Goal: Complete Application Form: Complete application form

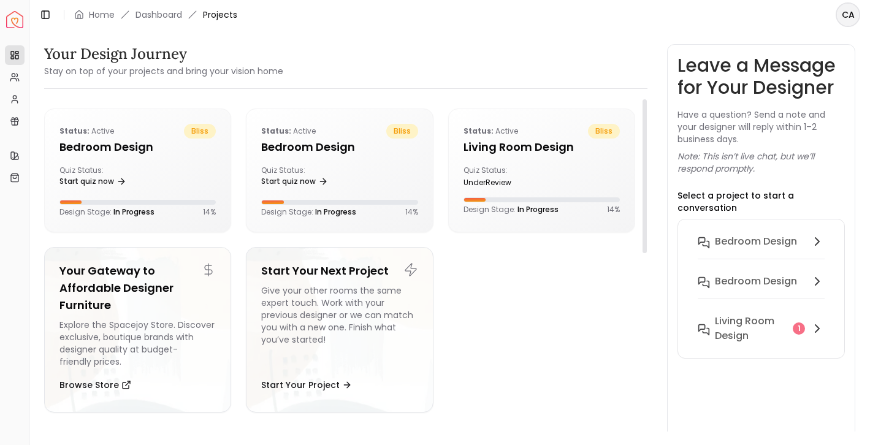
click at [510, 325] on ul "Status: active bliss Bedroom design Quiz Status: Start quiz now Design Stage: I…" at bounding box center [339, 266] width 591 height 314
click at [540, 373] on ul "Status: active bliss Bedroom design Quiz Status: Start quiz now Design Stage: I…" at bounding box center [339, 266] width 591 height 314
click at [337, 154] on h5 "Bedroom design" at bounding box center [339, 147] width 156 height 17
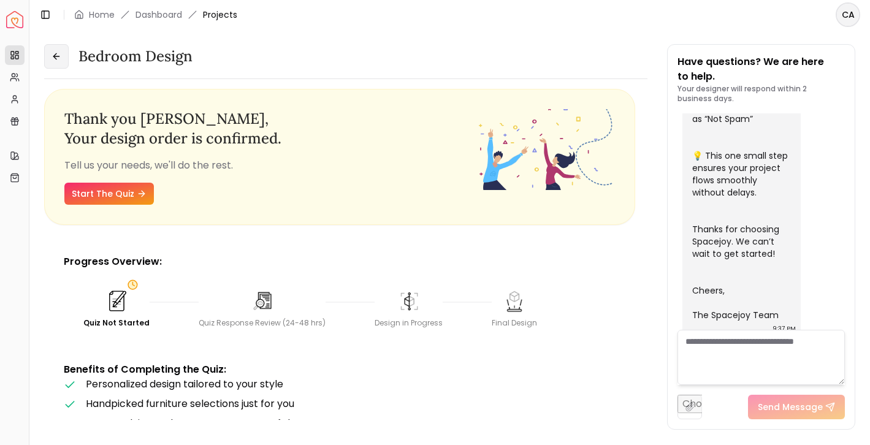
click at [59, 61] on button at bounding box center [56, 56] width 25 height 25
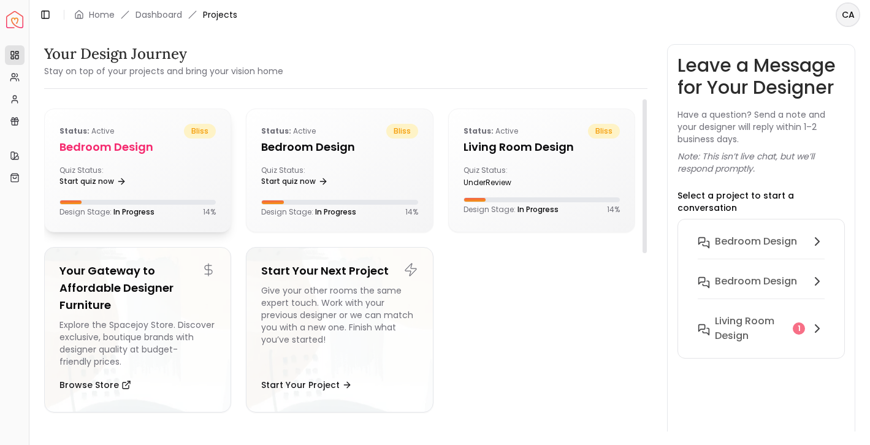
click at [188, 175] on div "Quiz Status: Start quiz now" at bounding box center [137, 178] width 156 height 25
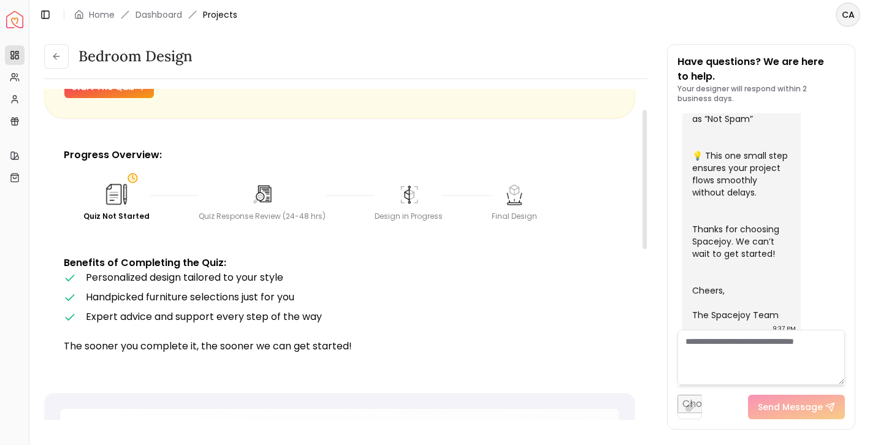
scroll to position [29, 0]
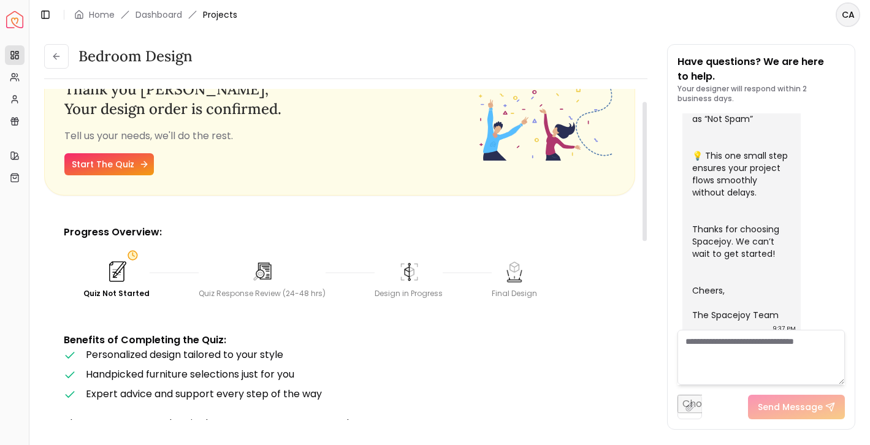
click at [105, 164] on link "Start The Quiz" at bounding box center [109, 164] width 90 height 22
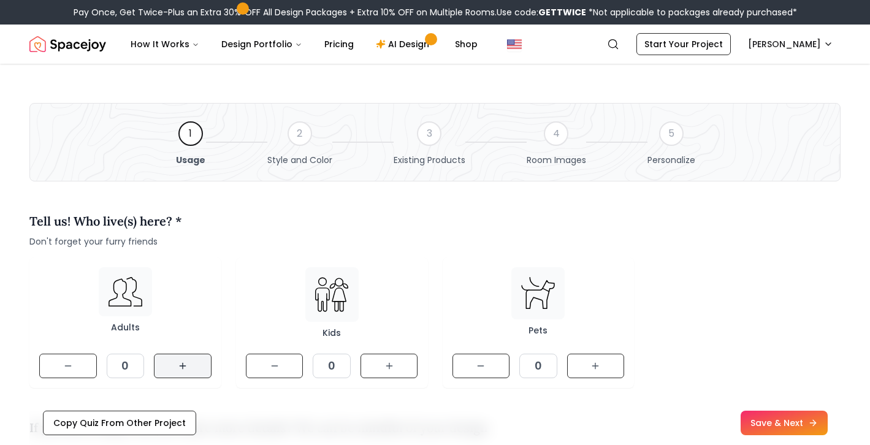
click at [179, 365] on icon at bounding box center [183, 366] width 10 height 10
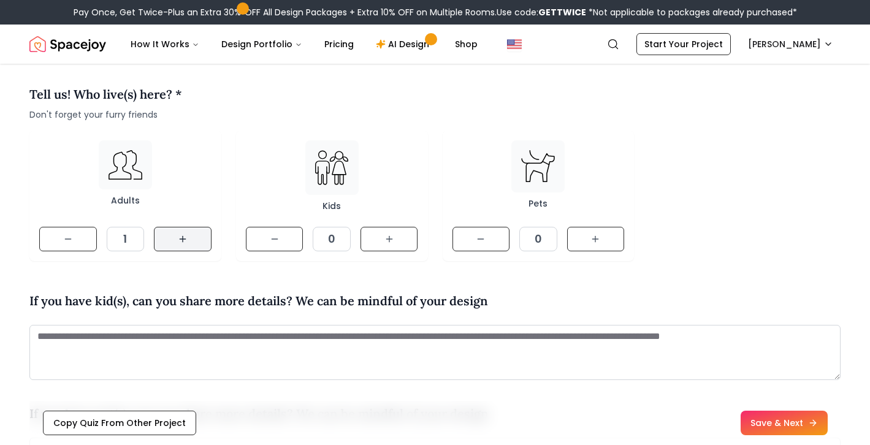
scroll to position [128, 0]
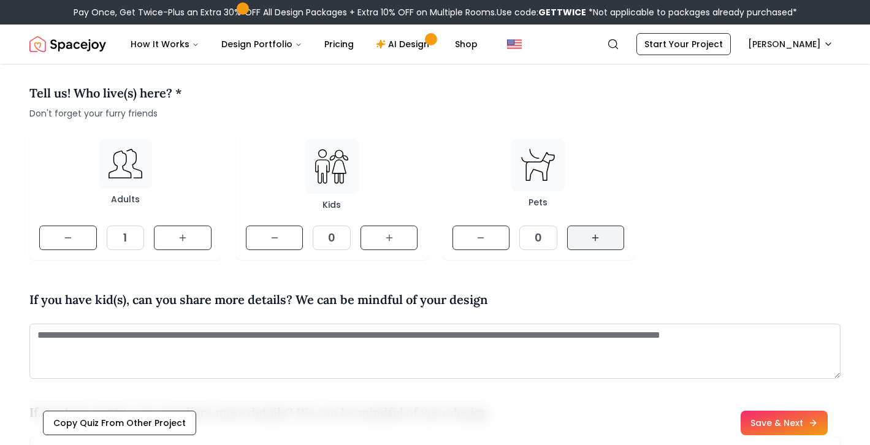
click at [614, 234] on button at bounding box center [596, 238] width 58 height 25
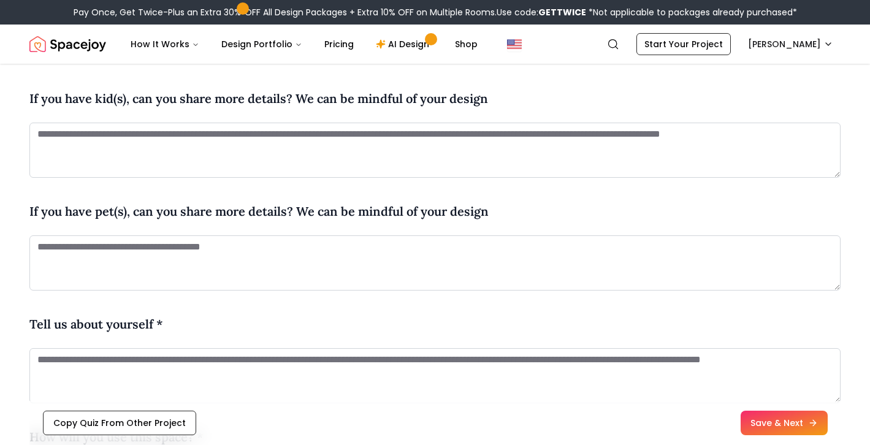
scroll to position [328, 0]
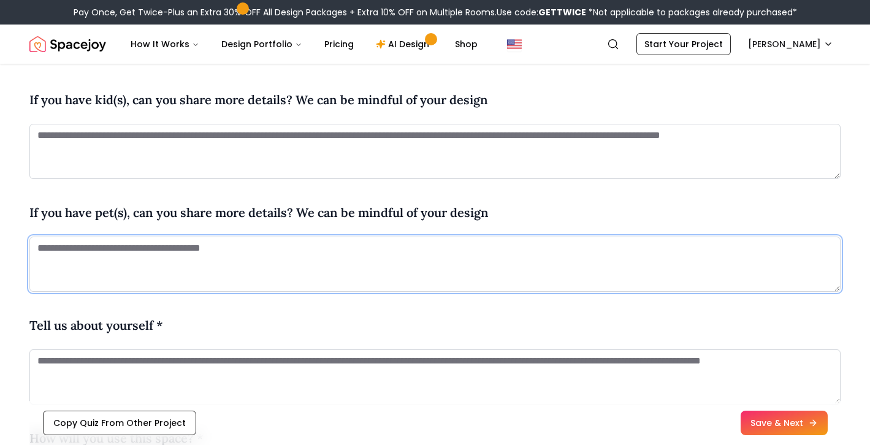
click at [427, 262] on textarea at bounding box center [434, 264] width 811 height 55
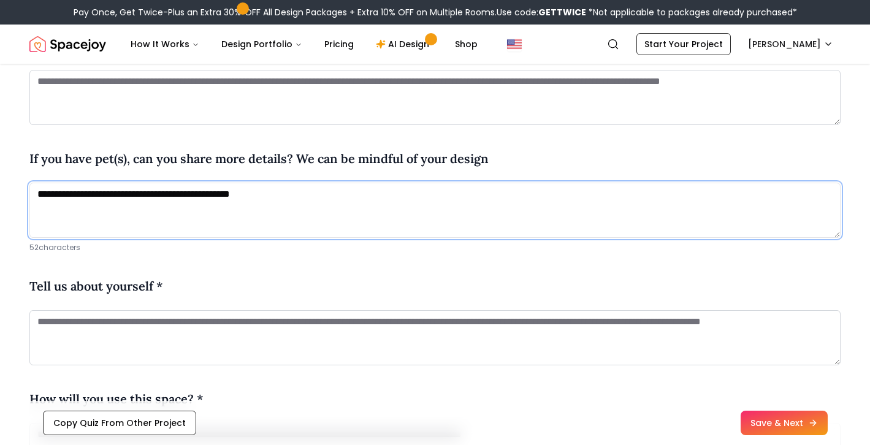
scroll to position [391, 0]
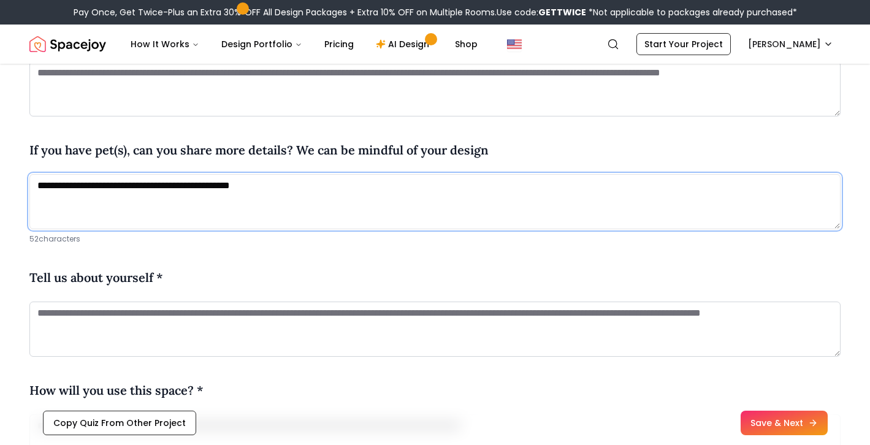
type textarea "**********"
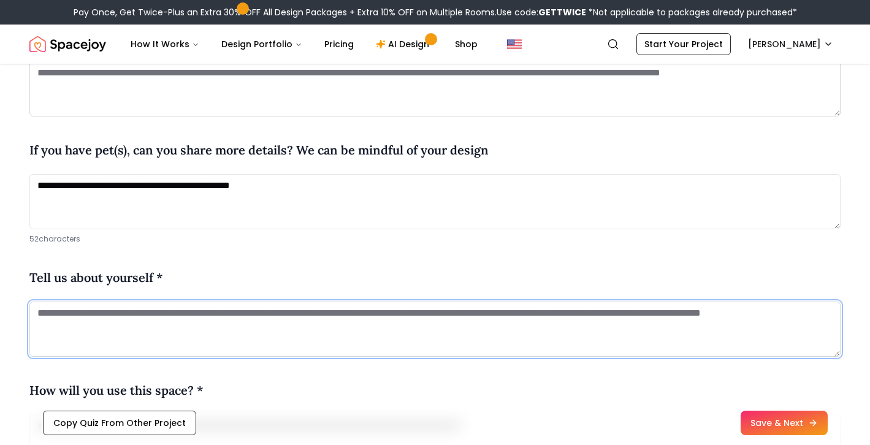
click at [356, 341] on textarea at bounding box center [434, 329] width 811 height 55
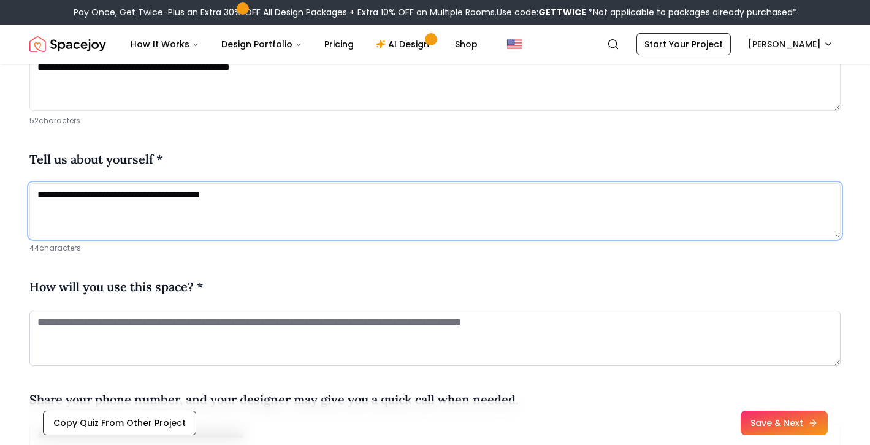
scroll to position [511, 0]
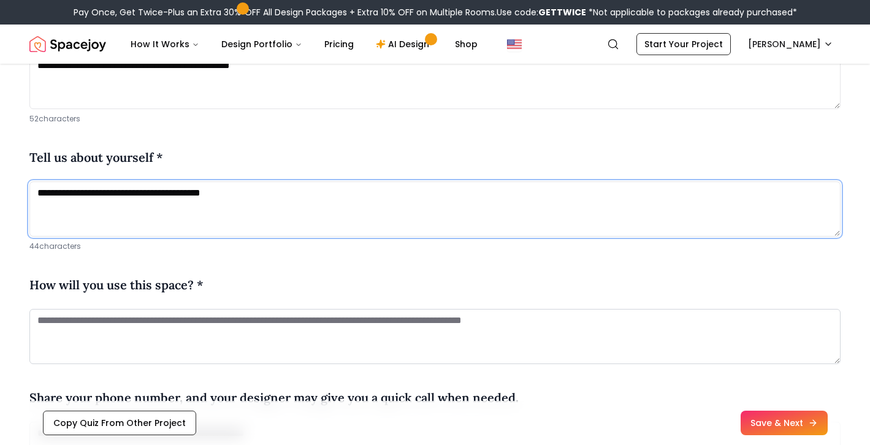
type textarea "**********"
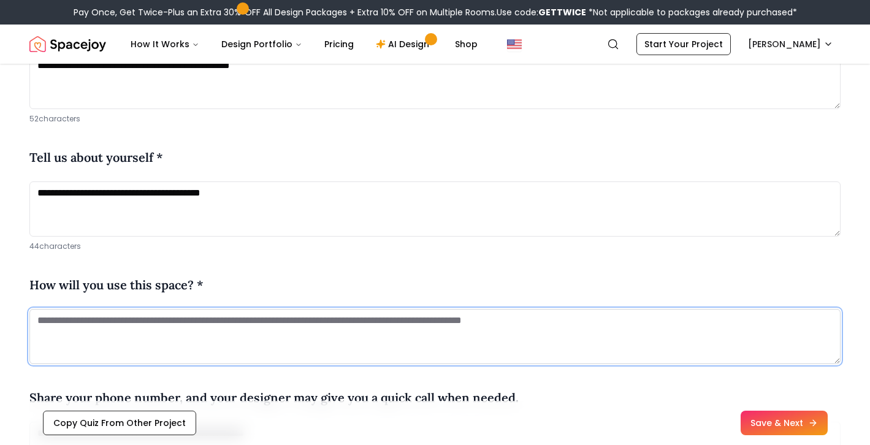
click at [300, 334] on textarea at bounding box center [434, 336] width 811 height 55
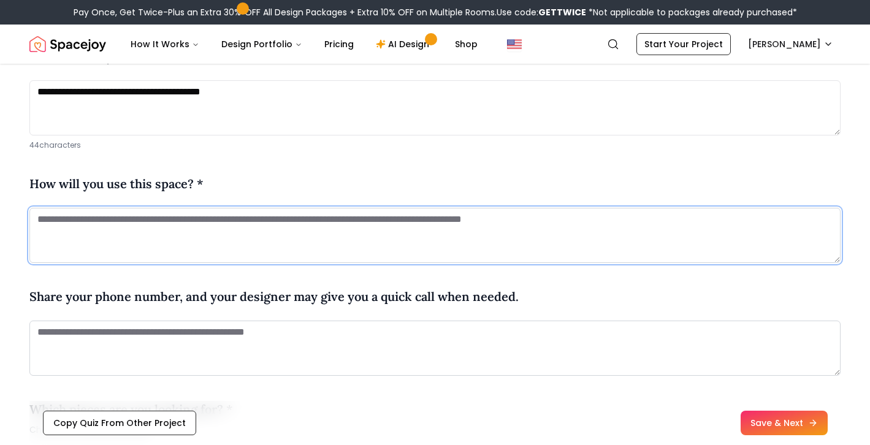
scroll to position [617, 0]
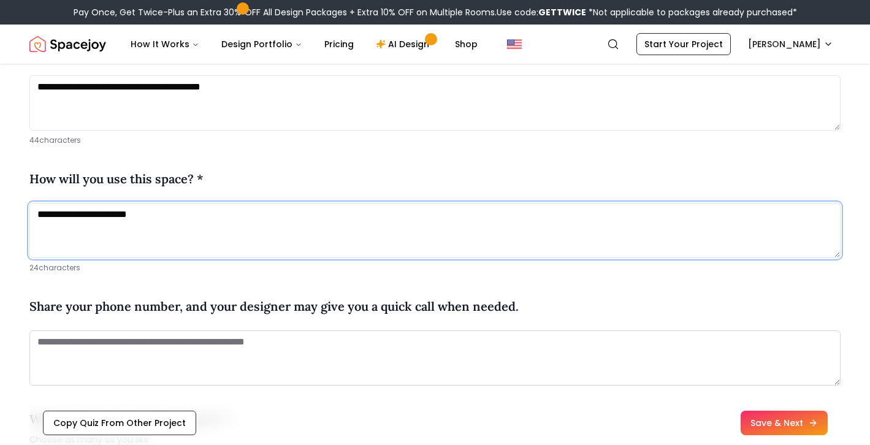
type textarea "**********"
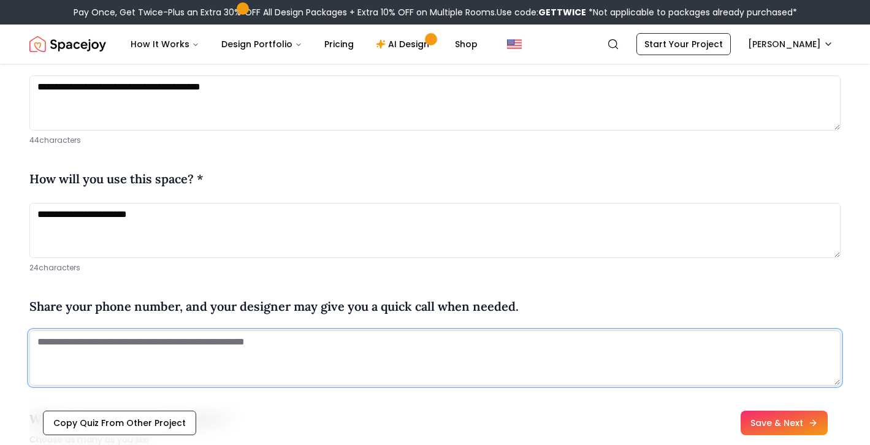
click at [234, 356] on textarea at bounding box center [434, 357] width 811 height 55
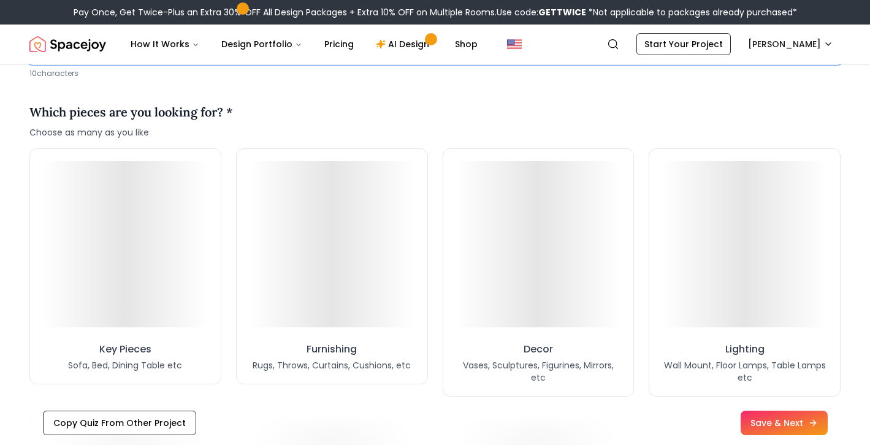
scroll to position [937, 0]
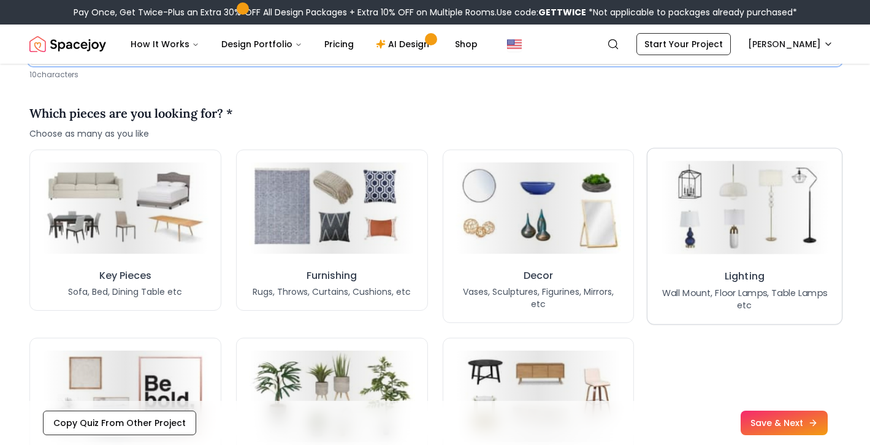
type textarea "**********"
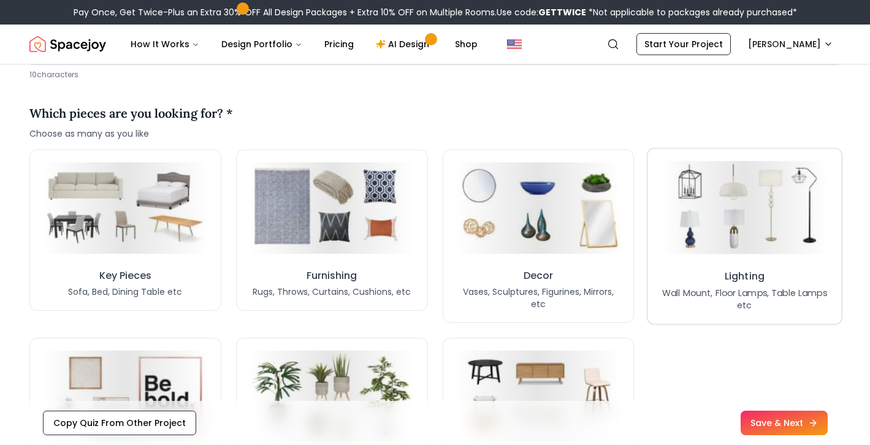
click at [771, 256] on button "Lighting Wall Mount, Floor Lamps, Table Lamps etc" at bounding box center [744, 236] width 195 height 177
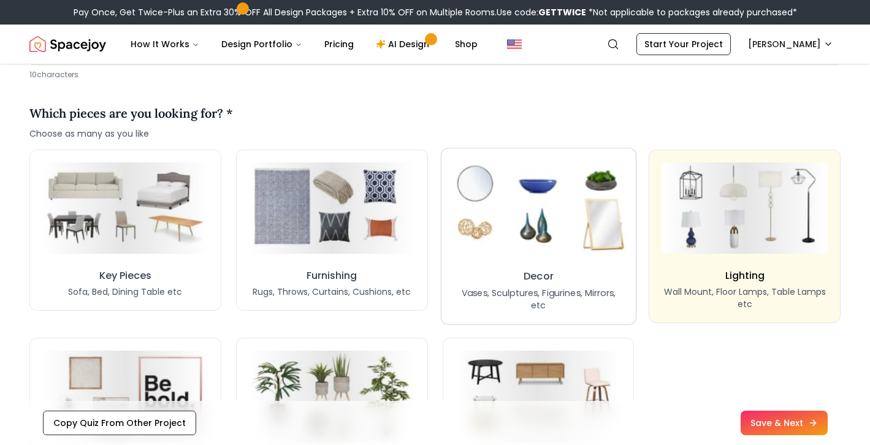
click at [552, 221] on img at bounding box center [538, 208] width 178 height 98
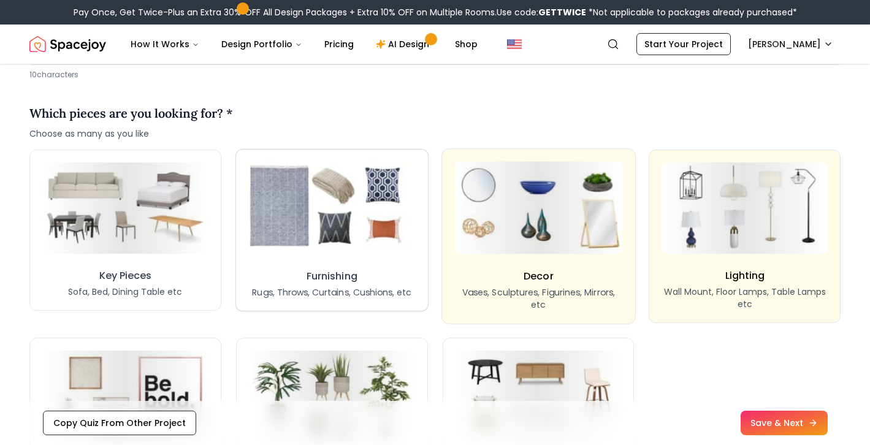
click at [311, 243] on img at bounding box center [331, 207] width 175 height 97
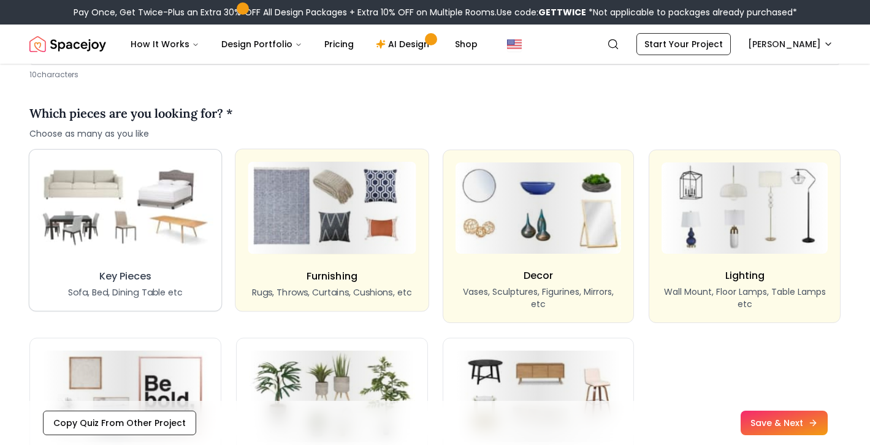
click at [94, 250] on img at bounding box center [125, 207] width 176 height 97
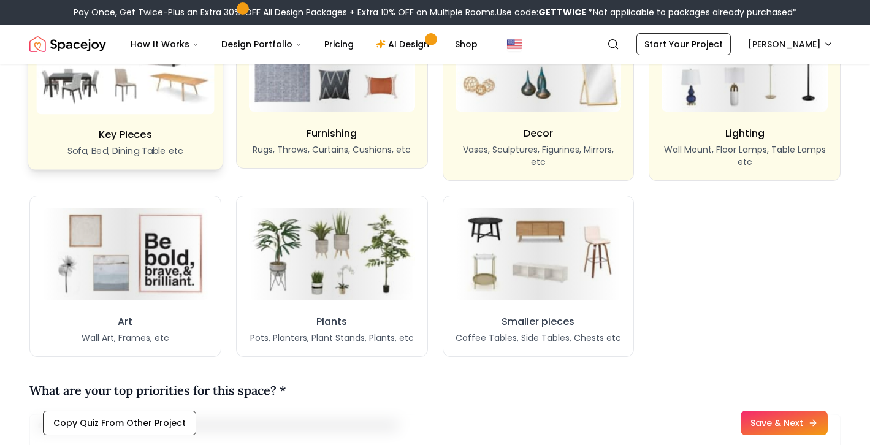
scroll to position [1094, 0]
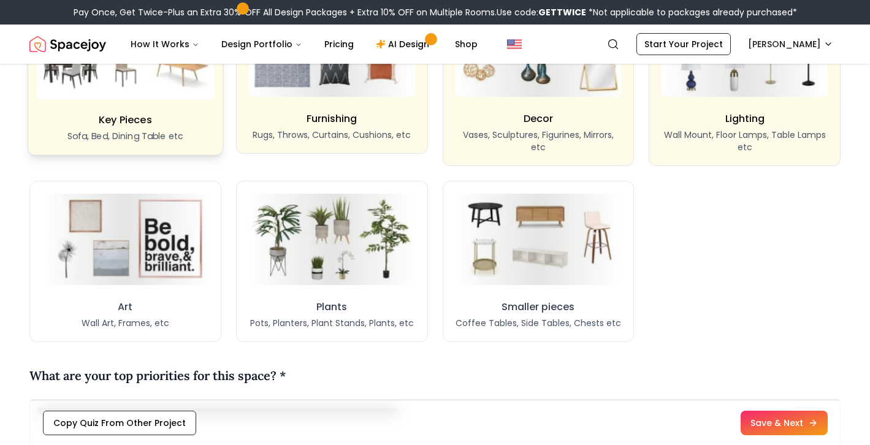
click at [94, 250] on img at bounding box center [125, 239] width 166 height 91
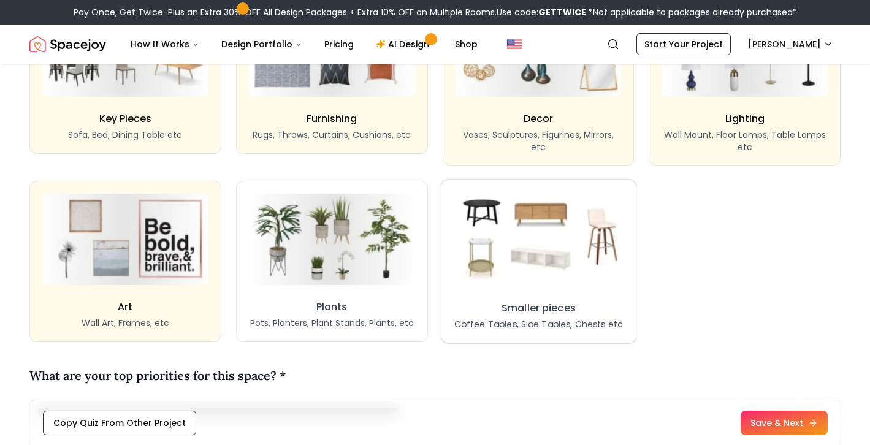
click at [533, 218] on img at bounding box center [538, 239] width 178 height 98
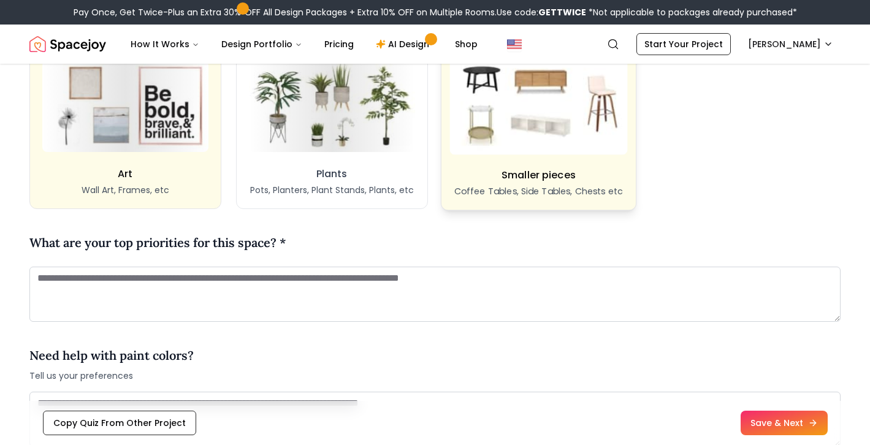
scroll to position [1229, 0]
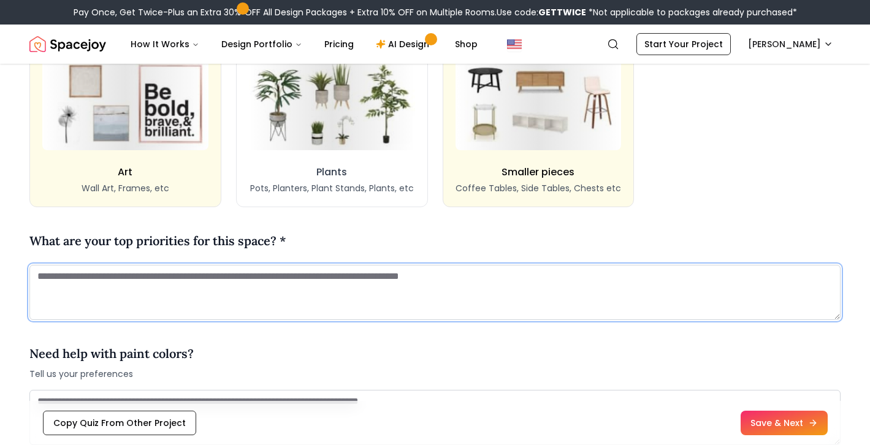
click at [389, 283] on textarea at bounding box center [434, 292] width 811 height 55
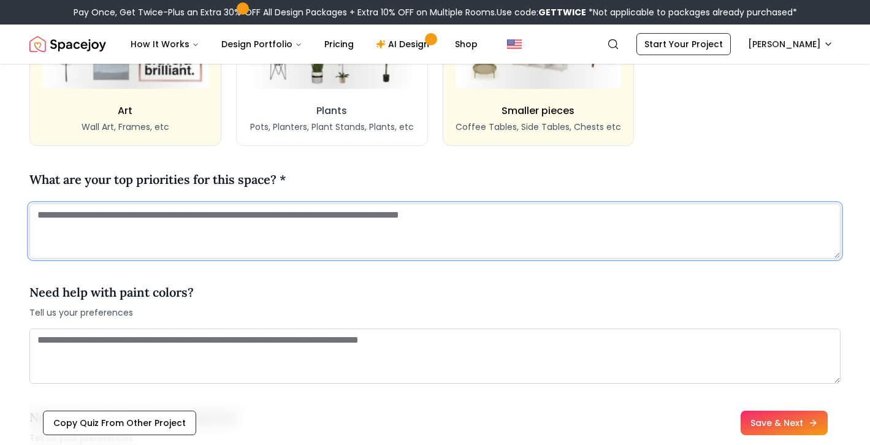
scroll to position [1295, 0]
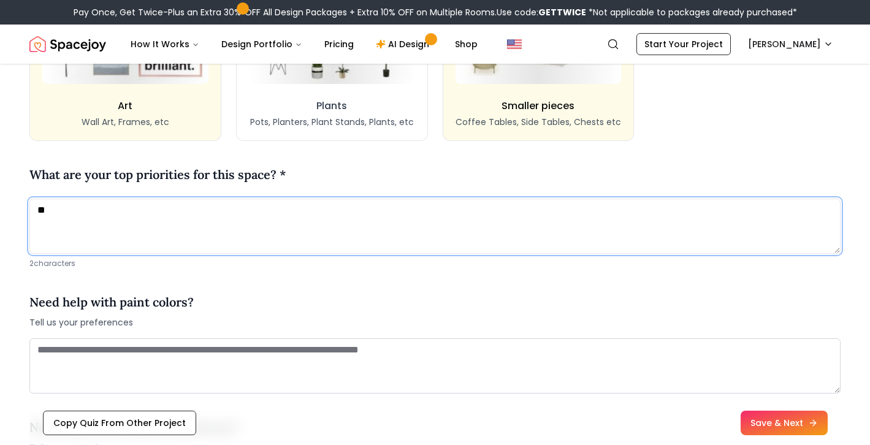
type textarea "*"
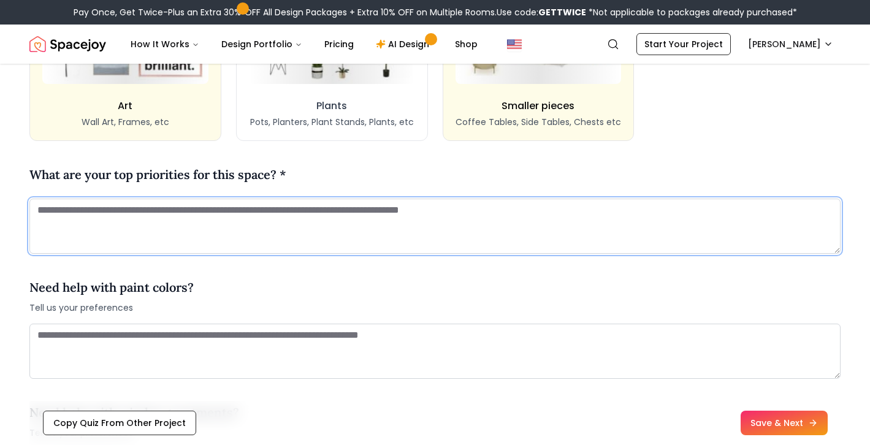
type textarea "*"
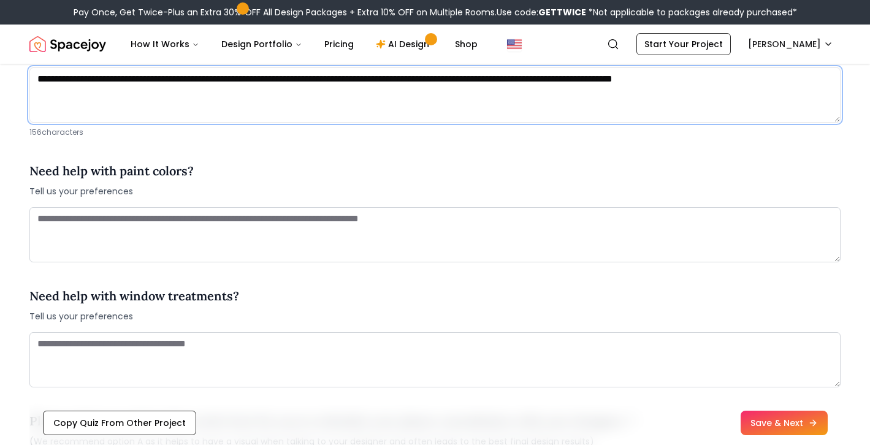
scroll to position [1439, 0]
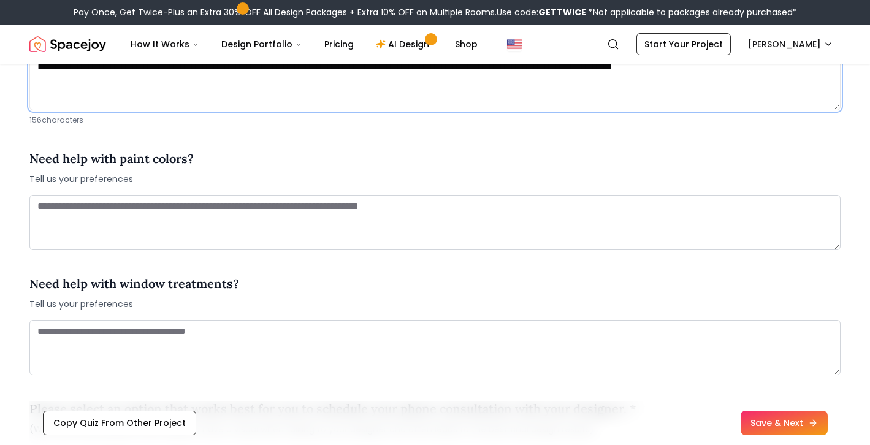
type textarea "**********"
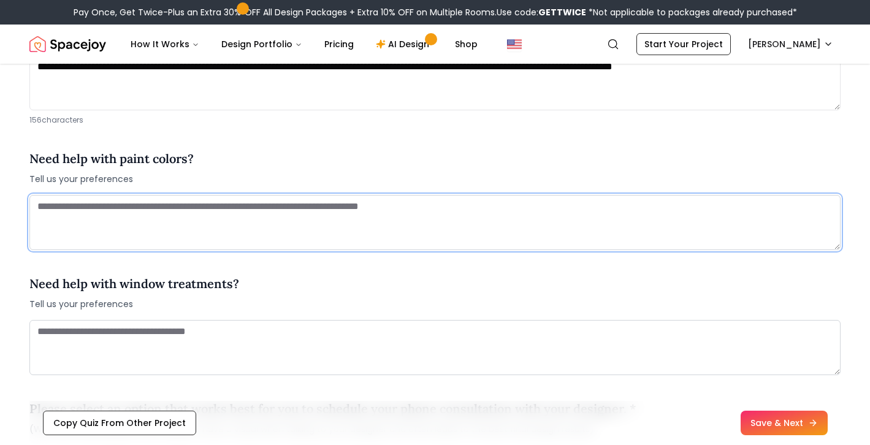
click at [116, 220] on textarea at bounding box center [434, 222] width 811 height 55
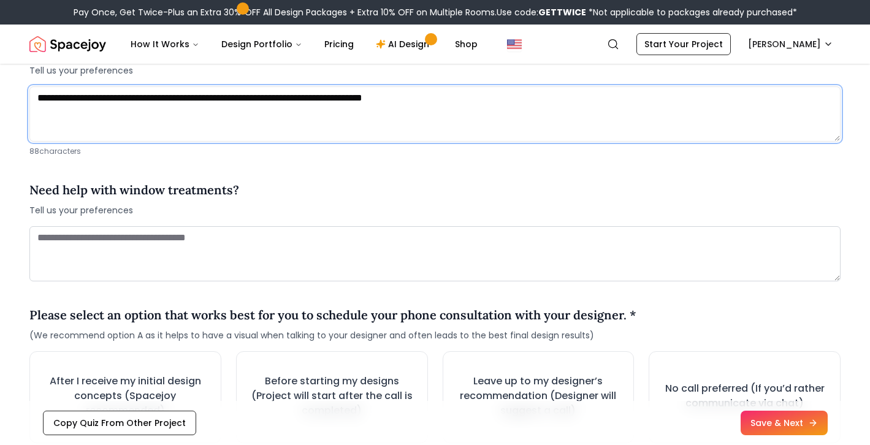
scroll to position [1548, 0]
type textarea "**********"
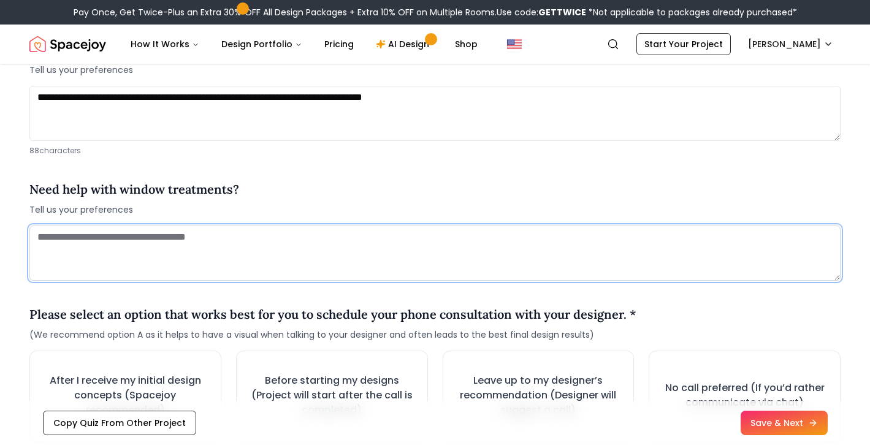
click at [207, 226] on textarea at bounding box center [434, 253] width 811 height 55
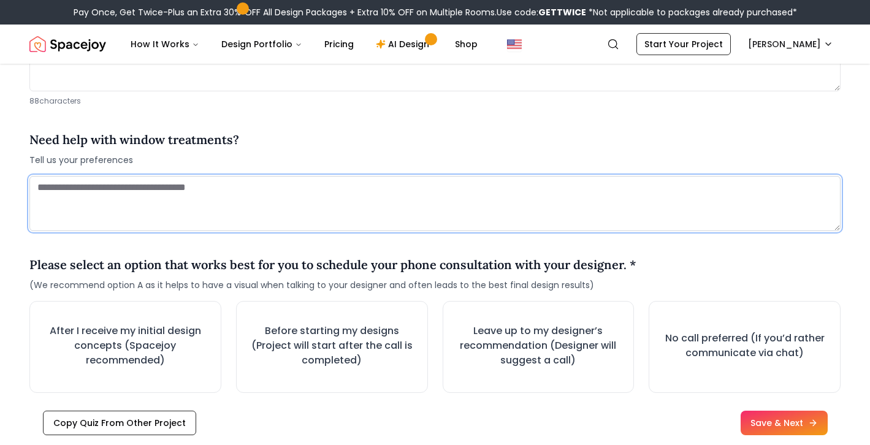
scroll to position [1601, 0]
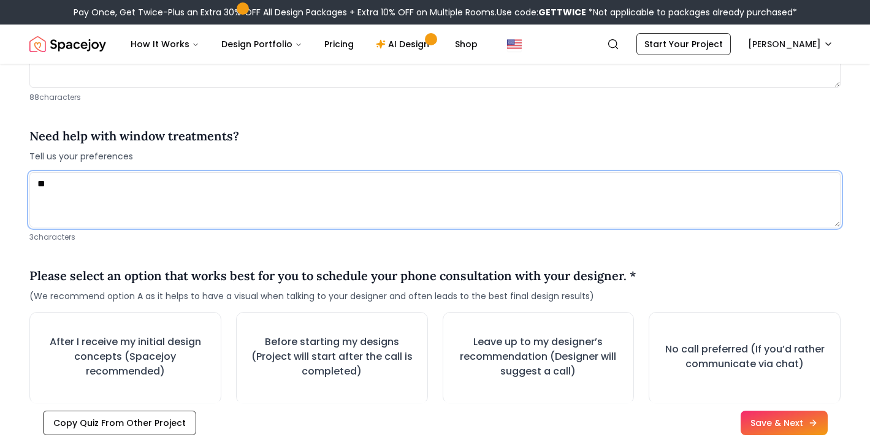
type textarea "*"
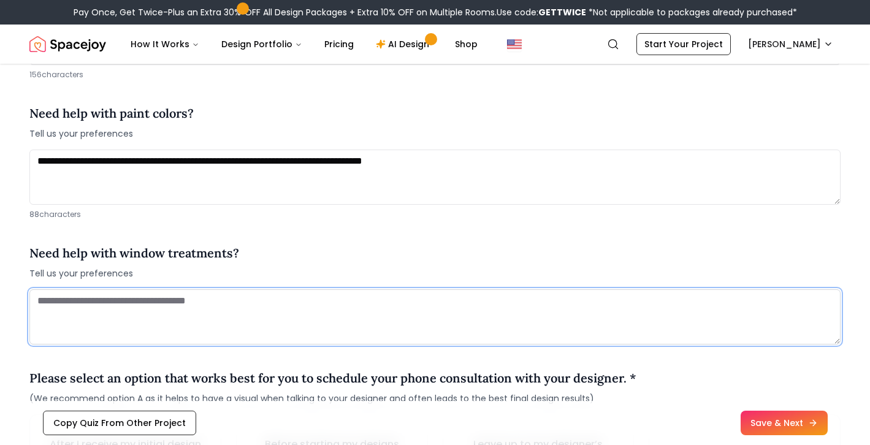
scroll to position [1482, 0]
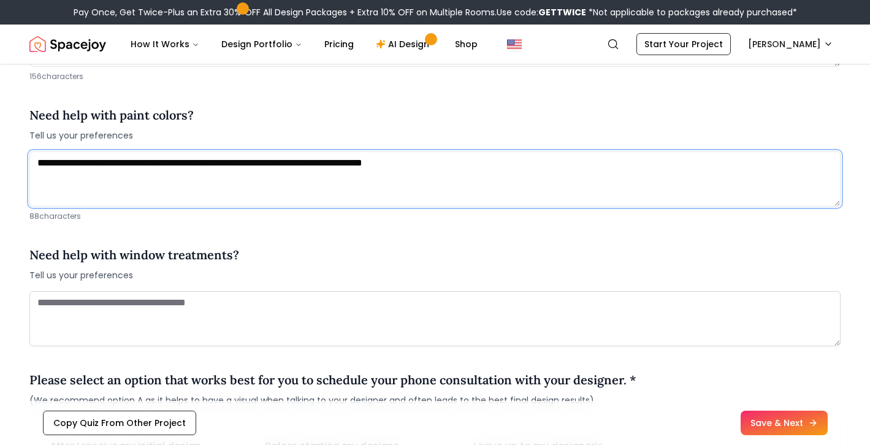
click at [105, 159] on textarea "**********" at bounding box center [434, 178] width 811 height 55
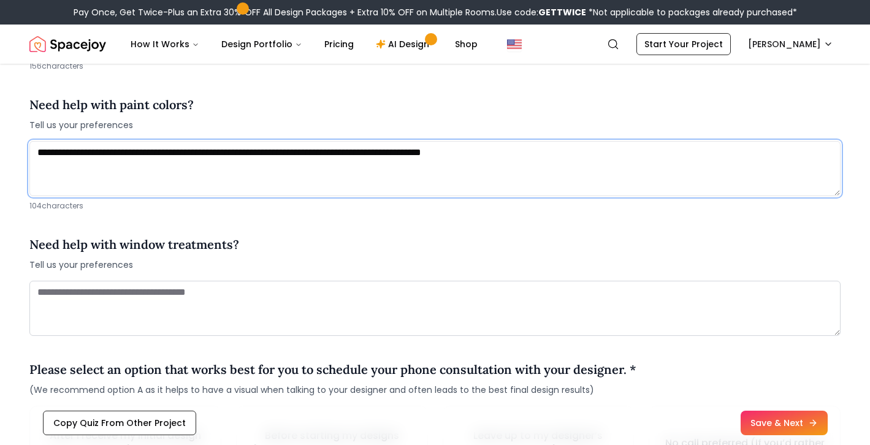
type textarea "**********"
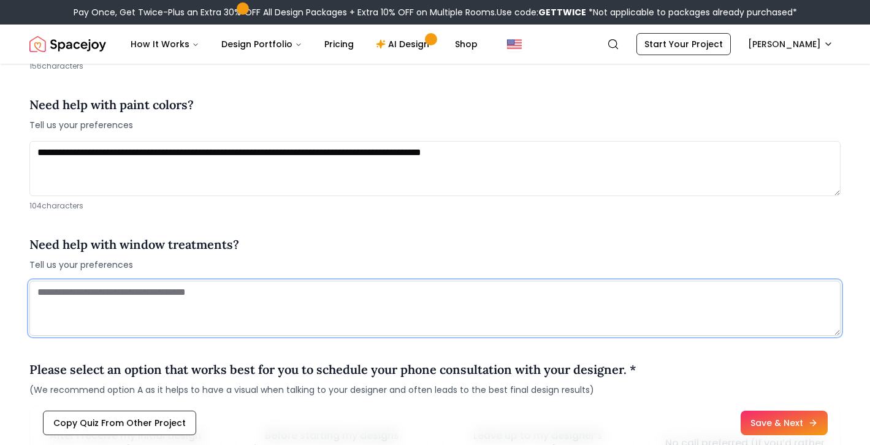
click at [123, 315] on textarea at bounding box center [434, 308] width 811 height 55
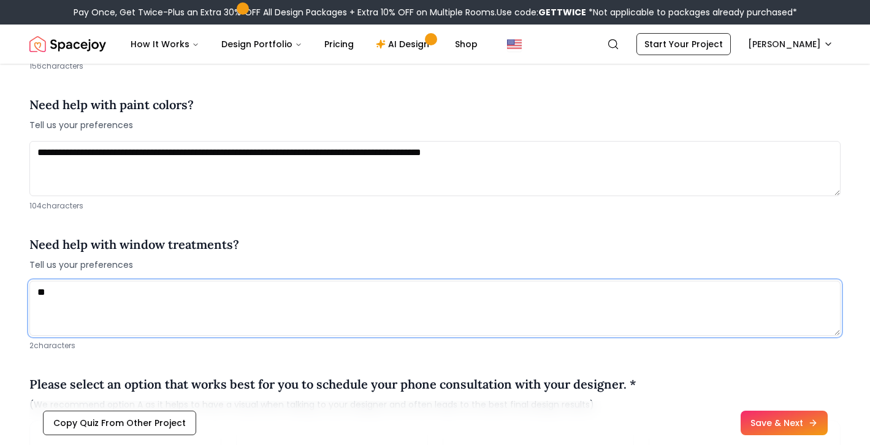
type textarea "*"
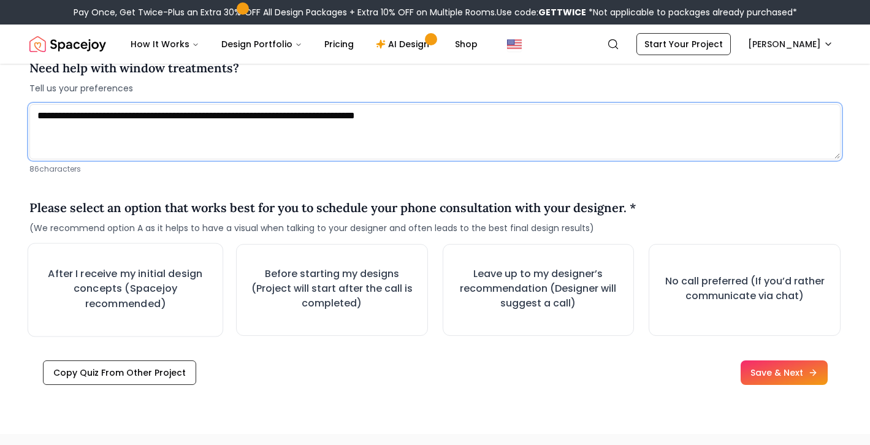
scroll to position [1681, 0]
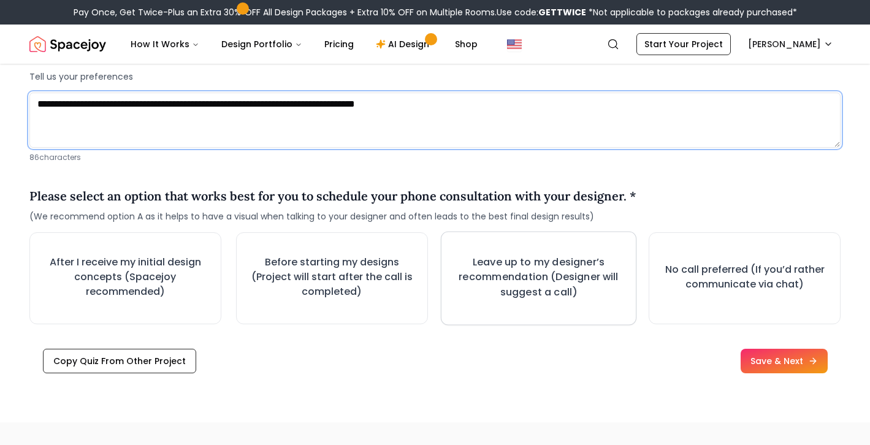
type textarea "**********"
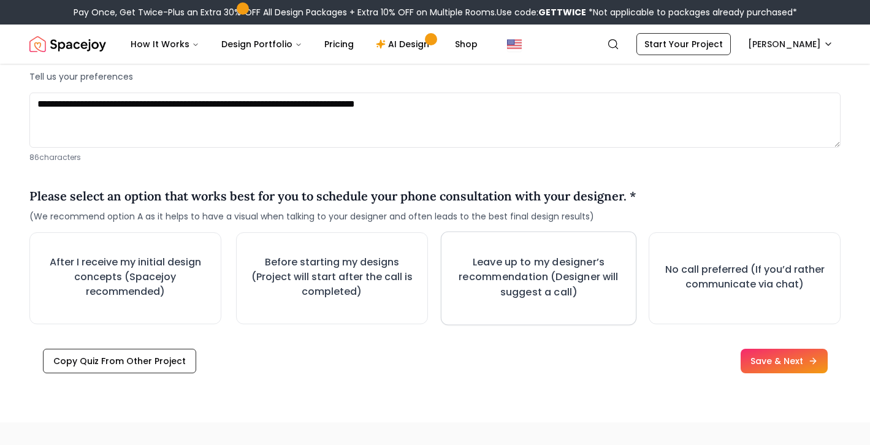
click at [593, 308] on button "Leave up to my designer’s recommendation (Designer will suggest a call)" at bounding box center [538, 279] width 196 height 94
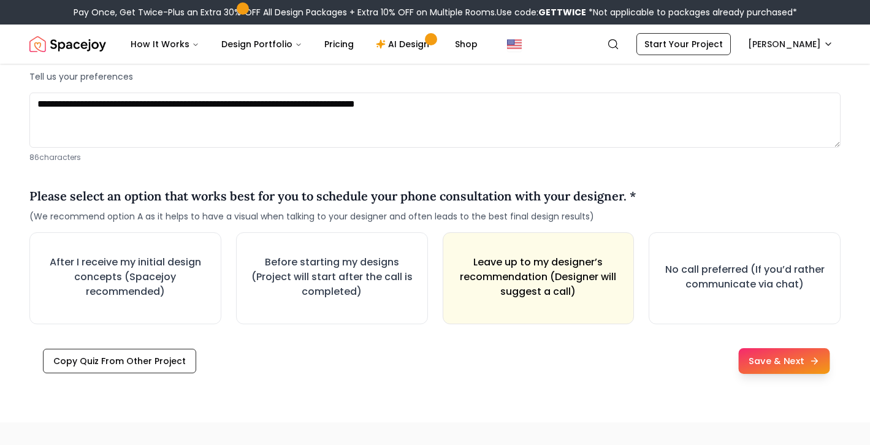
click at [777, 367] on button "Save & Next" at bounding box center [783, 361] width 91 height 26
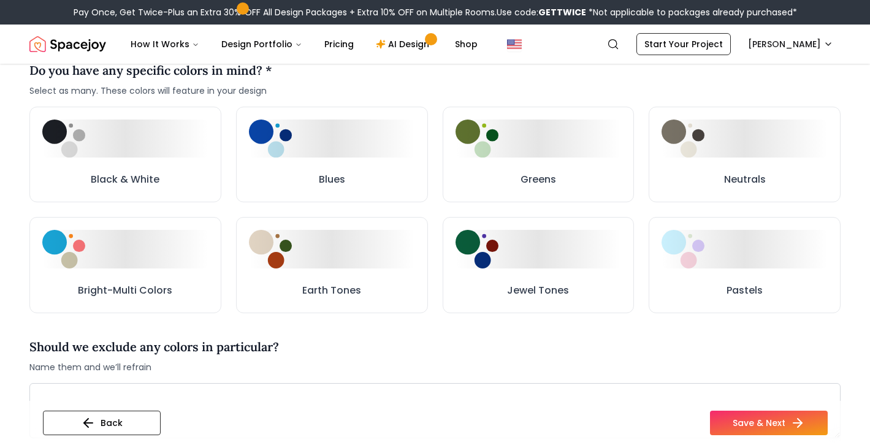
scroll to position [717, 0]
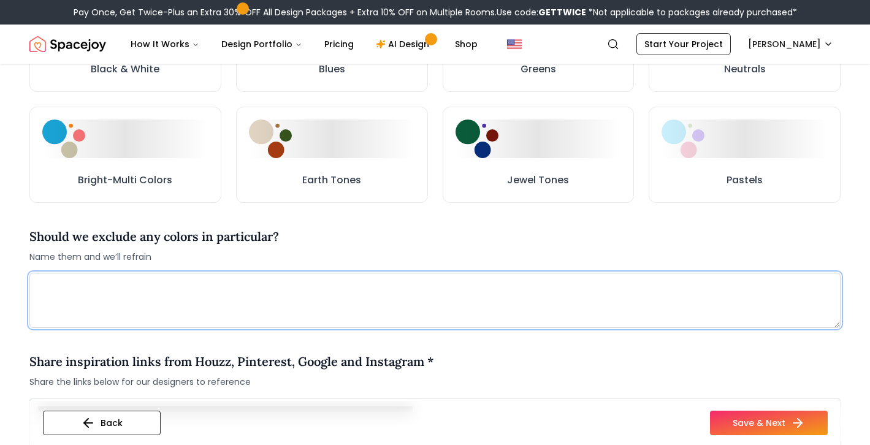
click at [373, 308] on textarea at bounding box center [434, 300] width 811 height 55
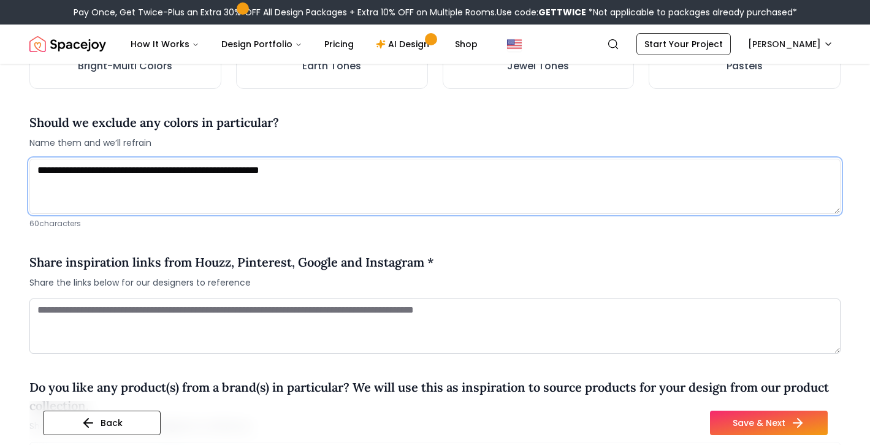
scroll to position [832, 0]
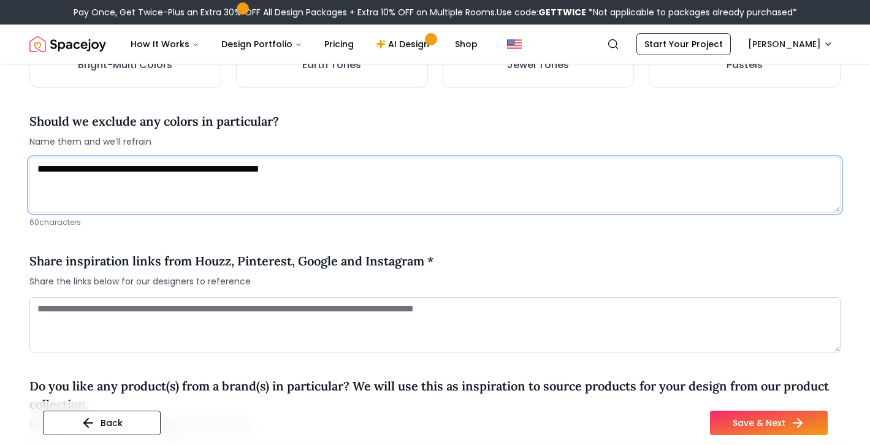
type textarea "**********"
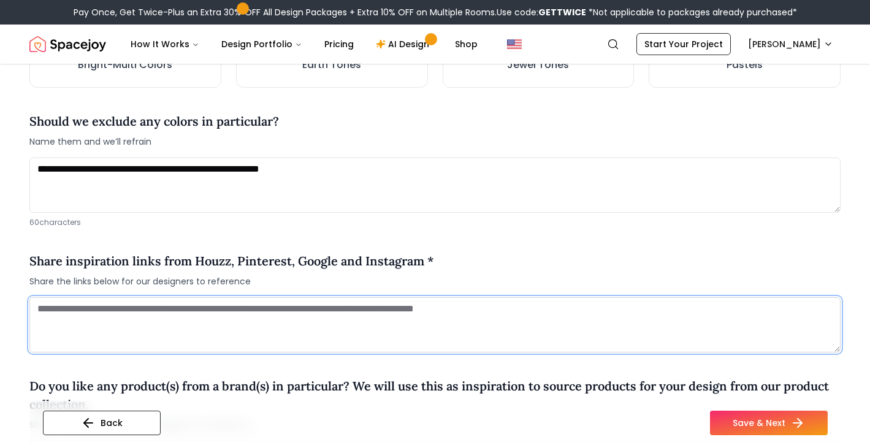
click at [133, 324] on textarea at bounding box center [434, 324] width 811 height 55
paste textarea "**********"
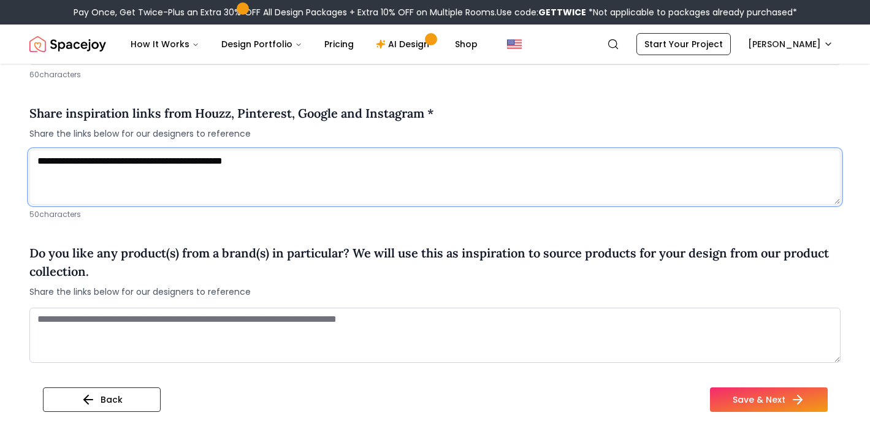
scroll to position [985, 0]
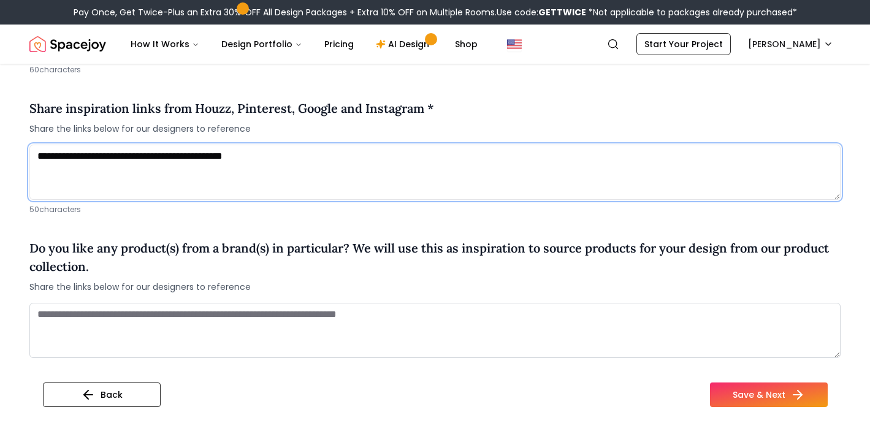
type textarea "**********"
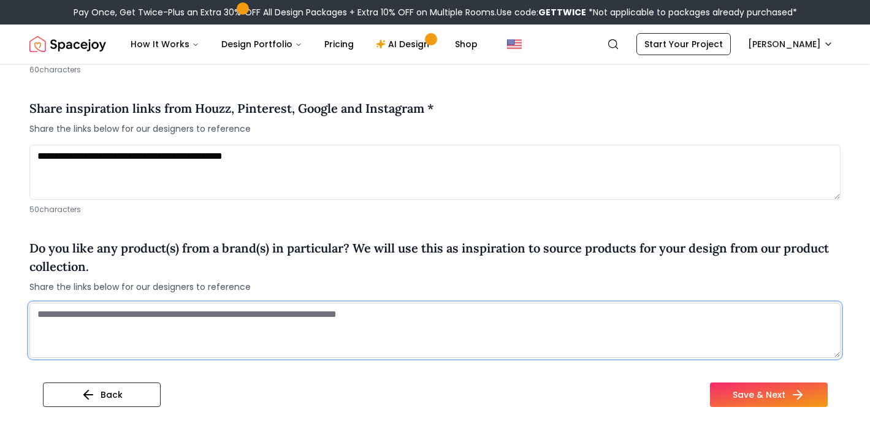
click at [107, 327] on textarea at bounding box center [434, 330] width 811 height 55
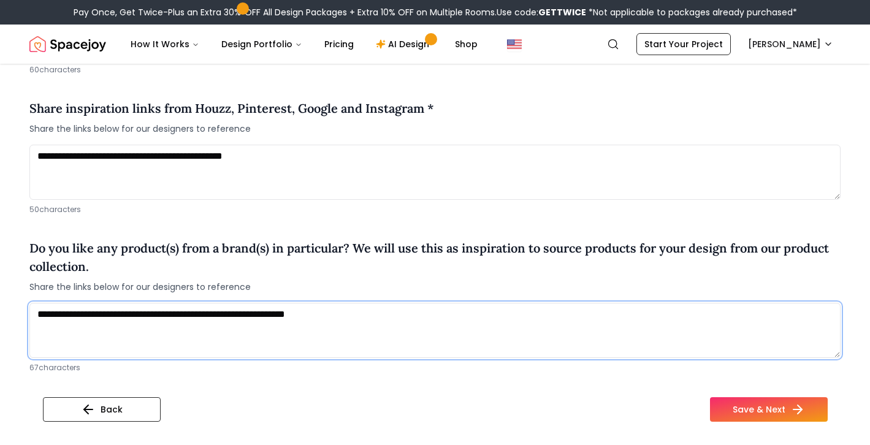
click at [40, 308] on textarea "**********" at bounding box center [434, 330] width 811 height 55
type textarea "**********"
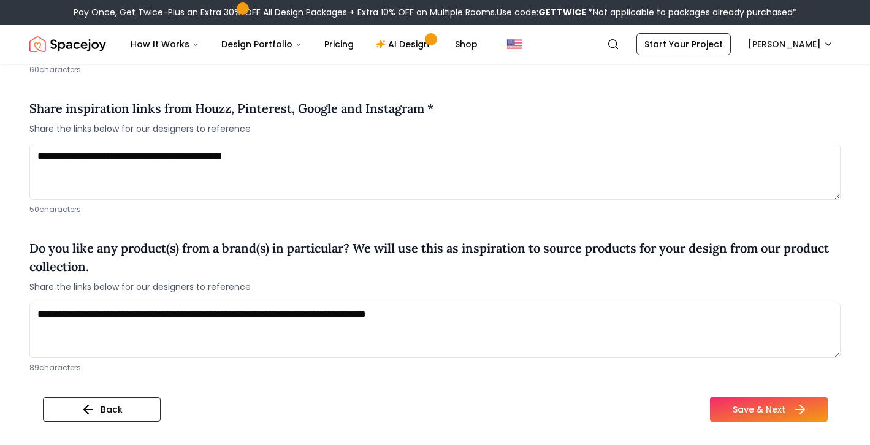
click at [760, 407] on button "Save & Next" at bounding box center [769, 409] width 118 height 25
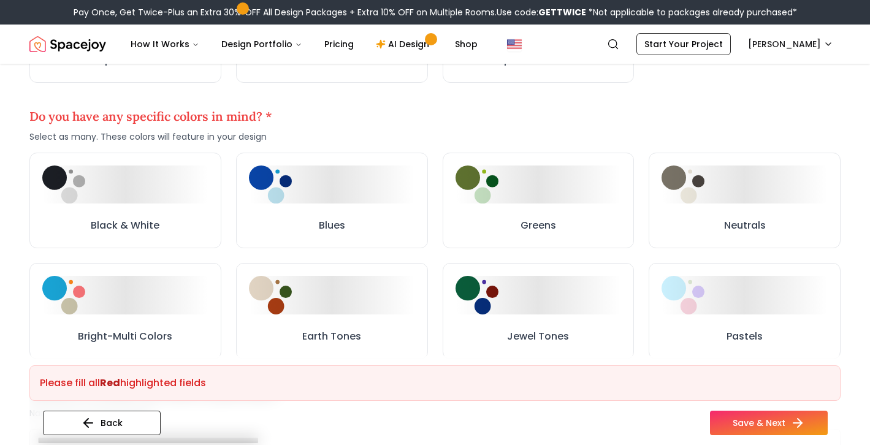
scroll to position [561, 0]
click at [516, 210] on button "Greens" at bounding box center [538, 200] width 188 height 94
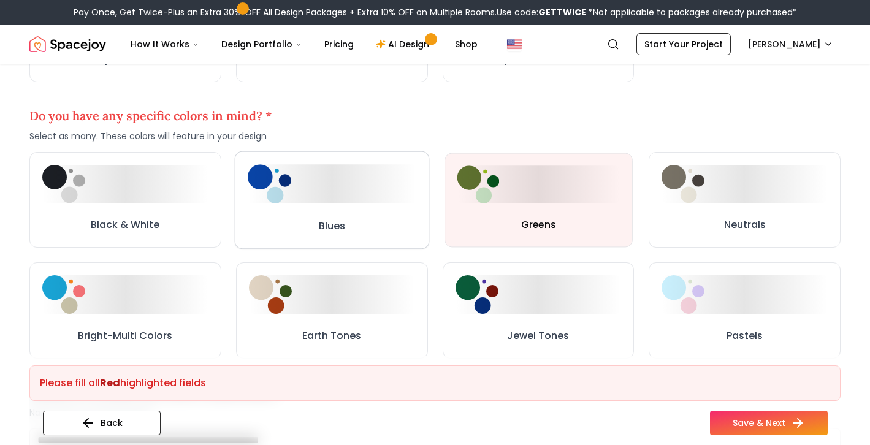
click at [325, 181] on div at bounding box center [332, 183] width 169 height 39
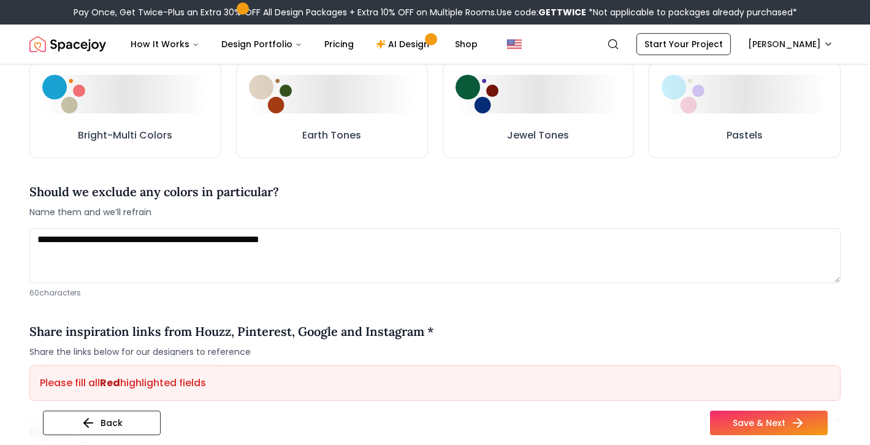
scroll to position [1275, 0]
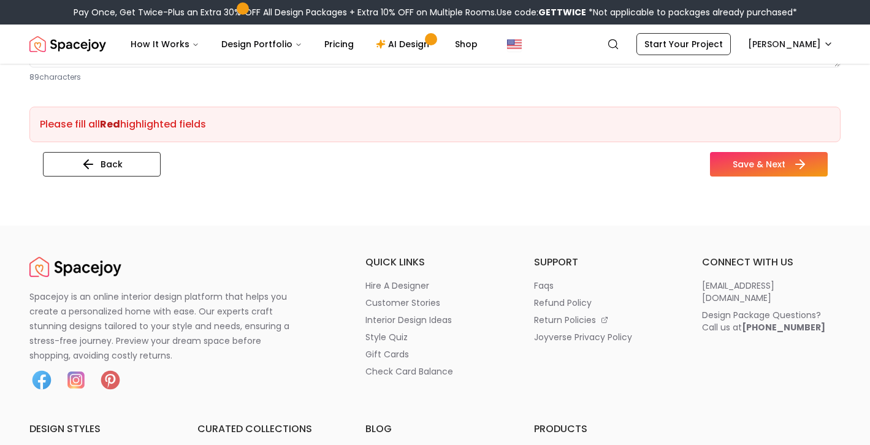
click at [733, 160] on button "Save & Next" at bounding box center [769, 164] width 118 height 25
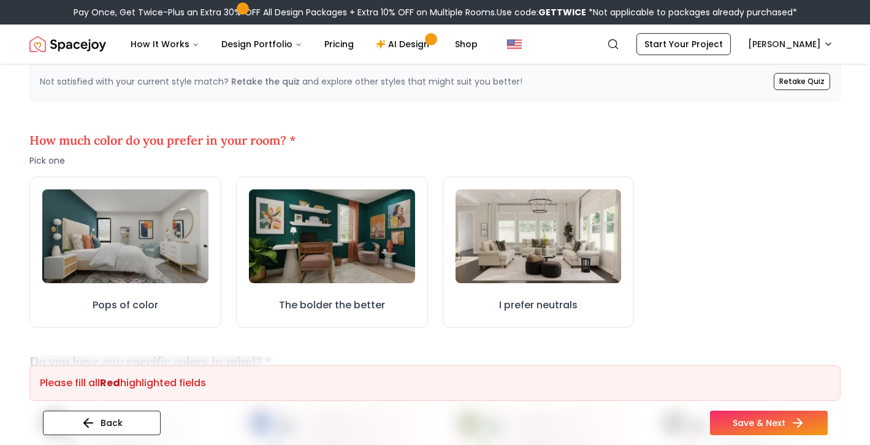
scroll to position [321, 0]
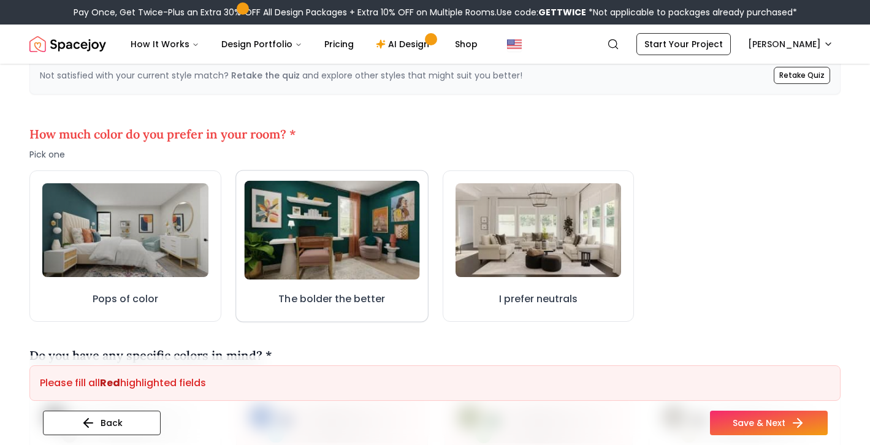
click at [342, 241] on img at bounding box center [331, 230] width 175 height 99
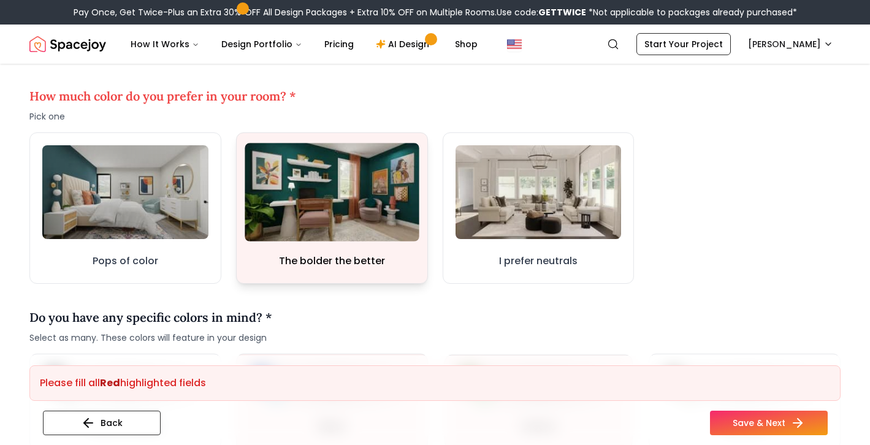
scroll to position [429, 0]
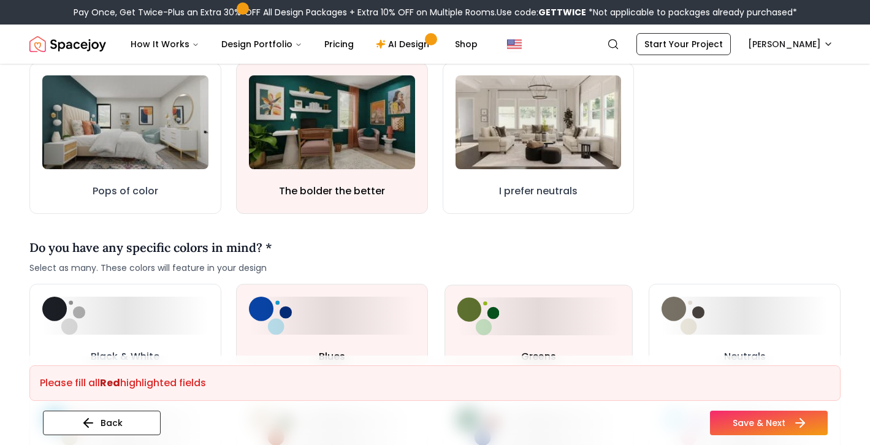
click at [750, 412] on button "Save & Next" at bounding box center [769, 423] width 118 height 25
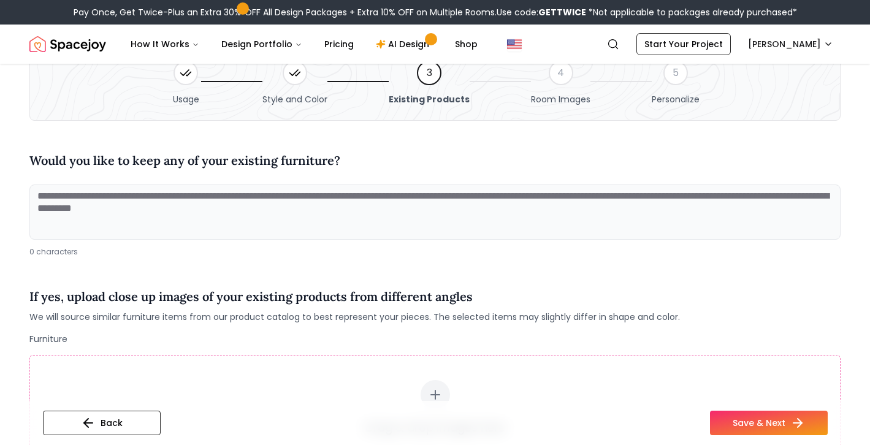
scroll to position [59, 0]
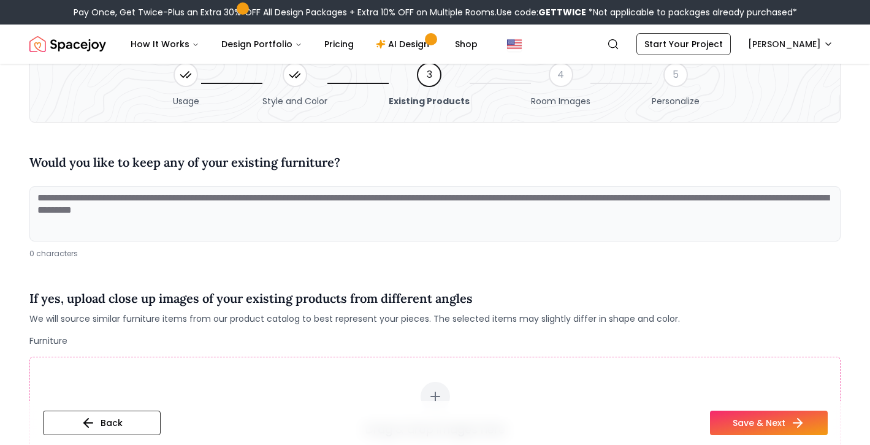
click at [318, 188] on textarea at bounding box center [434, 213] width 811 height 55
click at [272, 211] on textarea at bounding box center [434, 213] width 811 height 55
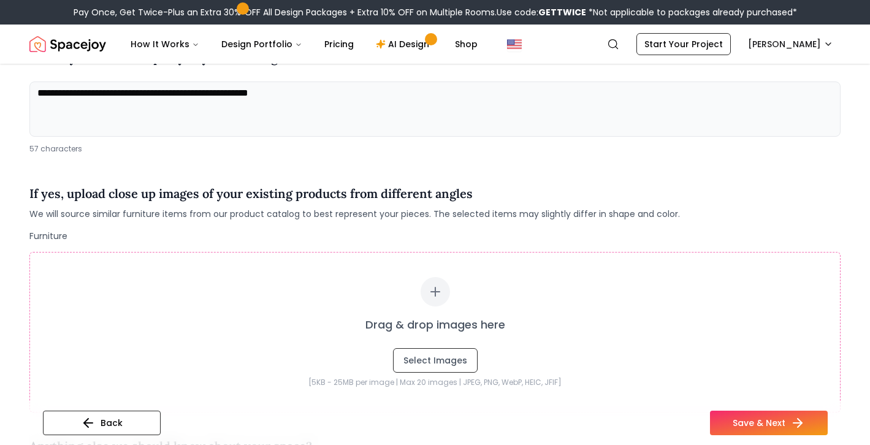
scroll to position [219, 0]
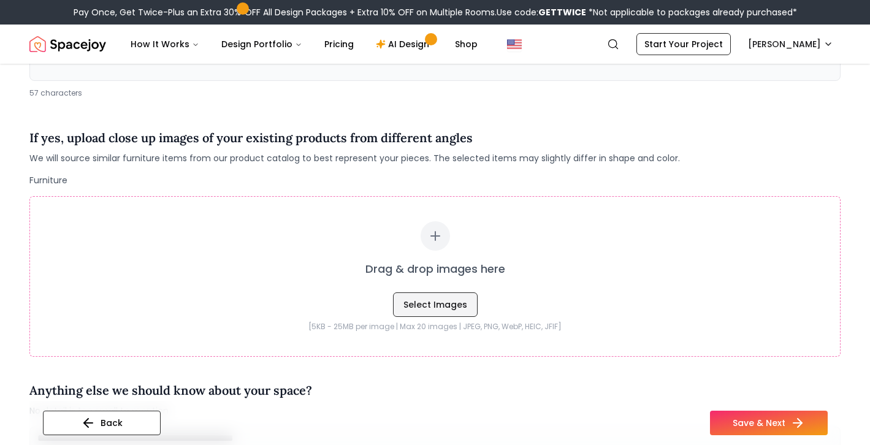
type textarea "**********"
click at [444, 297] on button "Select Images" at bounding box center [435, 304] width 85 height 25
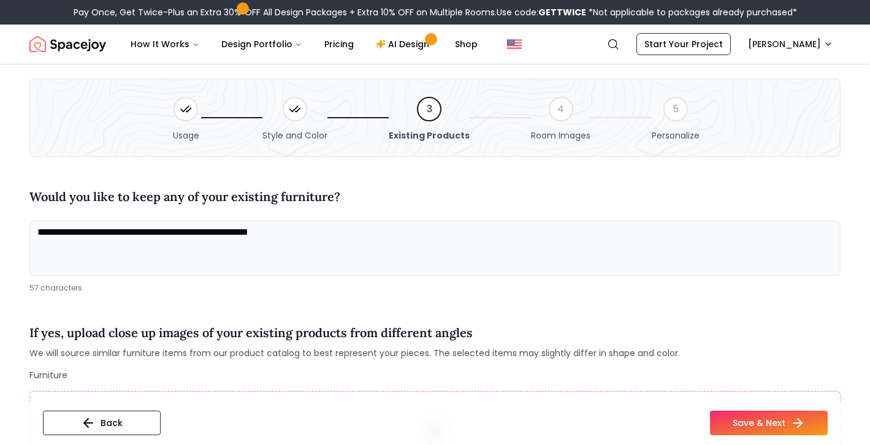
scroll to position [25, 0]
click at [143, 233] on textarea "**********" at bounding box center [434, 247] width 811 height 55
click at [386, 252] on textarea "**********" at bounding box center [434, 247] width 811 height 55
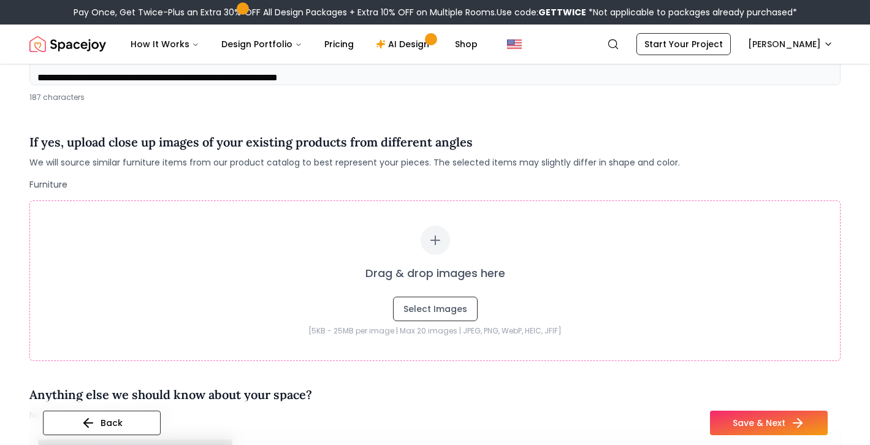
scroll to position [223, 0]
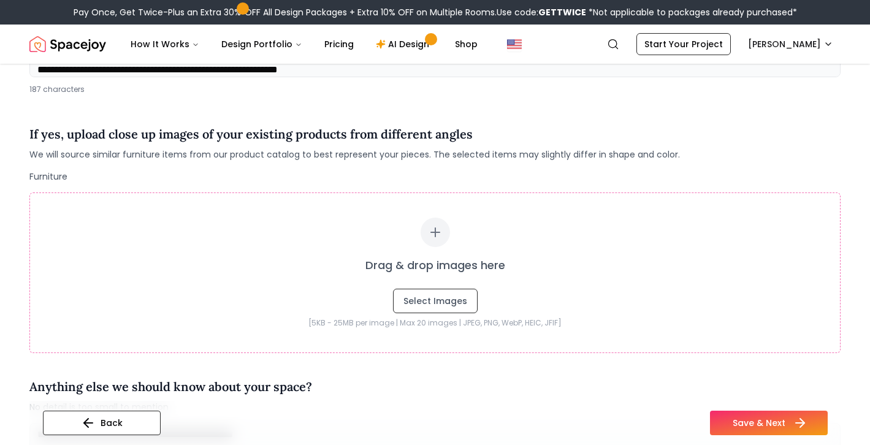
type textarea "**********"
click at [736, 421] on button "Save & Next" at bounding box center [769, 423] width 118 height 25
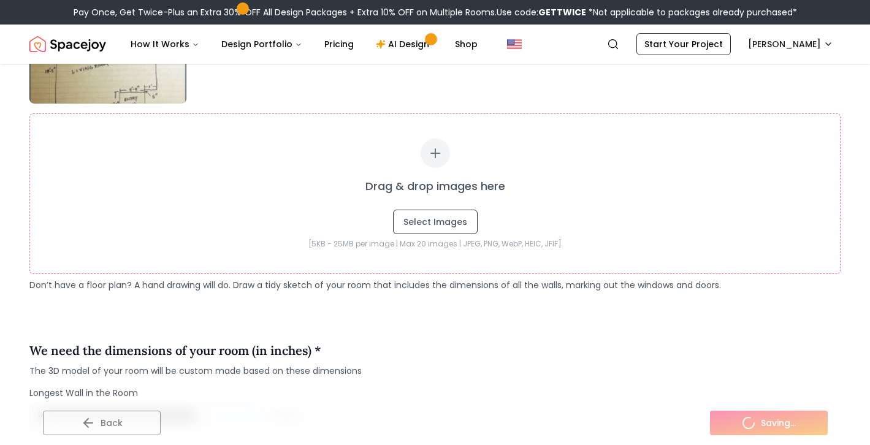
scroll to position [803, 0]
click at [456, 218] on button "Select Images" at bounding box center [435, 221] width 85 height 25
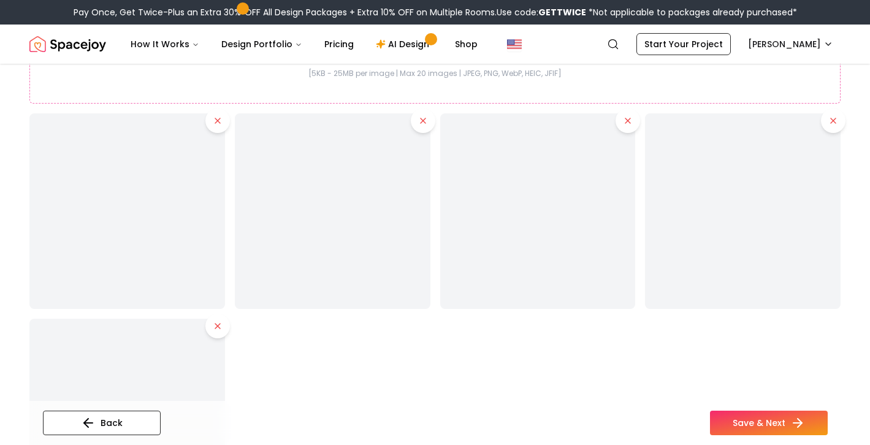
scroll to position [973, 0]
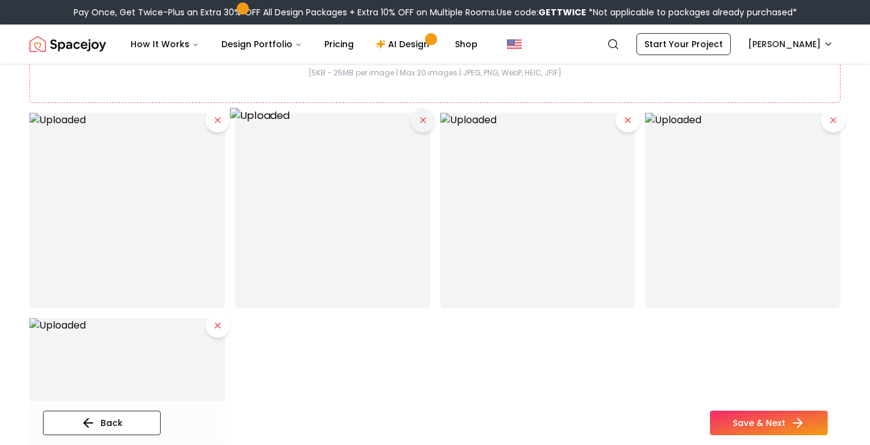
click at [429, 123] on button at bounding box center [423, 120] width 25 height 25
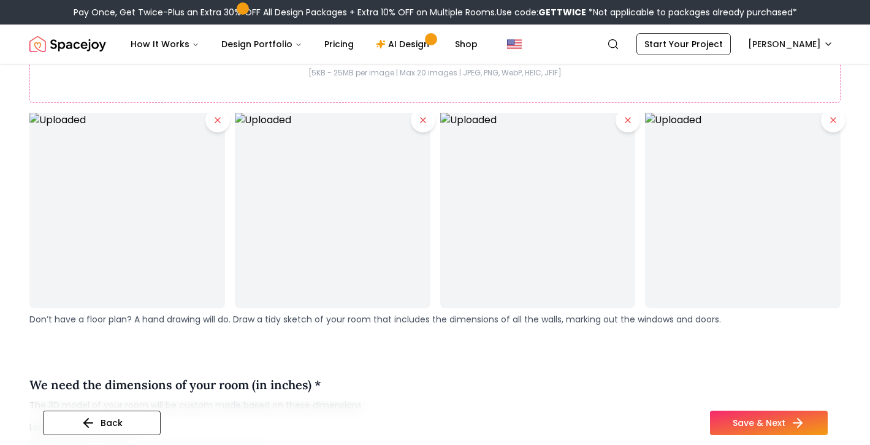
click at [423, 121] on icon at bounding box center [423, 120] width 10 height 10
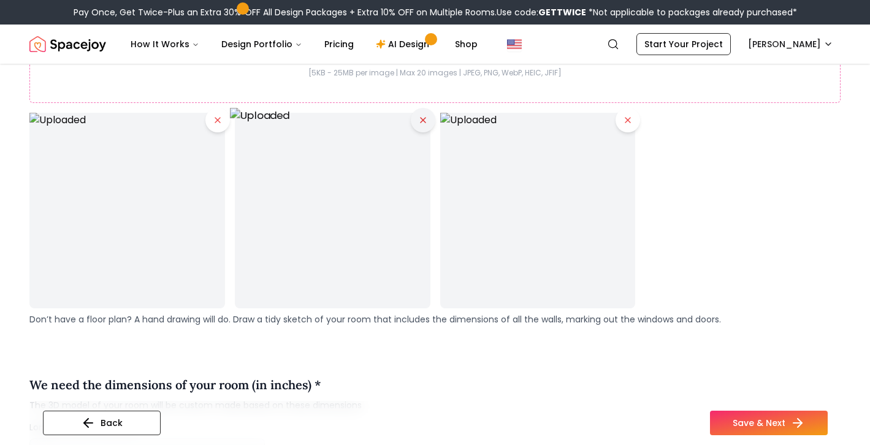
click at [423, 121] on icon at bounding box center [423, 120] width 10 height 10
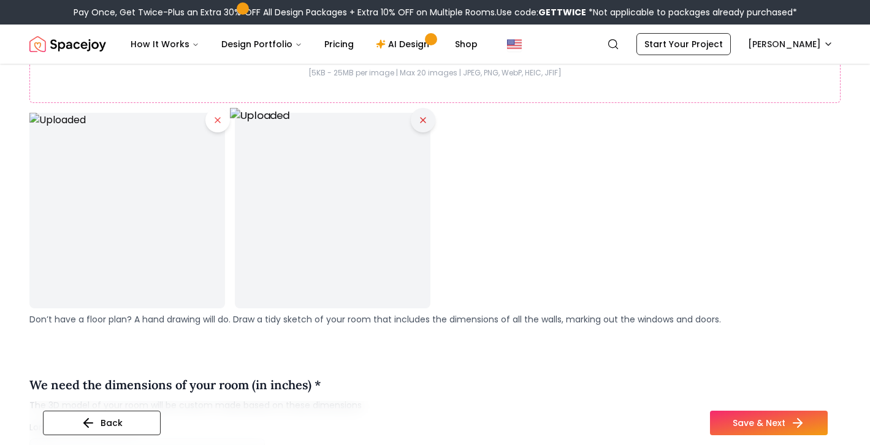
click at [423, 121] on icon at bounding box center [423, 120] width 10 height 10
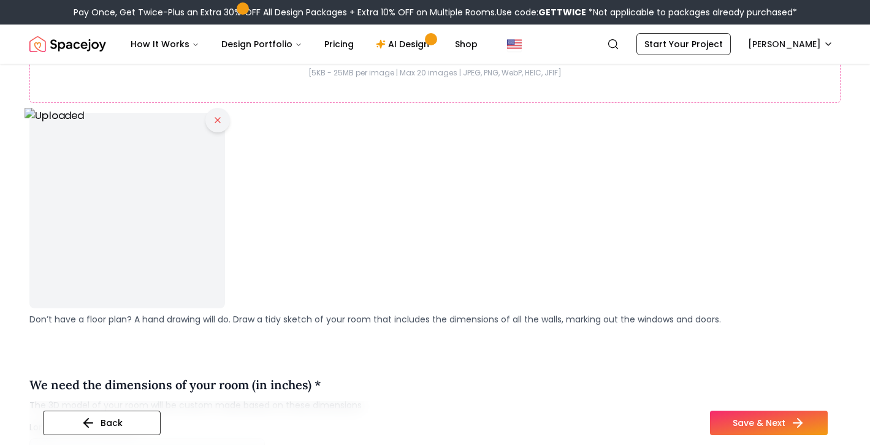
click at [218, 126] on button at bounding box center [217, 120] width 25 height 25
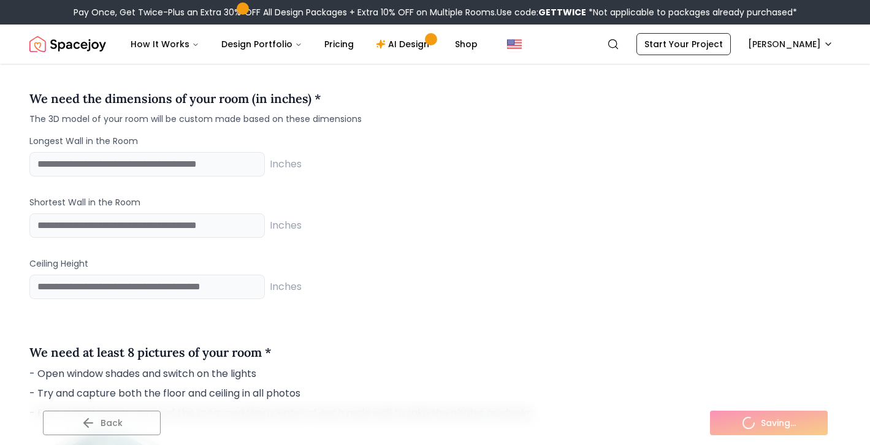
scroll to position [1260, 0]
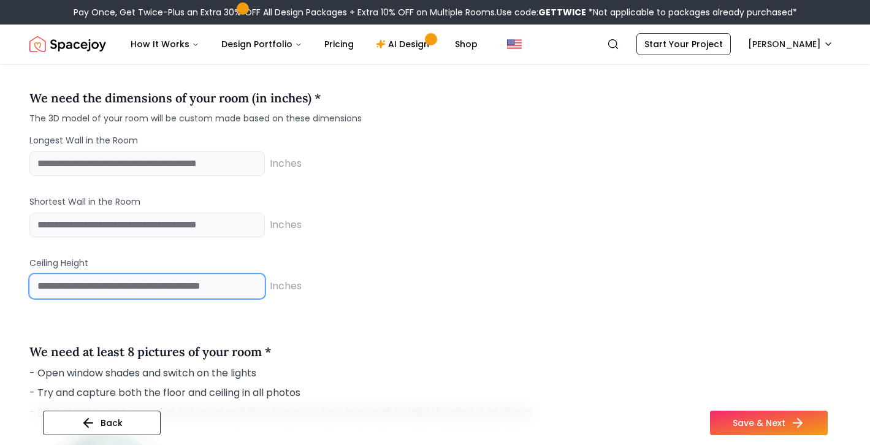
click at [154, 295] on input "number" at bounding box center [146, 286] width 235 height 25
type input "**"
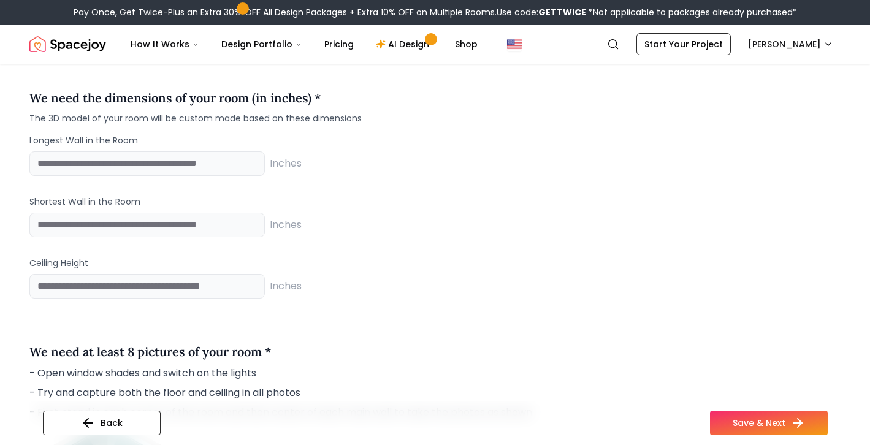
click at [468, 218] on div "Inches" at bounding box center [434, 225] width 811 height 25
click at [127, 167] on input "number" at bounding box center [146, 163] width 235 height 25
type input "***"
click at [513, 160] on div "*** Inches" at bounding box center [434, 163] width 811 height 25
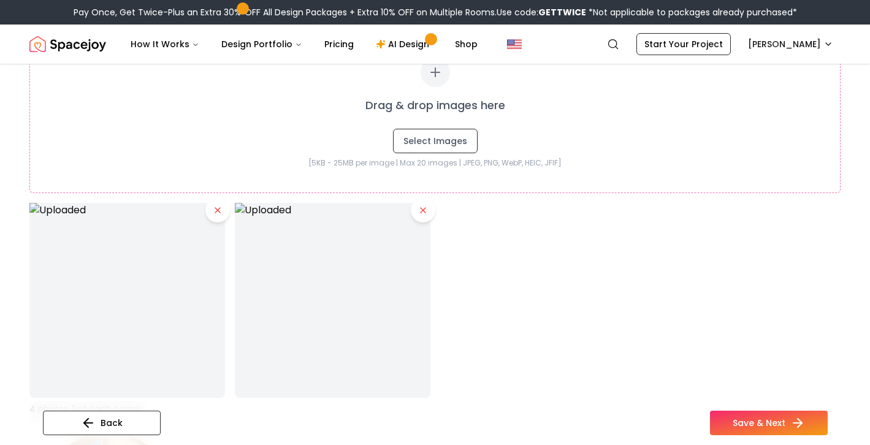
scroll to position [1785, 0]
click at [424, 212] on icon at bounding box center [423, 210] width 10 height 10
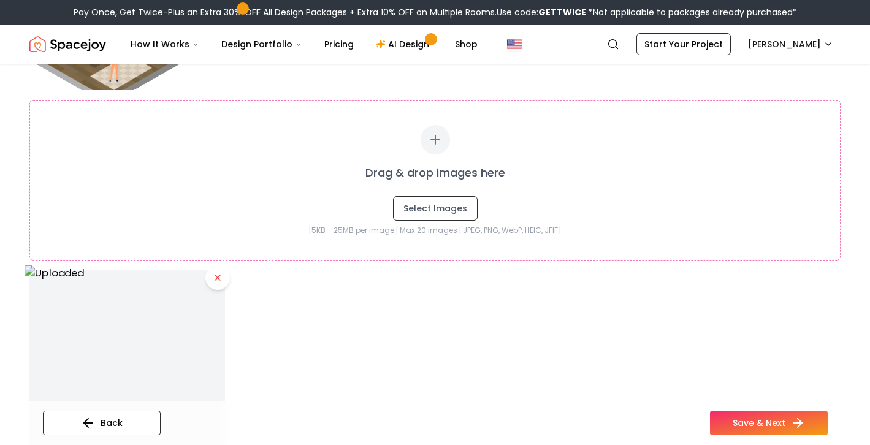
scroll to position [1786, 0]
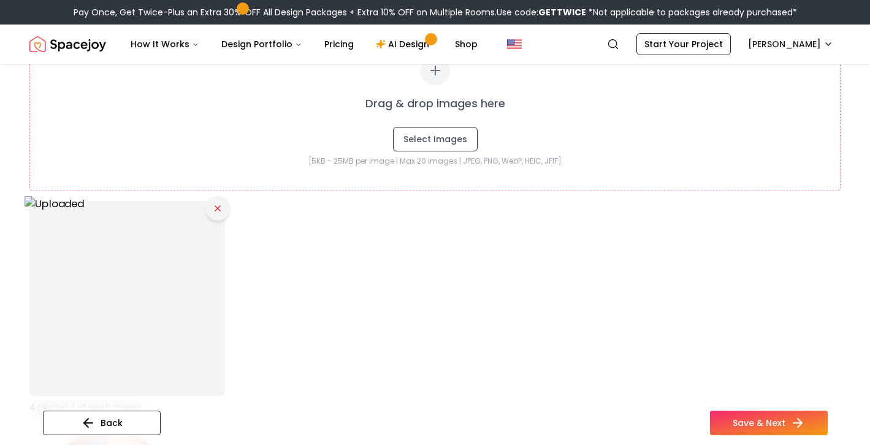
click at [218, 208] on icon at bounding box center [218, 209] width 10 height 10
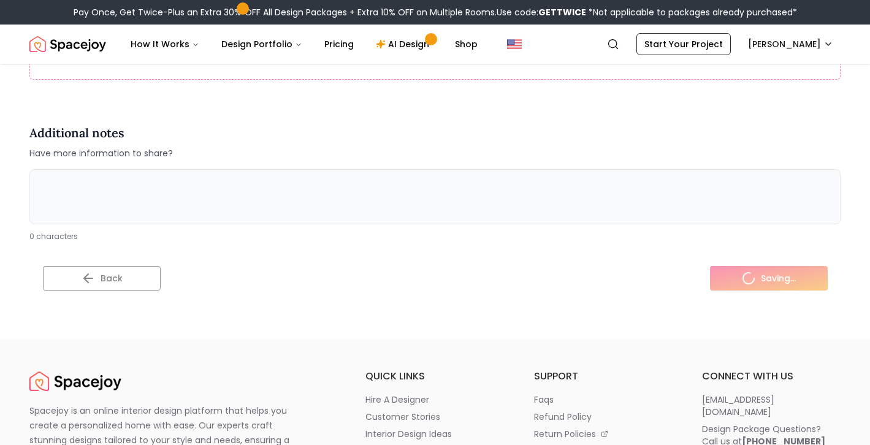
scroll to position [3117, 0]
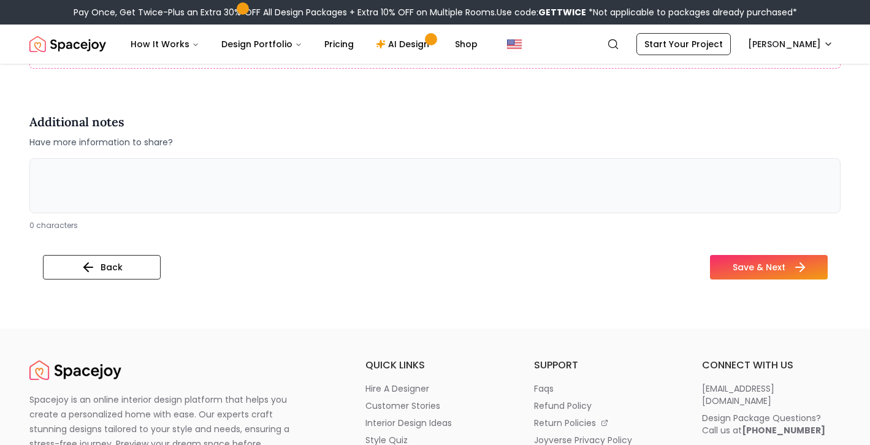
click at [746, 265] on button "Save & Next" at bounding box center [769, 267] width 118 height 25
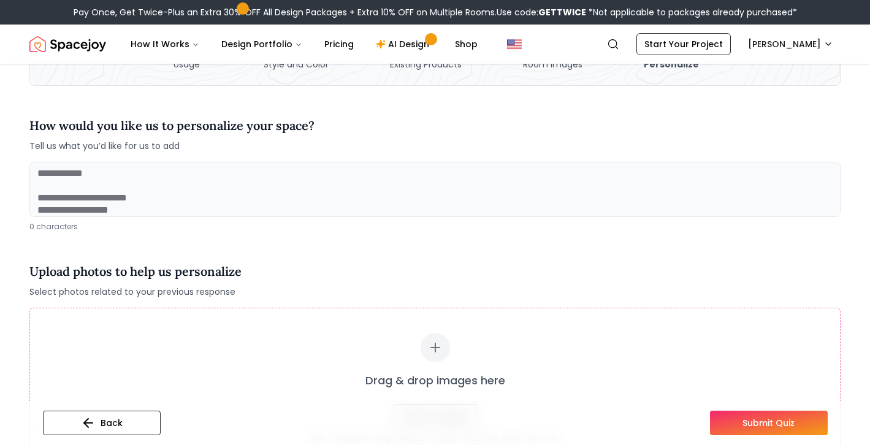
scroll to position [29, 0]
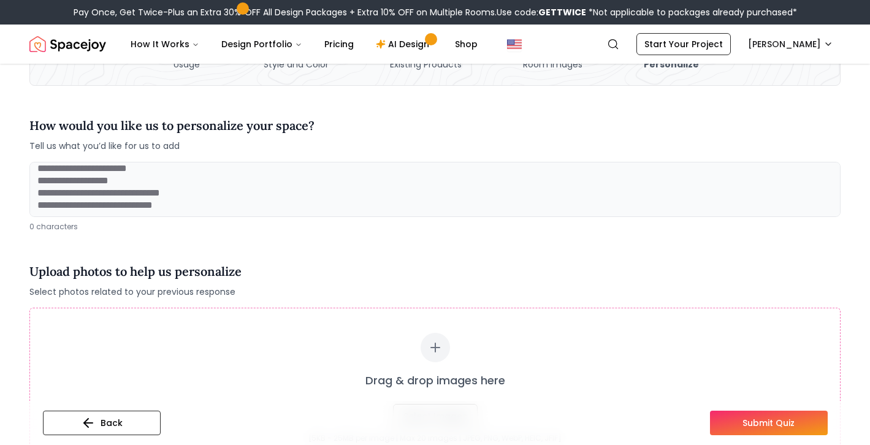
click at [193, 244] on div "How would you like us to personalize your space? Tell us what you’d like for us…" at bounding box center [434, 324] width 811 height 446
click at [188, 204] on textarea at bounding box center [434, 189] width 811 height 55
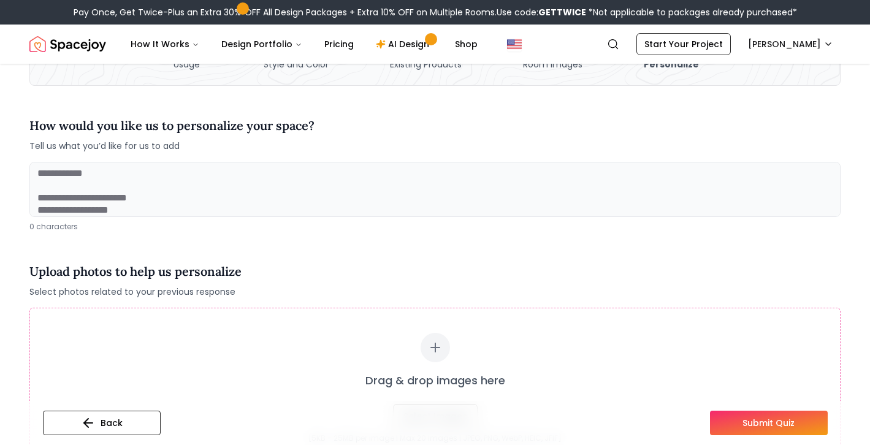
click at [83, 180] on textarea at bounding box center [434, 189] width 811 height 55
type textarea "*"
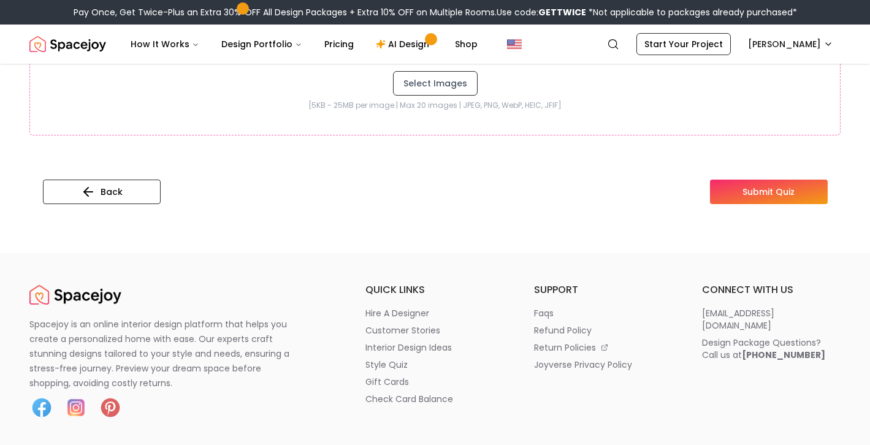
scroll to position [438, 0]
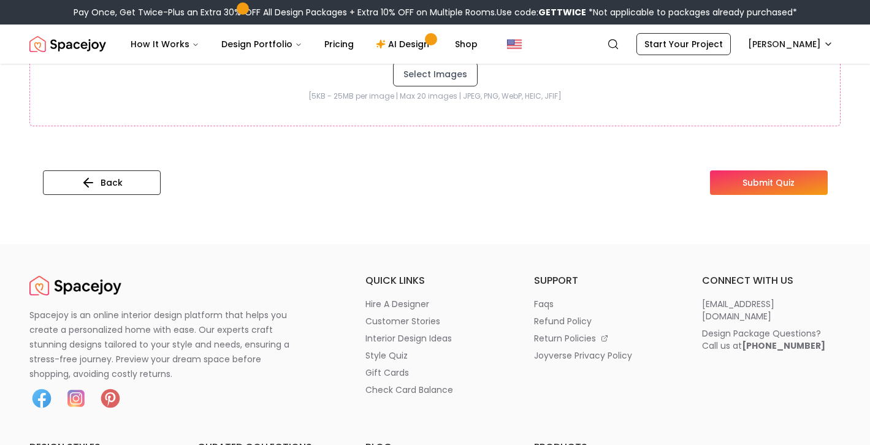
type textarea "**********"
click at [754, 188] on button "Submit Quiz" at bounding box center [769, 182] width 118 height 25
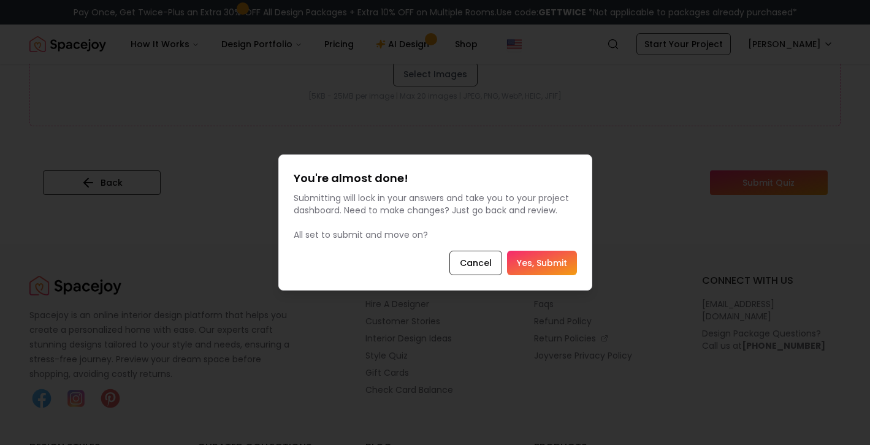
click at [551, 264] on button "Yes, Submit" at bounding box center [542, 263] width 70 height 25
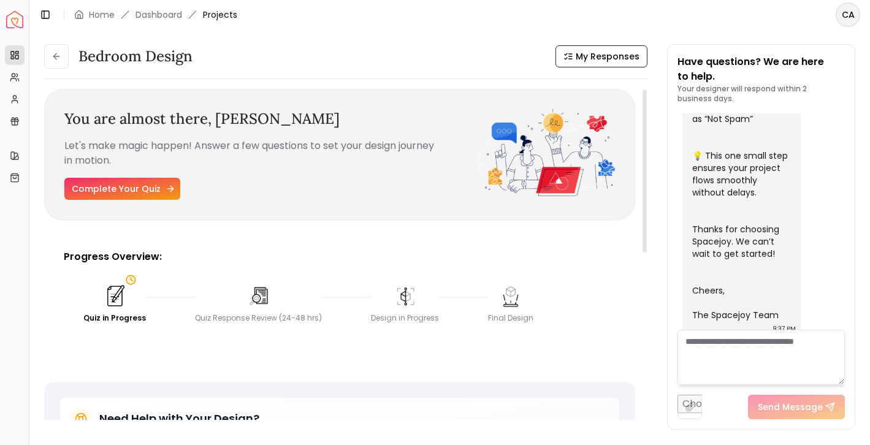
click at [129, 191] on link "Complete Your Quiz" at bounding box center [122, 189] width 116 height 22
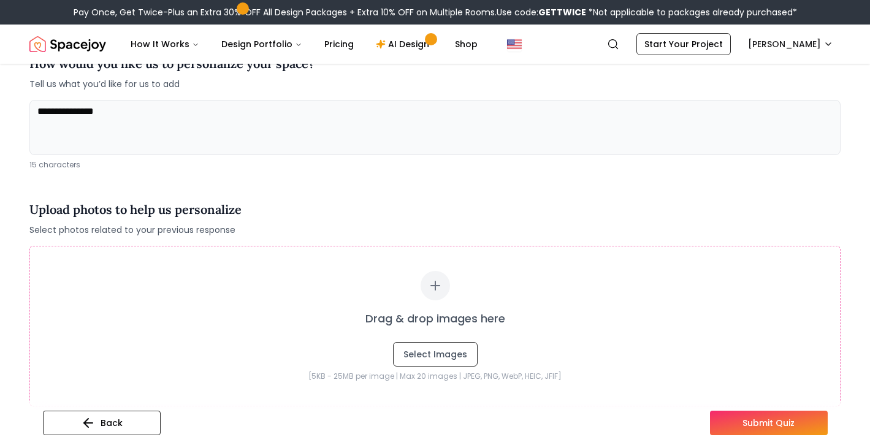
scroll to position [215, 0]
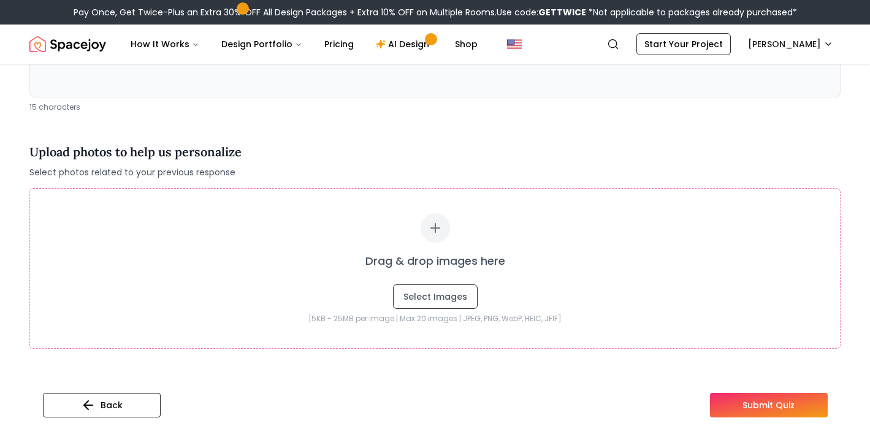
click at [755, 411] on button "Submit Quiz" at bounding box center [769, 405] width 118 height 25
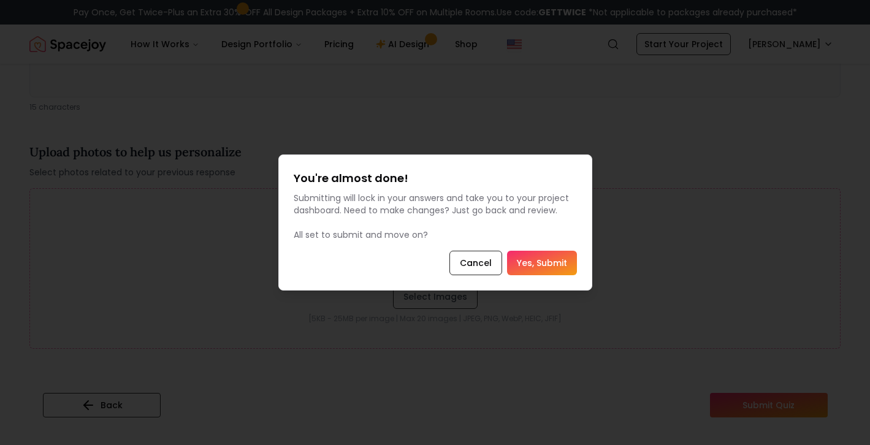
click at [546, 267] on button "Yes, Submit" at bounding box center [542, 263] width 70 height 25
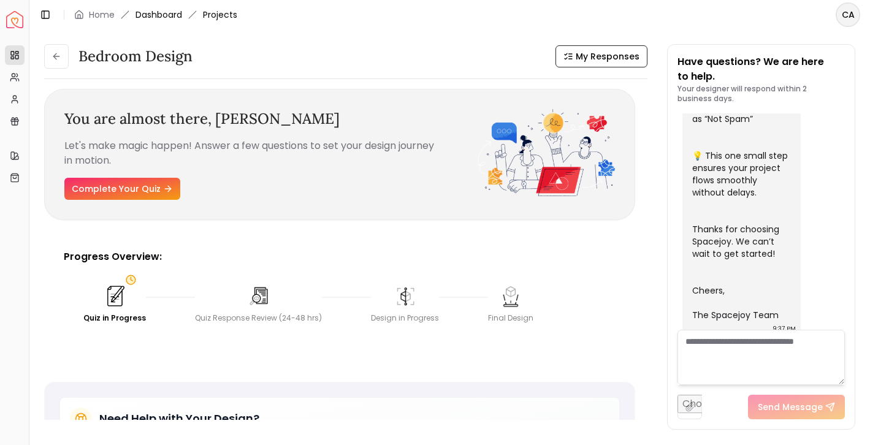
click at [175, 13] on link "Dashboard" at bounding box center [158, 15] width 47 height 12
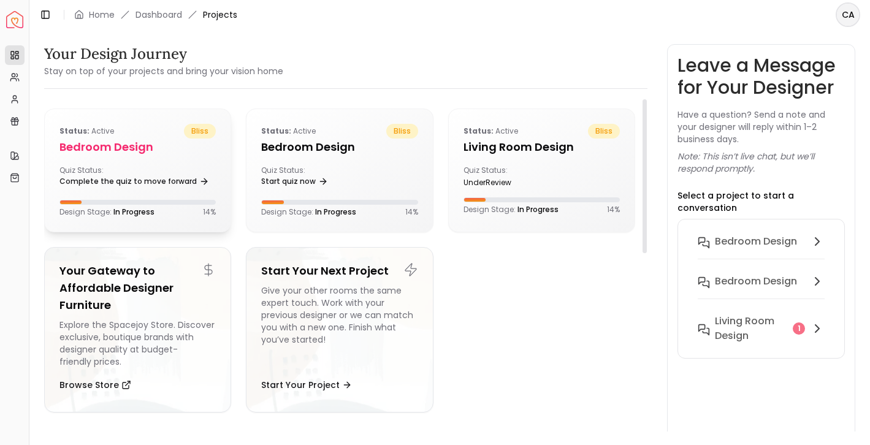
click at [184, 167] on div "Quiz Status: Complete the quiz to move forward" at bounding box center [137, 178] width 156 height 25
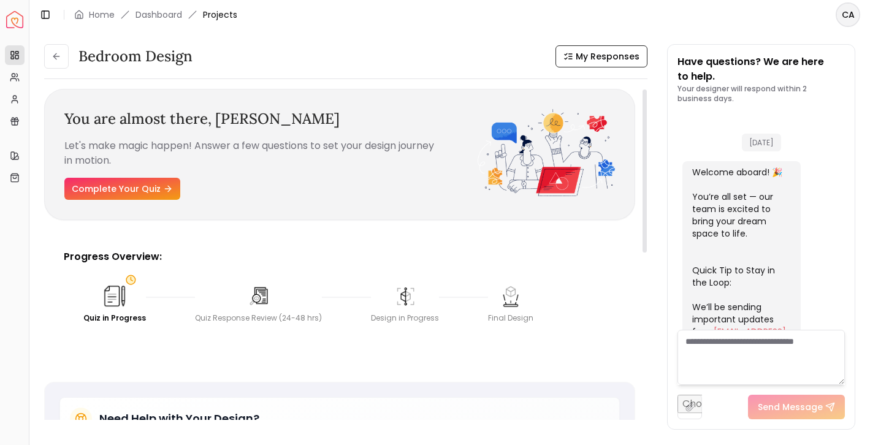
scroll to position [507, 0]
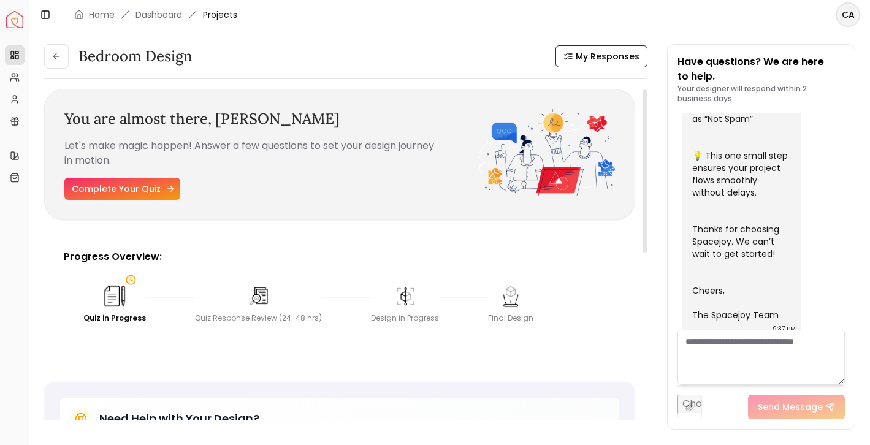
click at [139, 186] on link "Complete Your Quiz" at bounding box center [122, 189] width 116 height 22
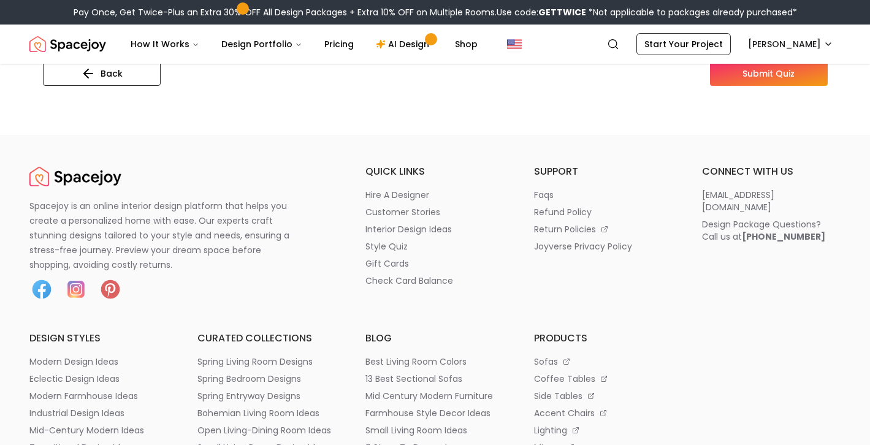
scroll to position [509, 0]
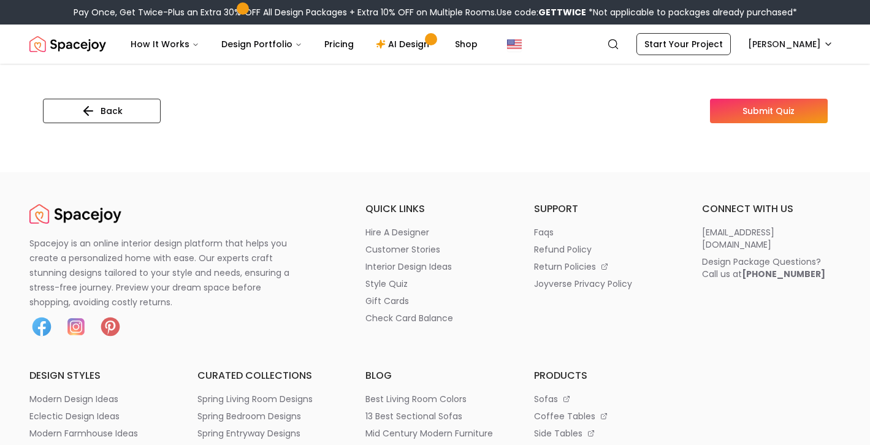
click at [773, 115] on button "Submit Quiz" at bounding box center [769, 111] width 118 height 25
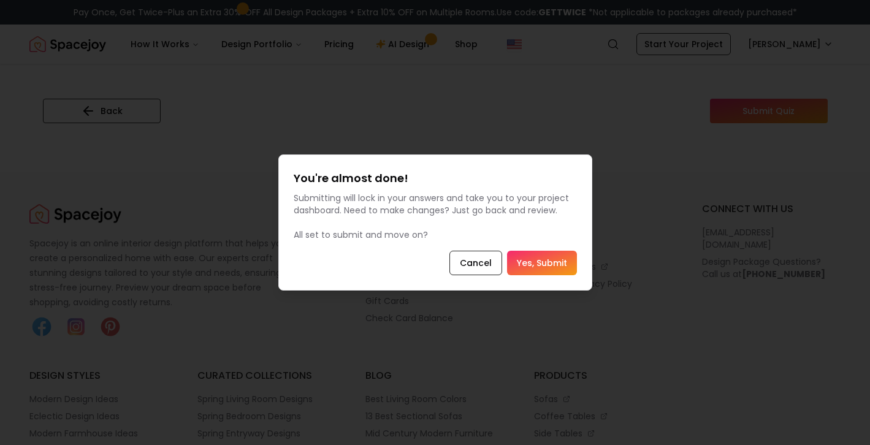
click at [538, 265] on button "Yes, Submit" at bounding box center [542, 263] width 70 height 25
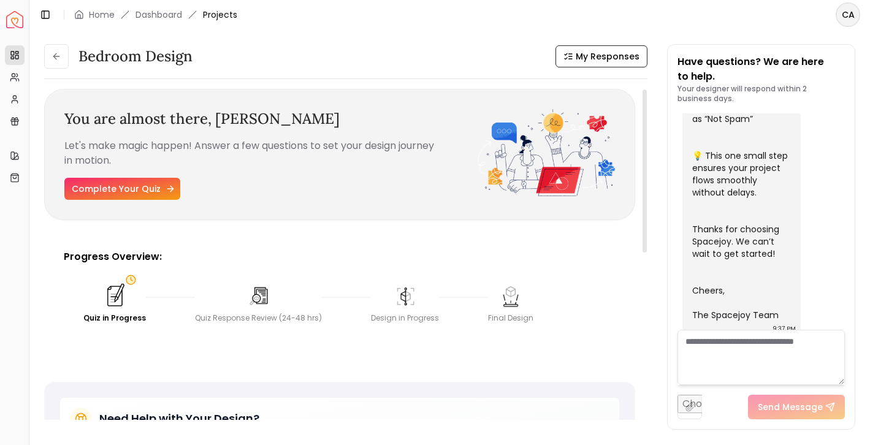
click at [131, 180] on link "Complete Your Quiz" at bounding box center [122, 189] width 116 height 22
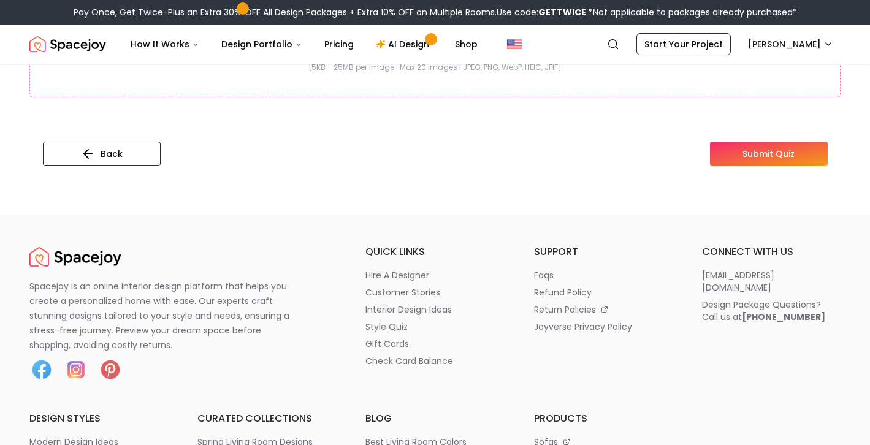
scroll to position [467, 0]
click at [730, 150] on button "Submit Quiz" at bounding box center [769, 153] width 118 height 25
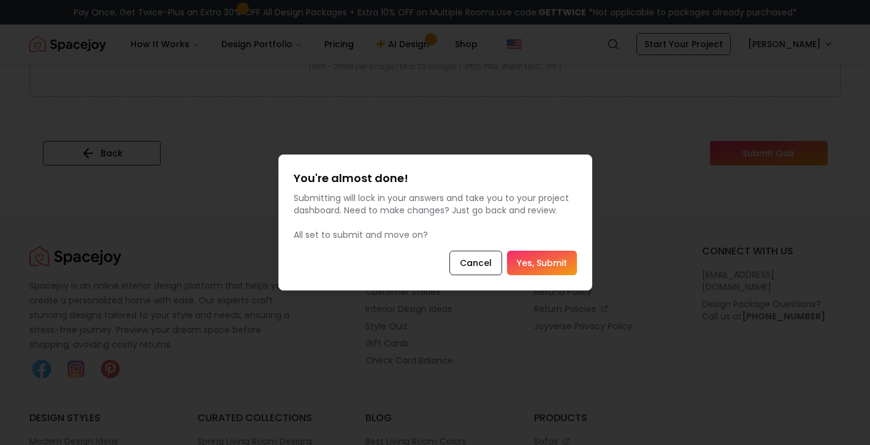
click at [536, 265] on button "Yes, Submit" at bounding box center [542, 263] width 70 height 25
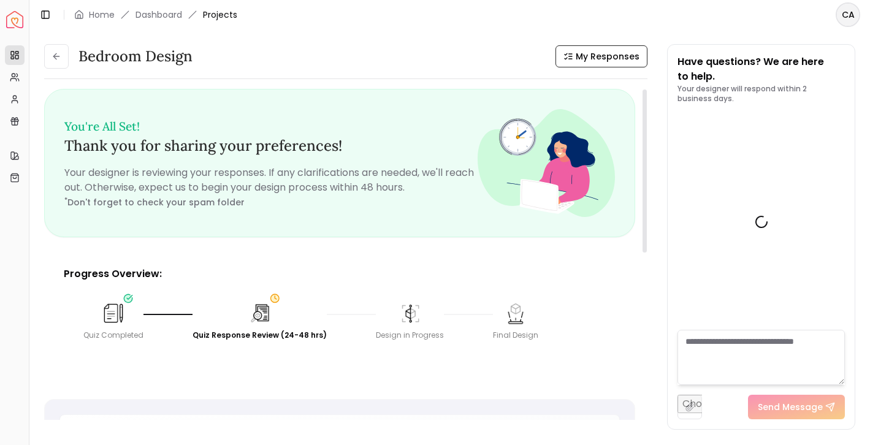
scroll to position [507, 0]
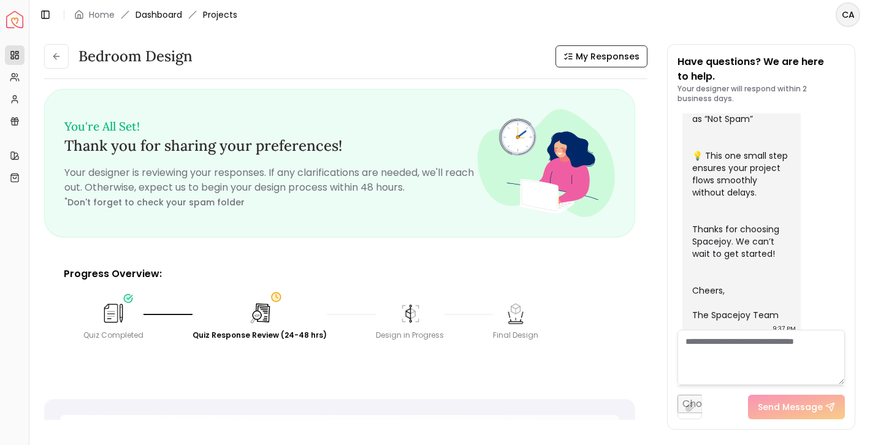
click at [154, 13] on link "Dashboard" at bounding box center [158, 15] width 47 height 12
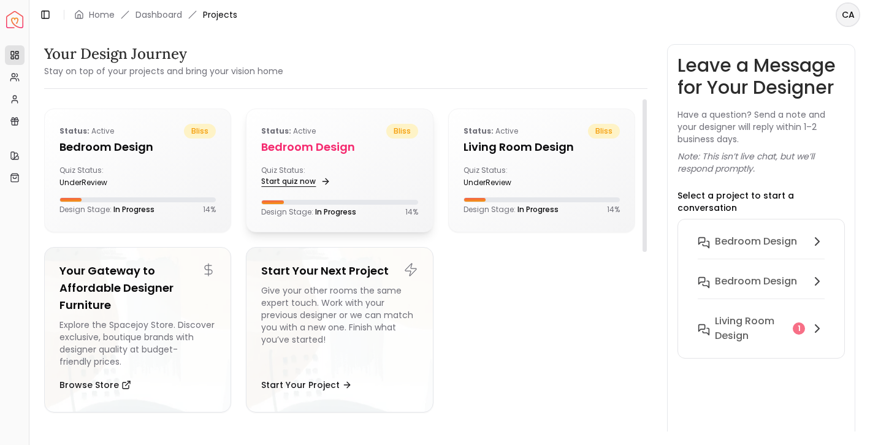
click at [299, 177] on link "Start quiz now" at bounding box center [294, 181] width 67 height 17
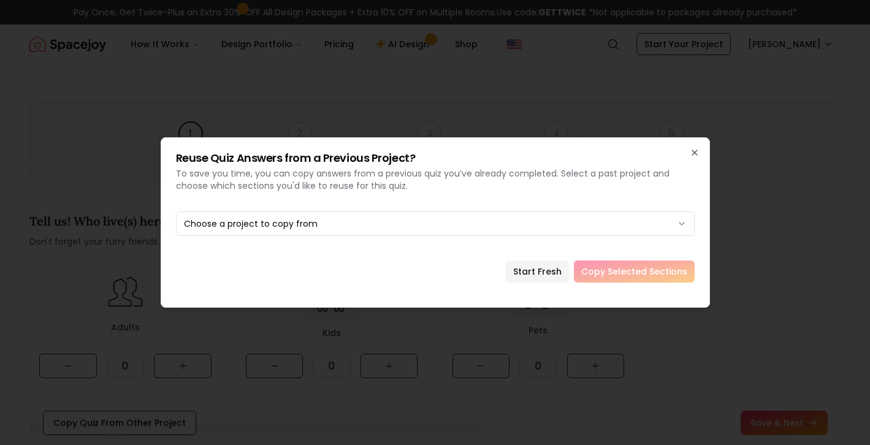
click at [409, 236] on div "Reuse Quiz Answers from a Previous Project? To save you time, you can copy answ…" at bounding box center [435, 222] width 549 height 170
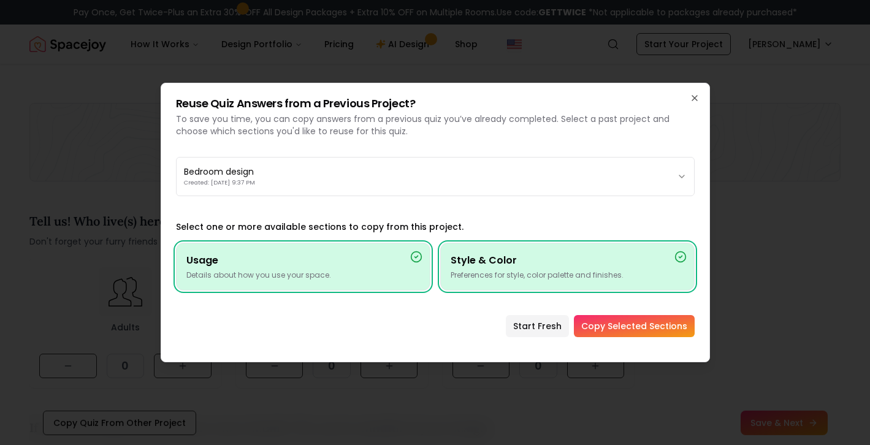
click at [613, 321] on button "Copy Selected Sections" at bounding box center [634, 326] width 121 height 22
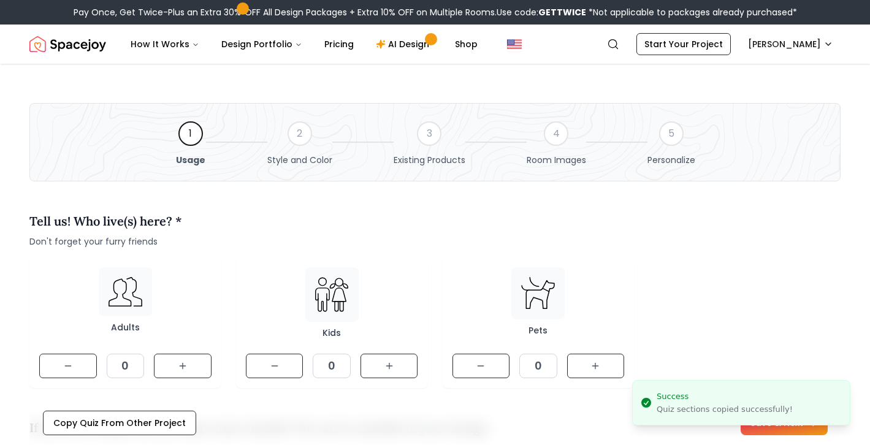
type textarea "**********"
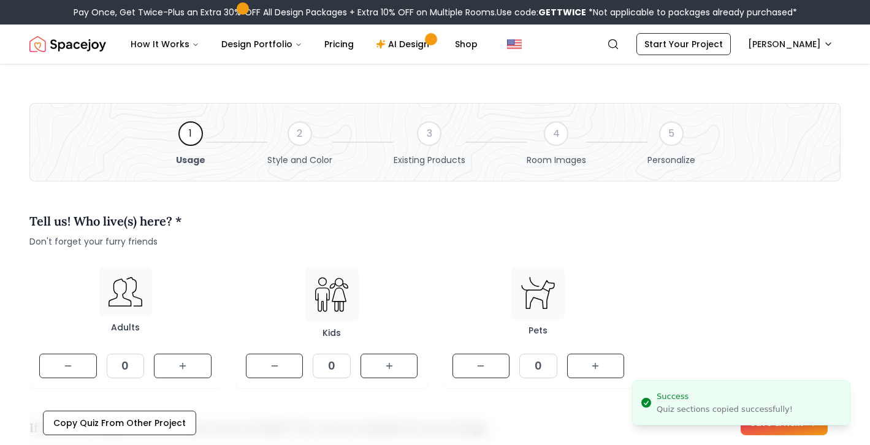
type textarea "**********"
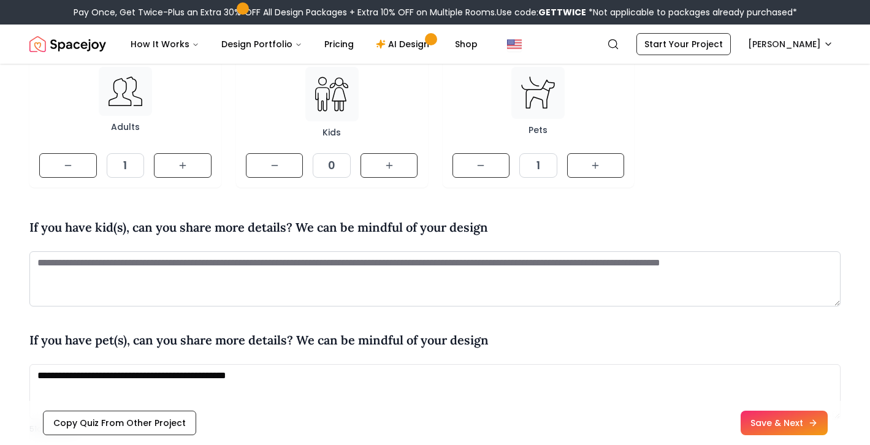
scroll to position [209, 0]
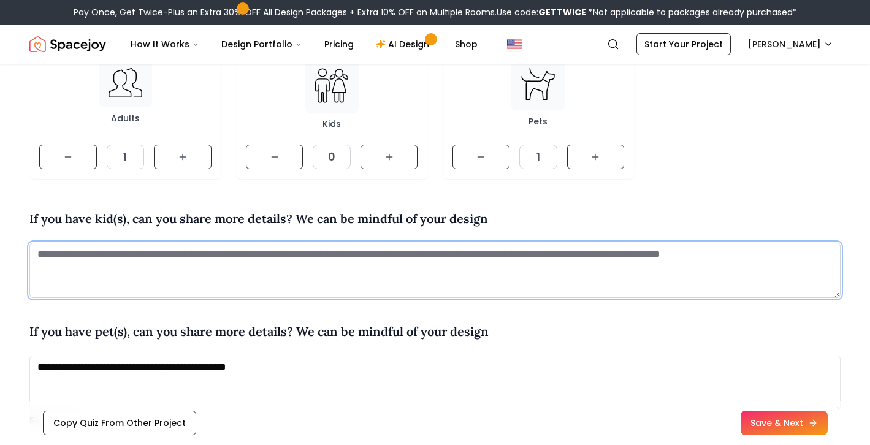
click at [134, 259] on textarea at bounding box center [434, 270] width 811 height 55
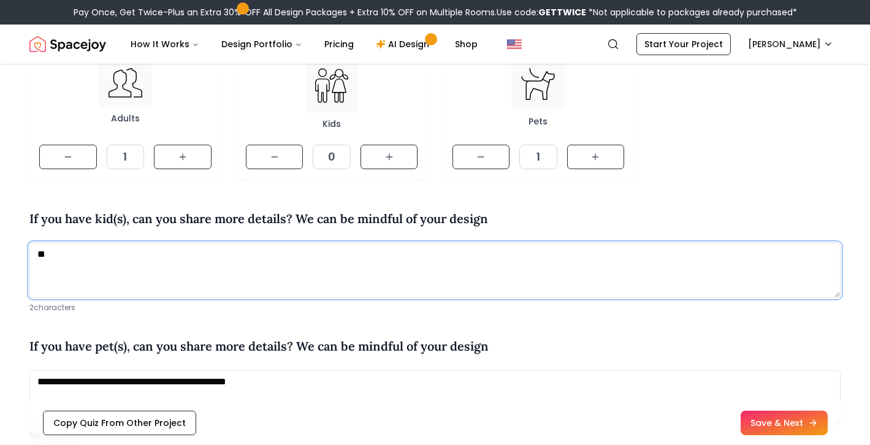
type textarea "*"
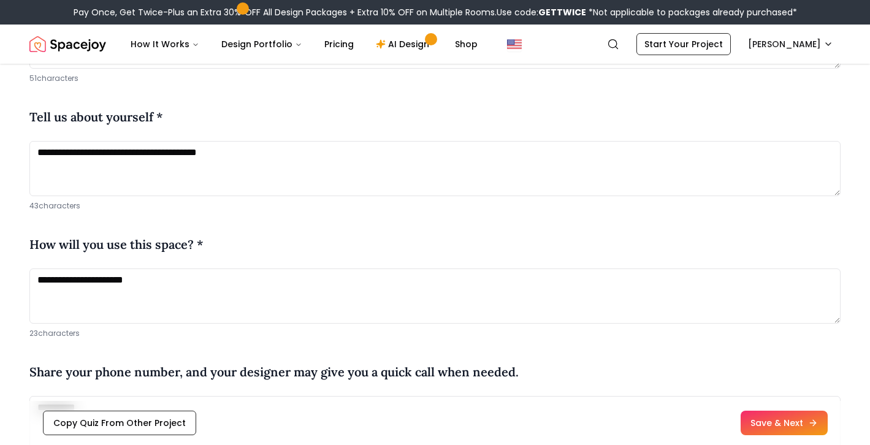
scroll to position [552, 0]
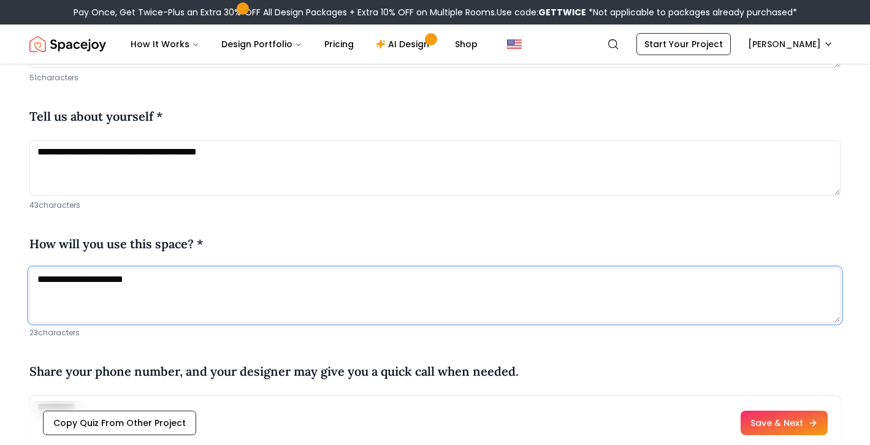
drag, startPoint x: 168, startPoint y: 292, endPoint x: 88, endPoint y: 281, distance: 80.5
click at [88, 281] on textarea "**********" at bounding box center [434, 295] width 811 height 55
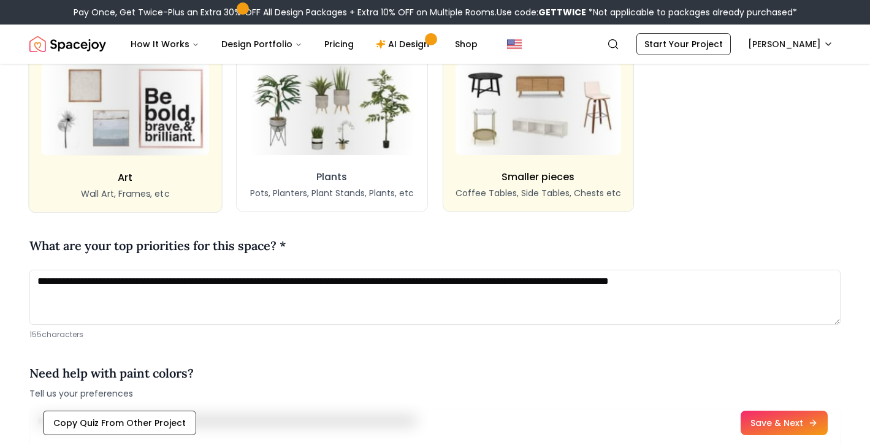
scroll to position [1242, 0]
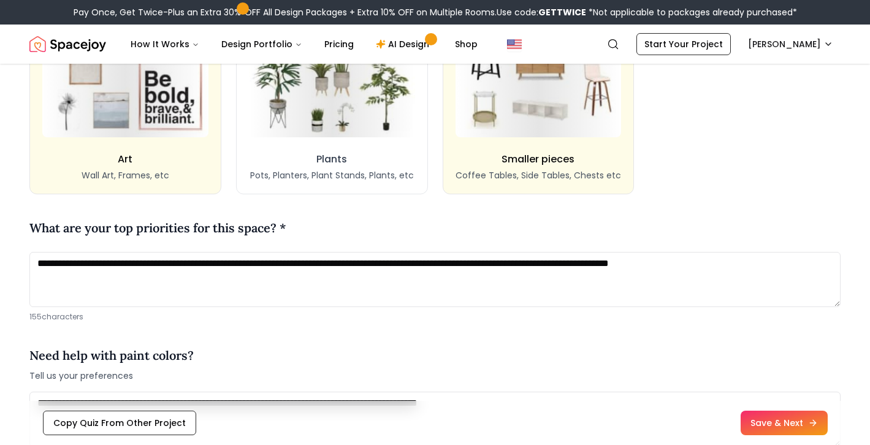
type textarea "**********"
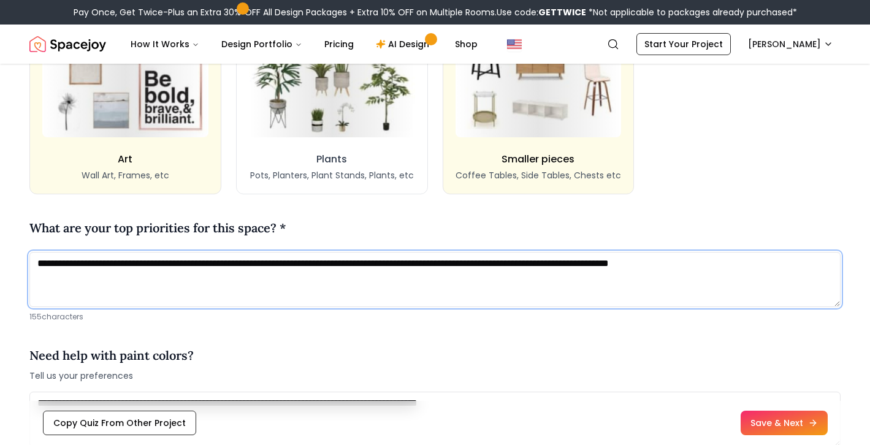
drag, startPoint x: 810, startPoint y: 277, endPoint x: 136, endPoint y: 264, distance: 673.9
click at [136, 264] on textarea "**********" at bounding box center [434, 279] width 811 height 55
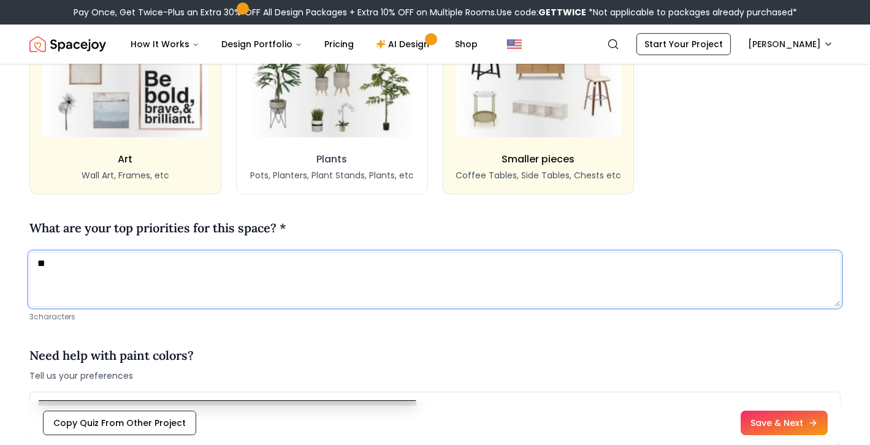
type textarea "*"
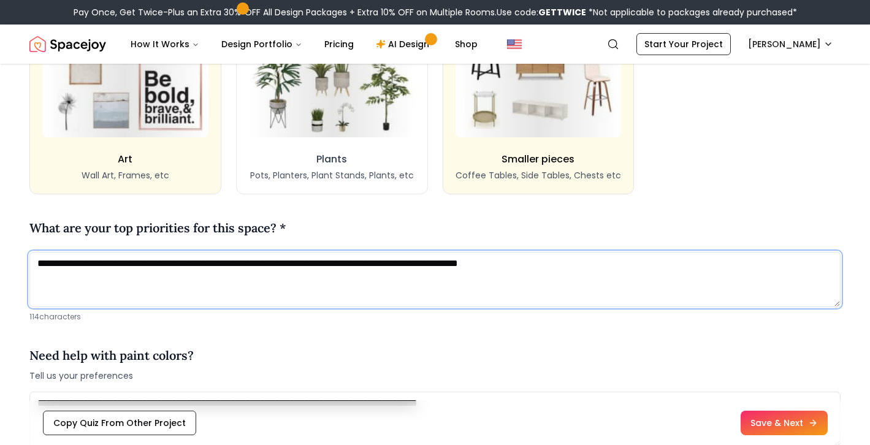
drag, startPoint x: 620, startPoint y: 264, endPoint x: 421, endPoint y: 265, distance: 199.2
click at [421, 265] on textarea "**********" at bounding box center [434, 279] width 811 height 55
click at [216, 265] on textarea "**********" at bounding box center [434, 279] width 811 height 55
click at [318, 265] on textarea "**********" at bounding box center [434, 279] width 811 height 55
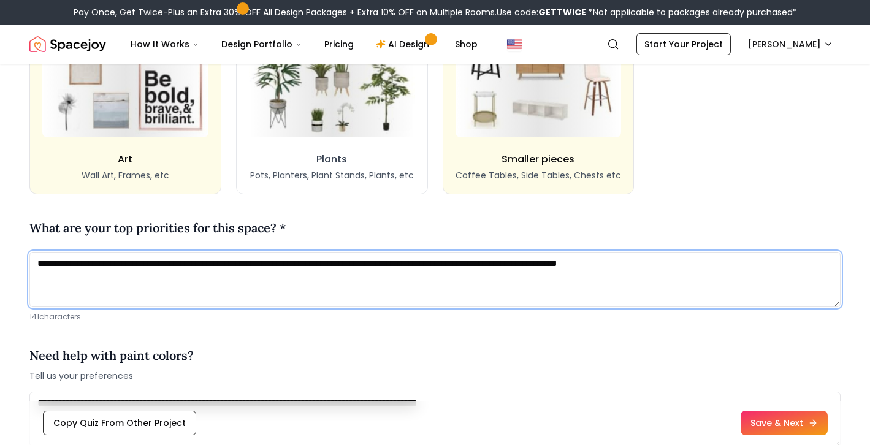
click at [448, 265] on textarea "**********" at bounding box center [434, 279] width 811 height 55
click at [741, 277] on textarea "**********" at bounding box center [434, 279] width 811 height 55
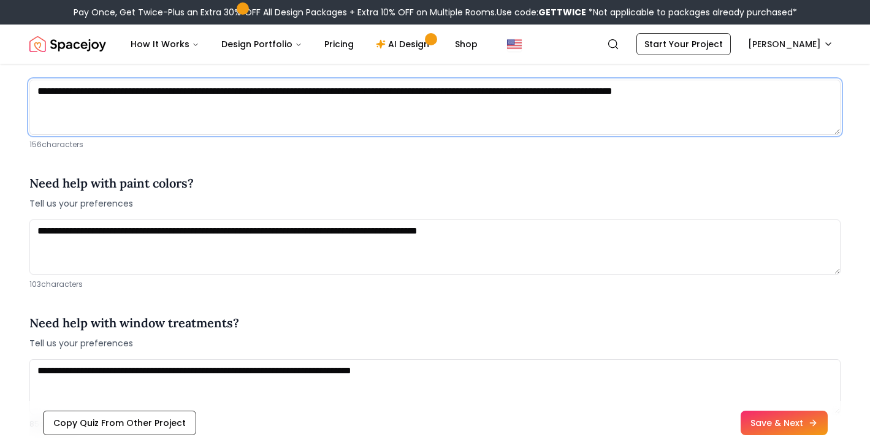
scroll to position [1426, 0]
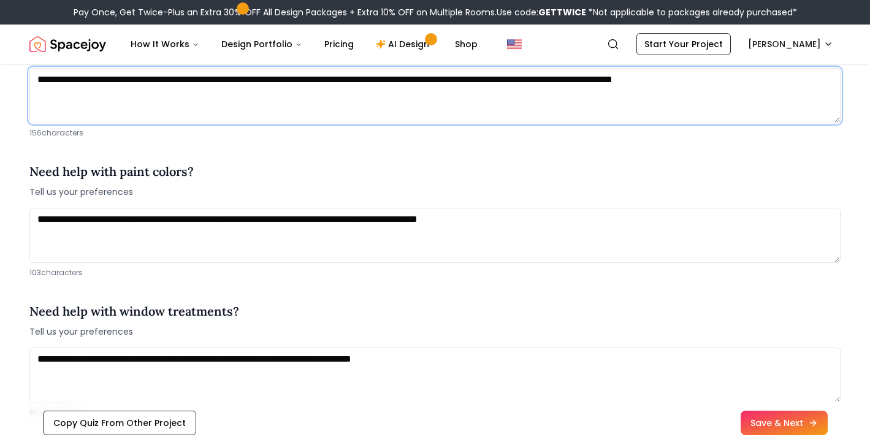
type textarea "**********"
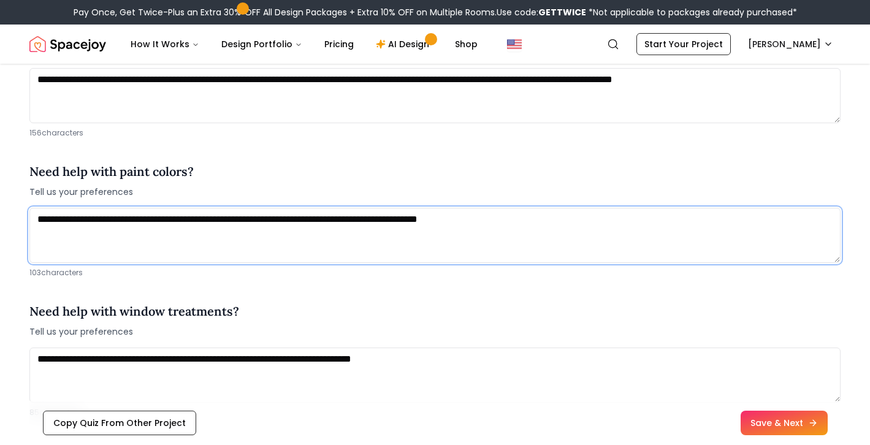
click at [556, 232] on textarea "**********" at bounding box center [434, 235] width 811 height 55
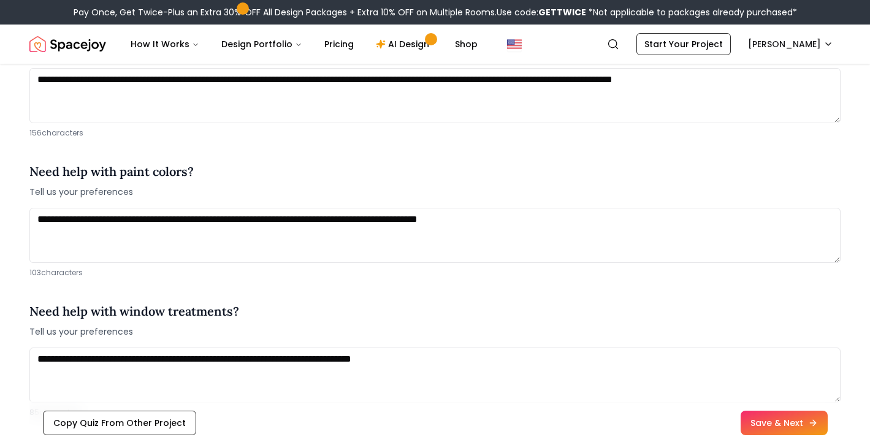
click at [457, 313] on div "Need help with window treatments? Tell us your preferences" at bounding box center [434, 320] width 811 height 36
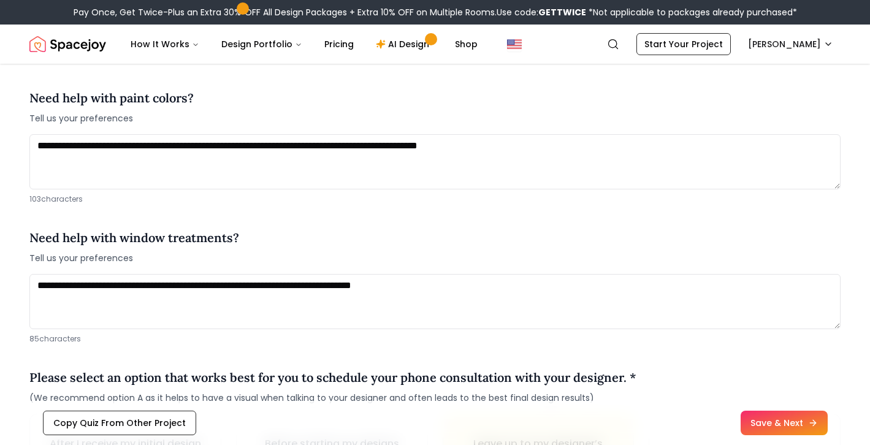
scroll to position [1500, 0]
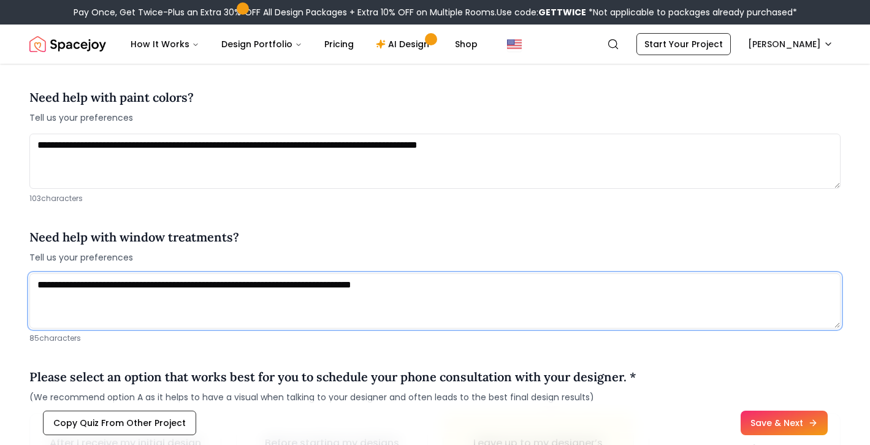
drag, startPoint x: 384, startPoint y: 297, endPoint x: 417, endPoint y: 290, distance: 33.3
click at [398, 294] on textarea "**********" at bounding box center [434, 300] width 811 height 55
drag, startPoint x: 528, startPoint y: 296, endPoint x: 18, endPoint y: 234, distance: 513.9
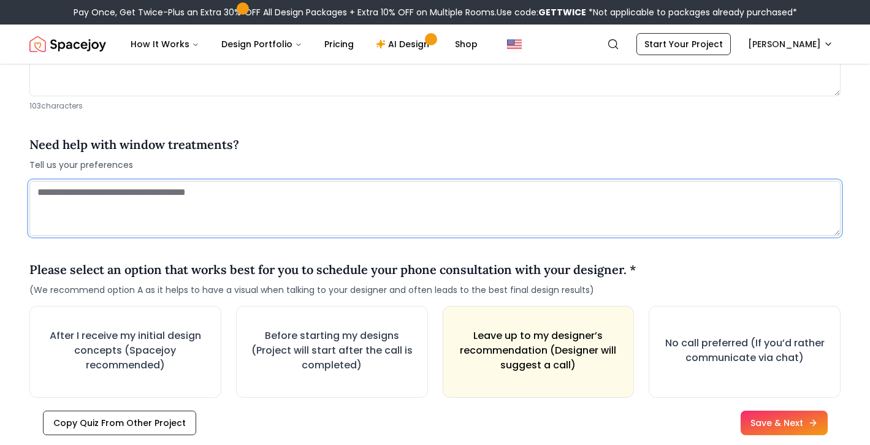
scroll to position [1776, 0]
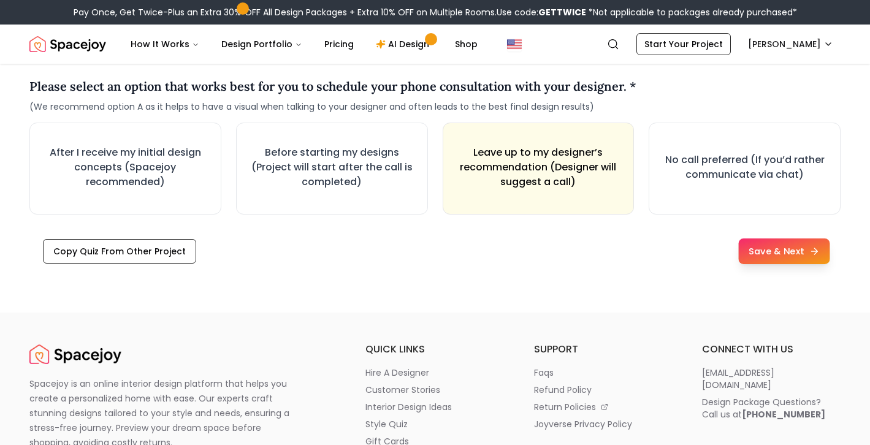
click at [750, 250] on button "Save & Next" at bounding box center [783, 251] width 91 height 26
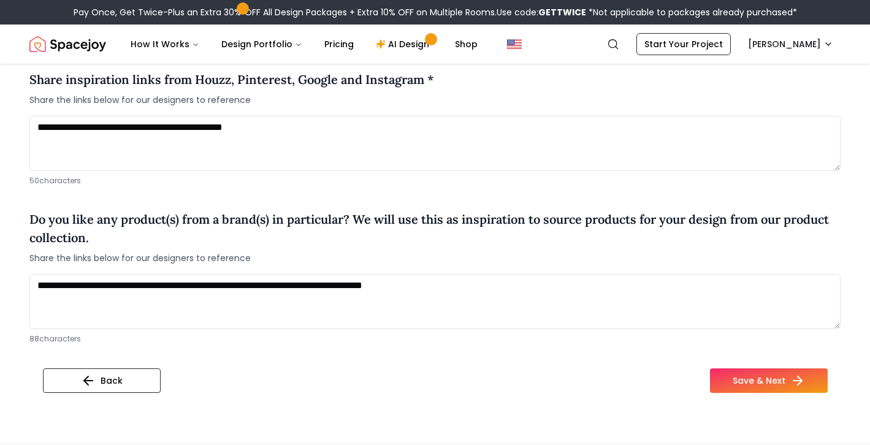
scroll to position [1101, 0]
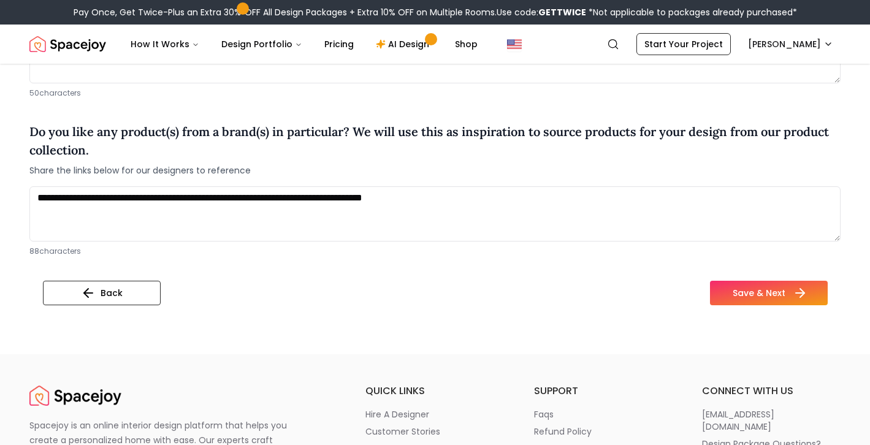
click at [768, 300] on button "Save & Next" at bounding box center [769, 293] width 118 height 25
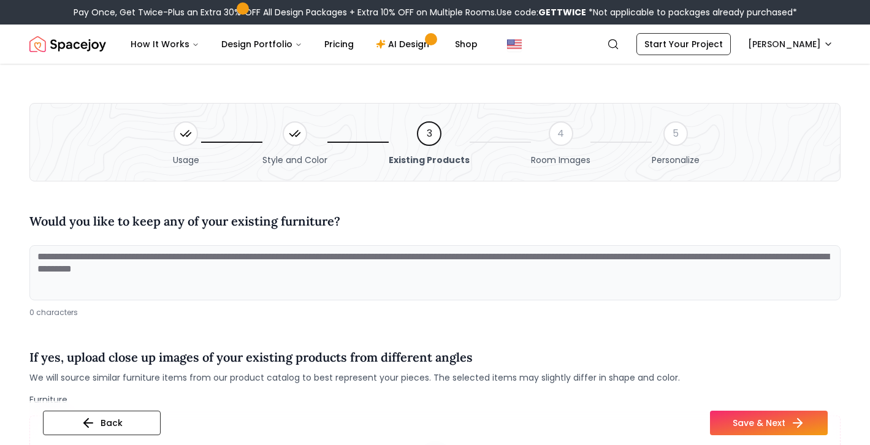
click at [411, 257] on textarea at bounding box center [434, 272] width 811 height 55
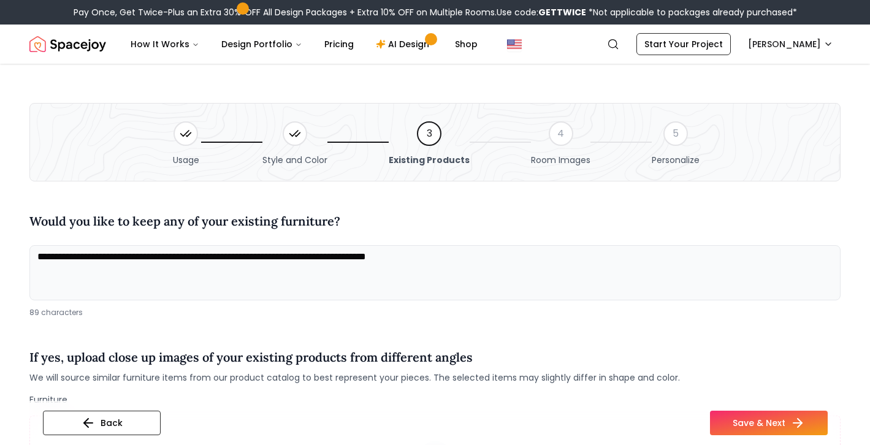
drag, startPoint x: 499, startPoint y: 269, endPoint x: 80, endPoint y: 226, distance: 420.9
click at [80, 226] on div "**********" at bounding box center [434, 259] width 811 height 115
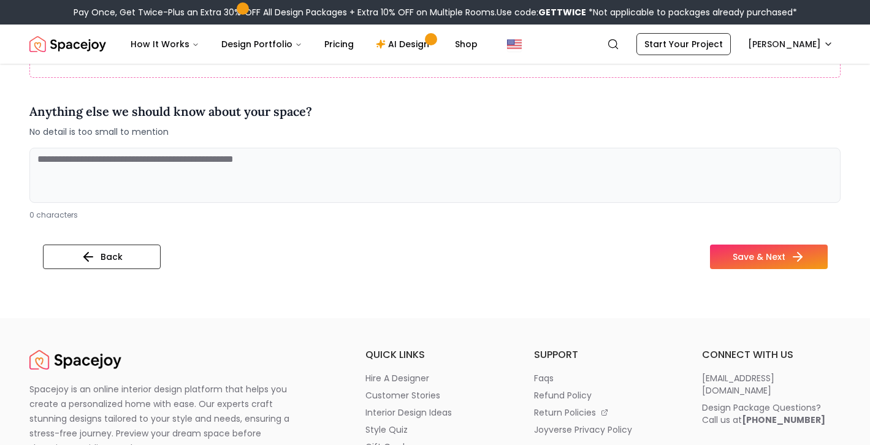
scroll to position [499, 0]
type textarea "**********"
click at [759, 256] on button "Save & Next" at bounding box center [769, 256] width 118 height 25
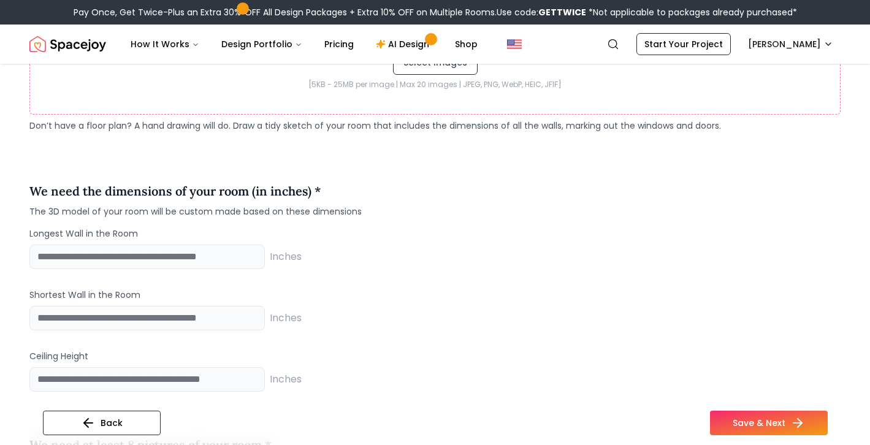
scroll to position [996, 0]
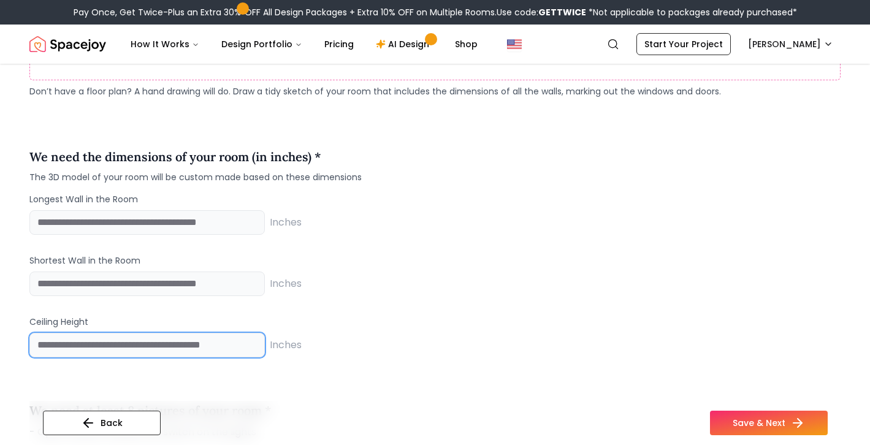
click at [112, 341] on input "number" at bounding box center [146, 345] width 235 height 25
type input "**"
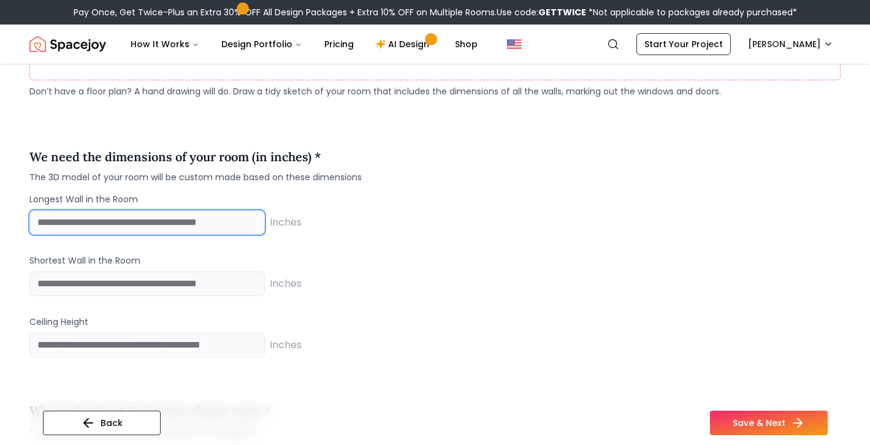
click at [146, 231] on input "number" at bounding box center [146, 222] width 235 height 25
type input "***"
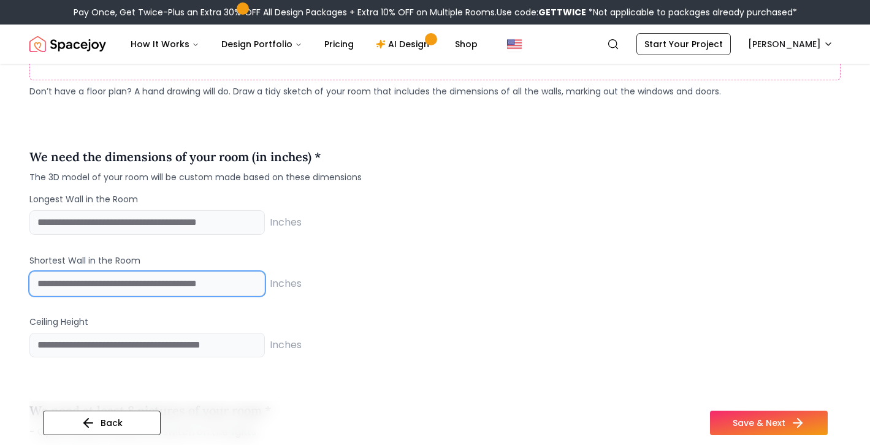
type input "***"
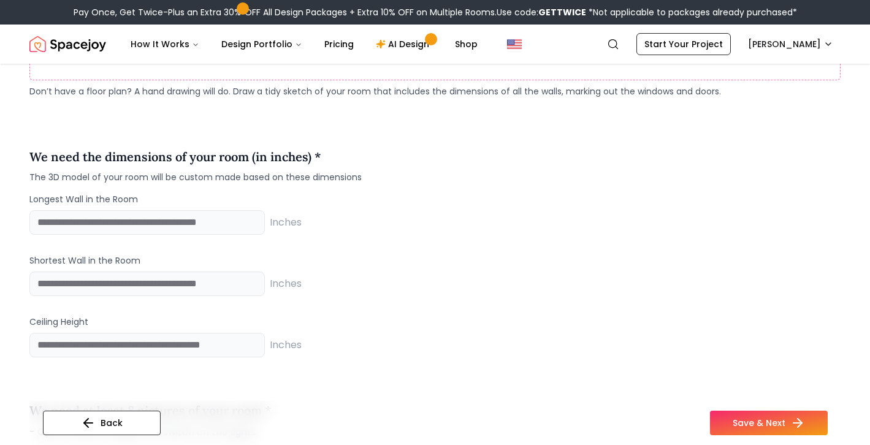
click at [538, 182] on div "We need the dimensions of your room (in inches) * The 3D model of your room wil…" at bounding box center [434, 166] width 811 height 36
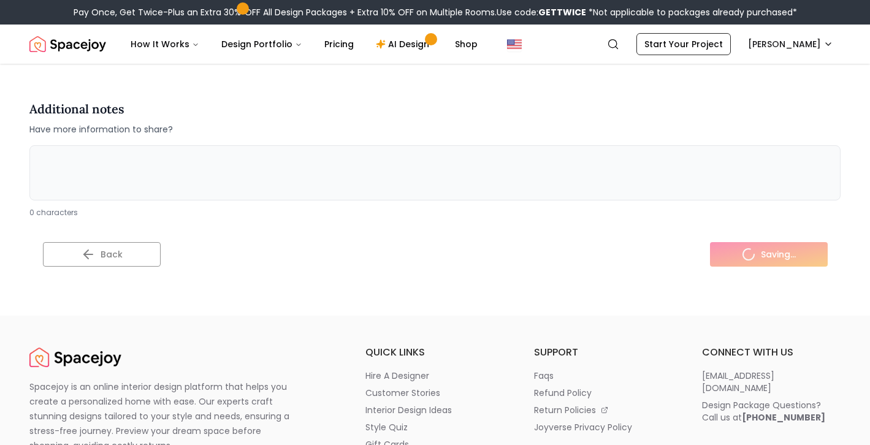
scroll to position [2720, 0]
click at [724, 243] on button "Save & Next" at bounding box center [769, 254] width 118 height 25
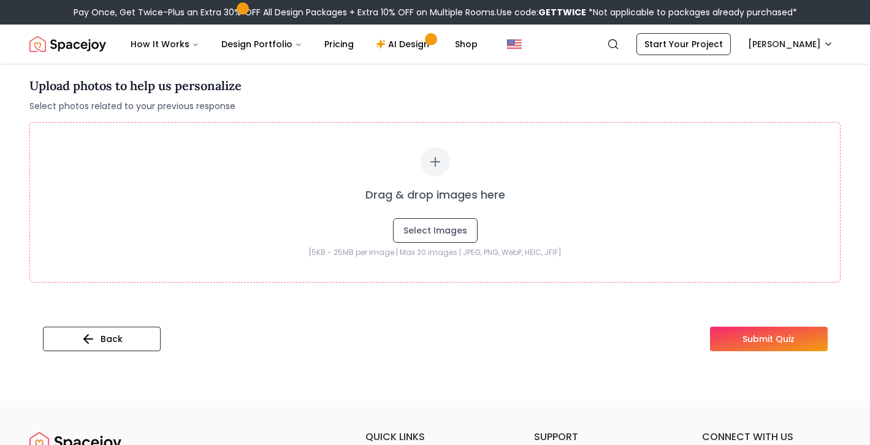
scroll to position [294, 0]
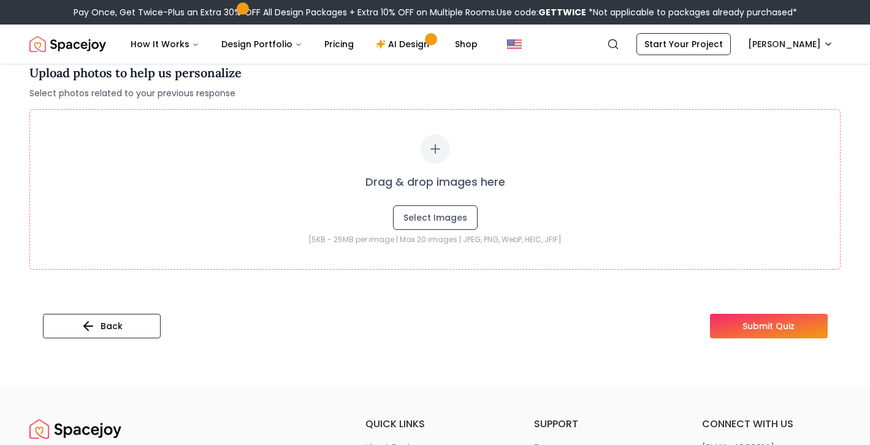
click at [784, 330] on button "Submit Quiz" at bounding box center [769, 326] width 118 height 25
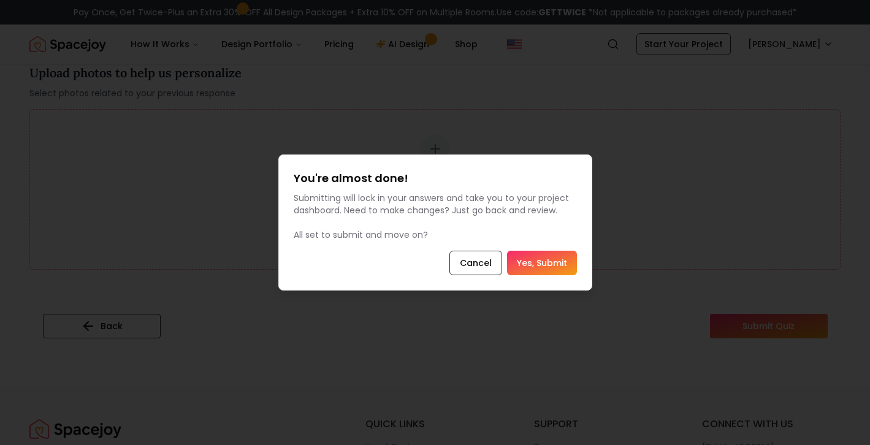
click at [555, 262] on button "Yes, Submit" at bounding box center [542, 263] width 70 height 25
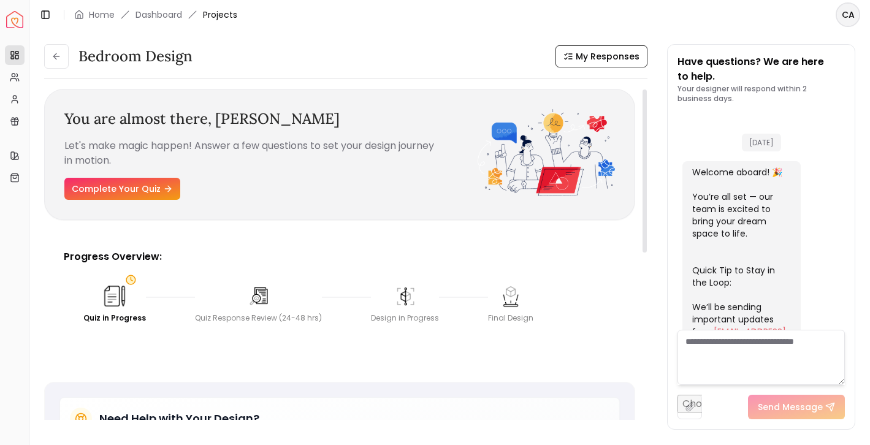
scroll to position [507, 0]
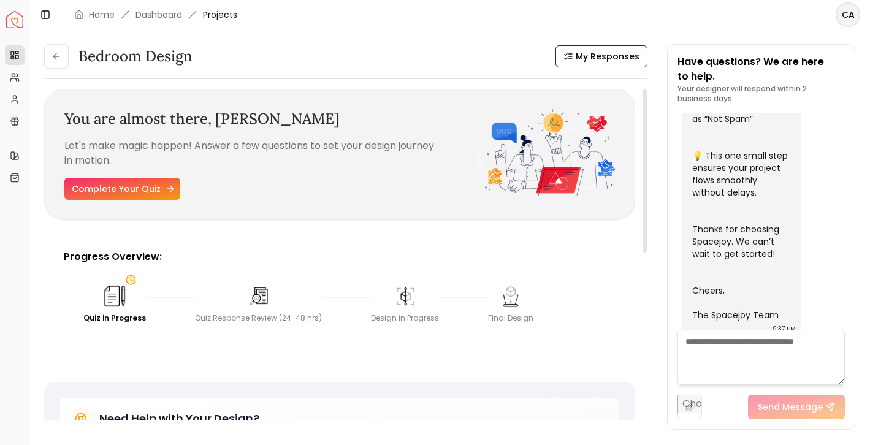
click at [106, 187] on link "Complete Your Quiz" at bounding box center [122, 189] width 116 height 22
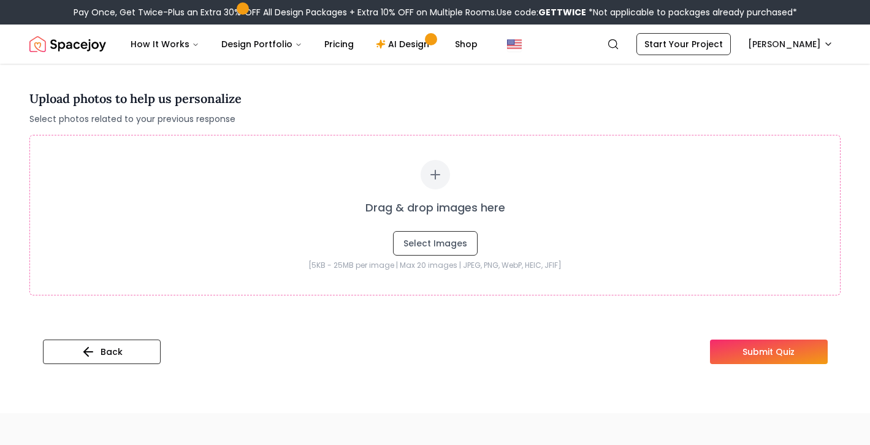
scroll to position [293, 0]
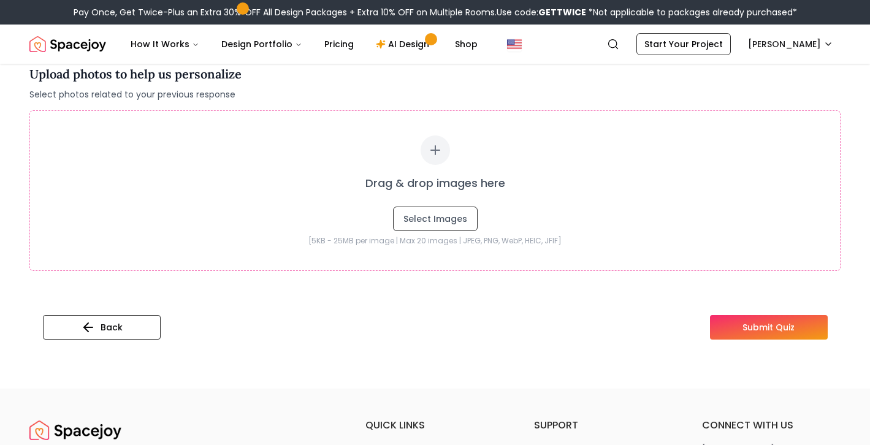
click at [742, 330] on button "Submit Quiz" at bounding box center [769, 327] width 118 height 25
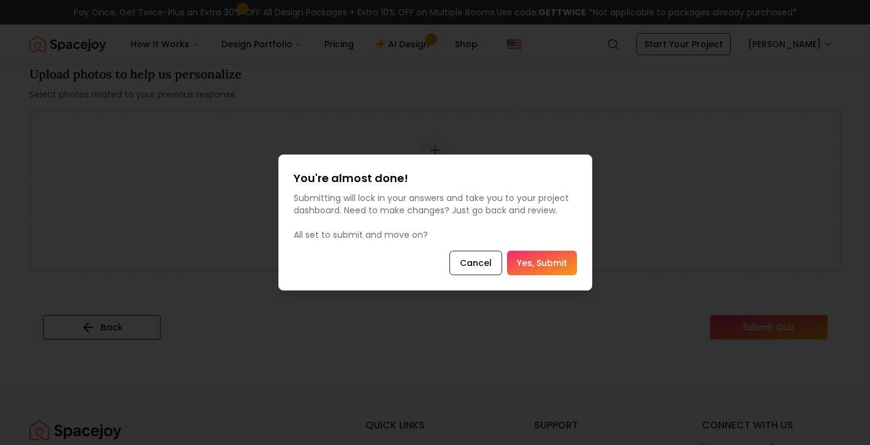
click at [538, 270] on button "Yes, Submit" at bounding box center [542, 263] width 70 height 25
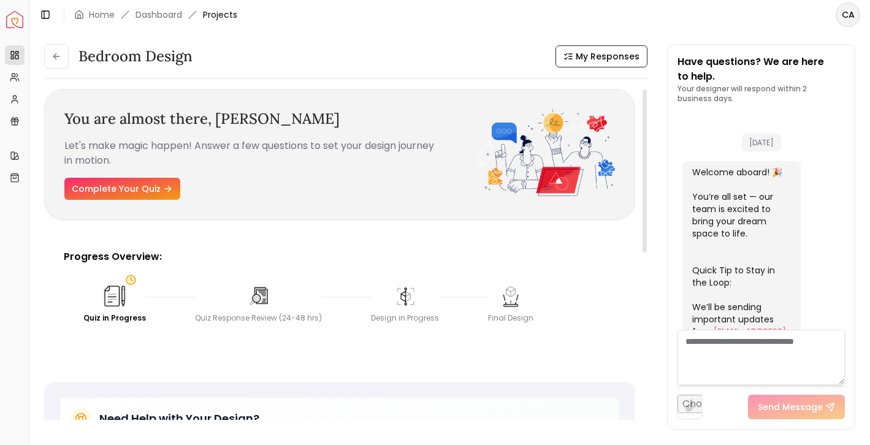
scroll to position [507, 0]
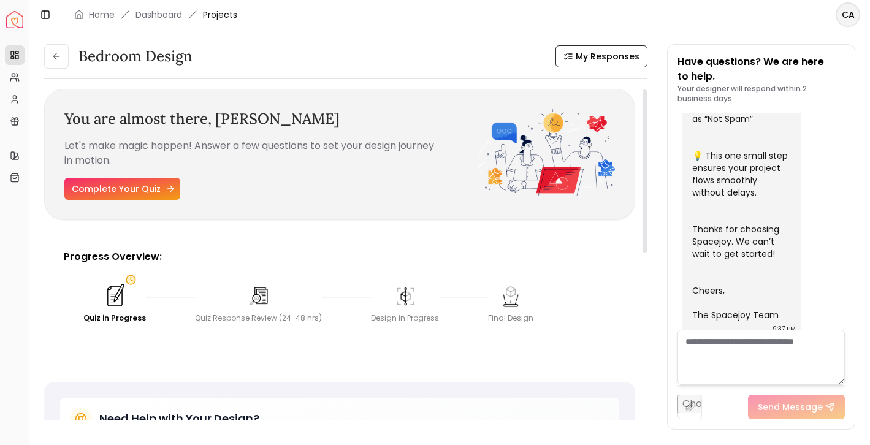
click at [131, 191] on link "Complete Your Quiz" at bounding box center [122, 189] width 116 height 22
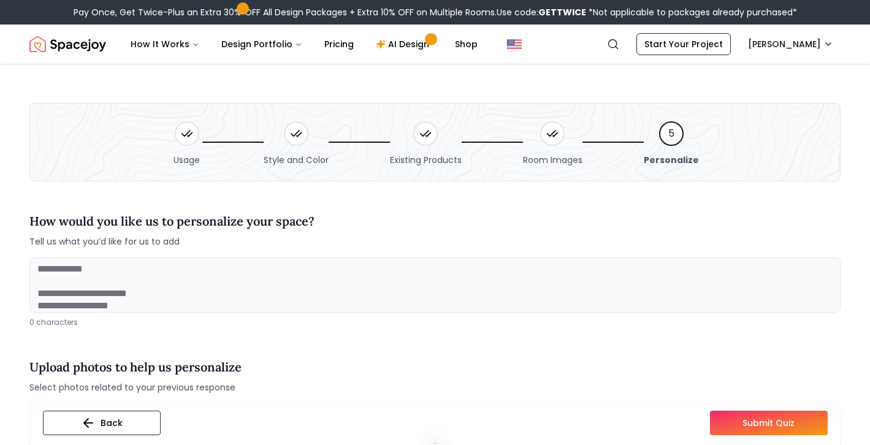
click at [774, 419] on button "Submit Quiz" at bounding box center [769, 423] width 118 height 25
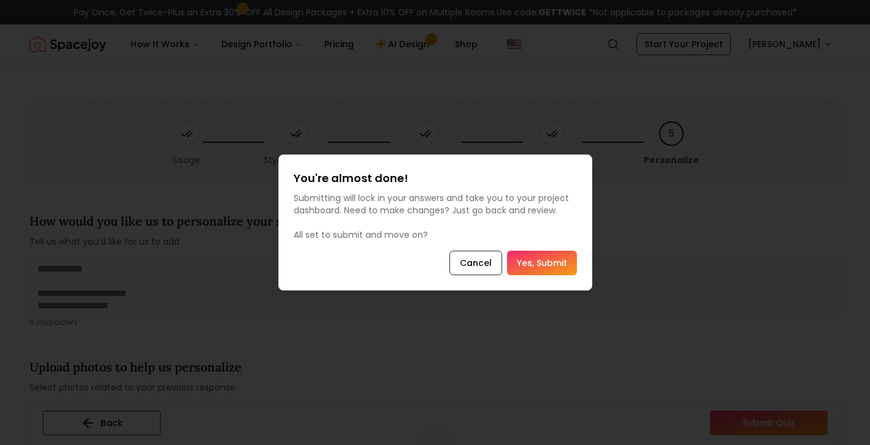
click at [549, 258] on button "Yes, Submit" at bounding box center [542, 263] width 70 height 25
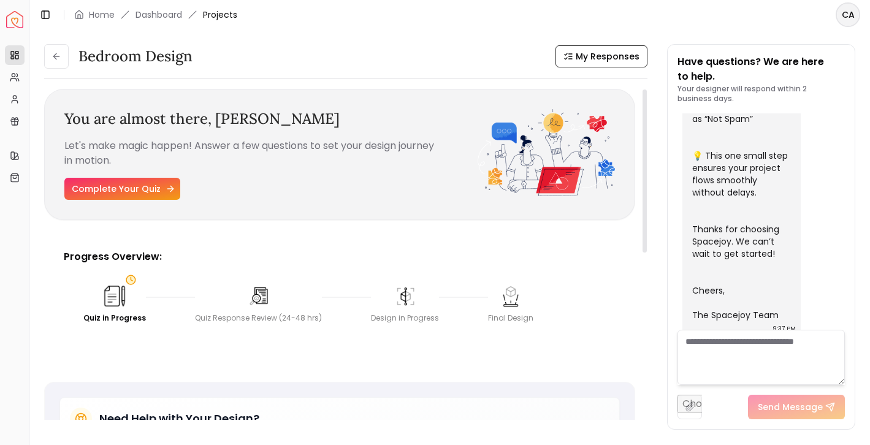
click at [127, 181] on link "Complete Your Quiz" at bounding box center [122, 189] width 116 height 22
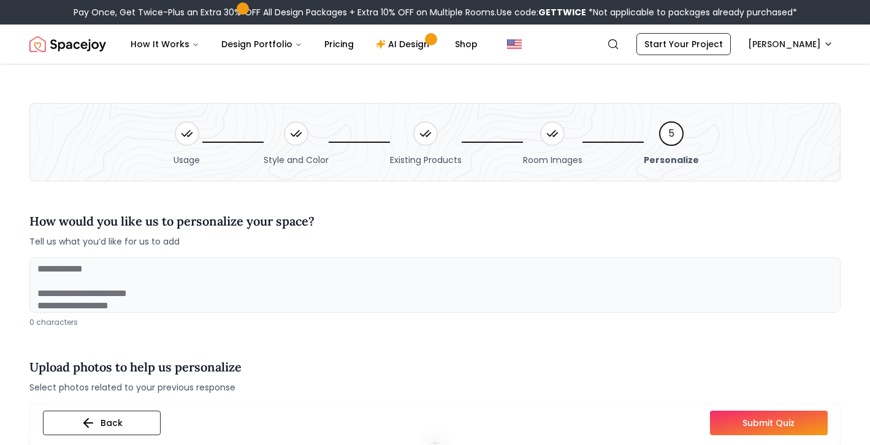
click at [763, 421] on button "Submit Quiz" at bounding box center [769, 423] width 118 height 25
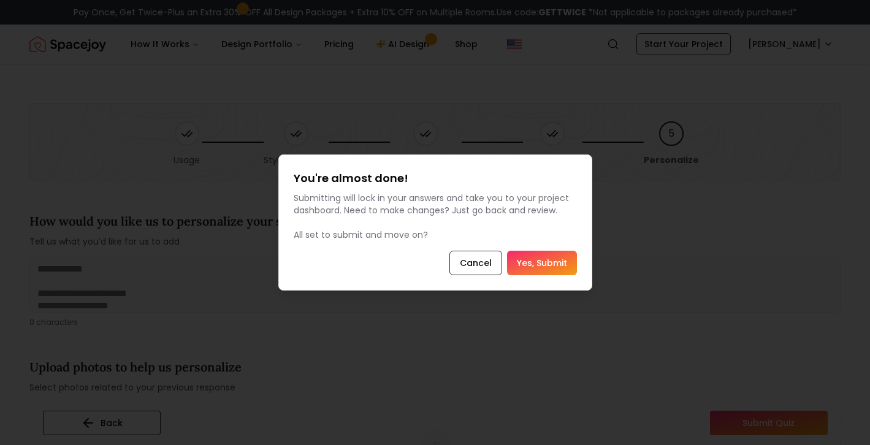
click at [537, 255] on button "Yes, Submit" at bounding box center [542, 263] width 70 height 25
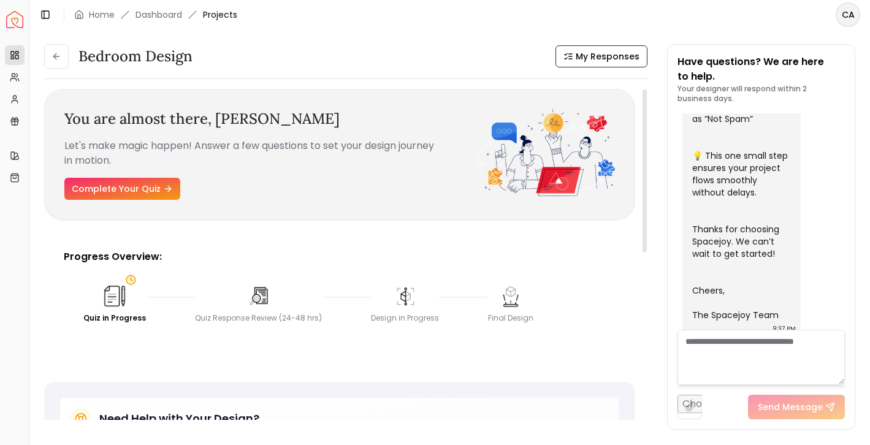
click at [471, 227] on div "You are almost there, [PERSON_NAME] Let's make magic happen! Answer a few quest…" at bounding box center [339, 225] width 591 height 273
click at [166, 194] on link "Complete Your Quiz" at bounding box center [122, 189] width 116 height 22
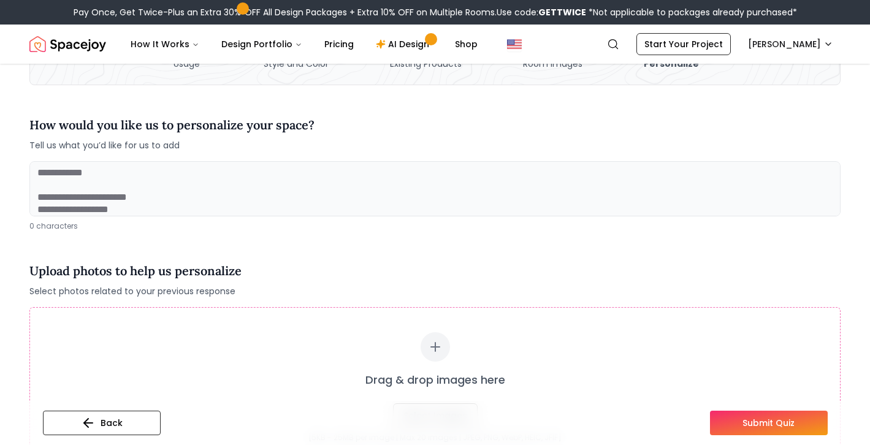
scroll to position [85, 0]
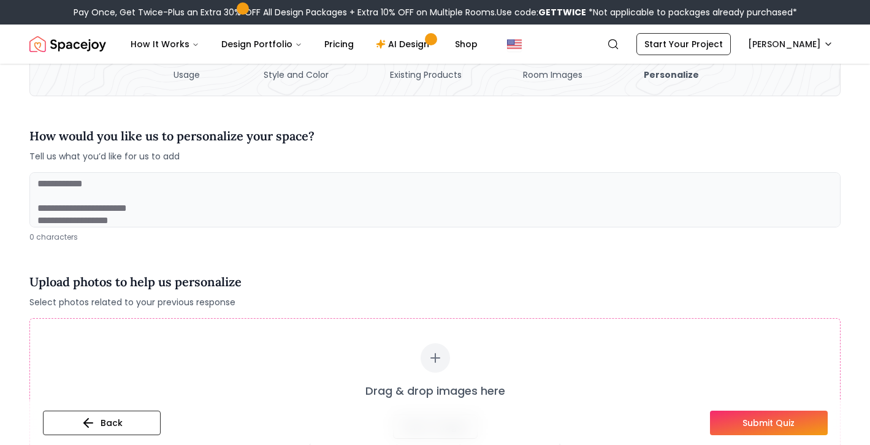
click at [120, 207] on textarea at bounding box center [434, 199] width 811 height 55
click at [736, 430] on button "Submit Quiz" at bounding box center [769, 423] width 118 height 25
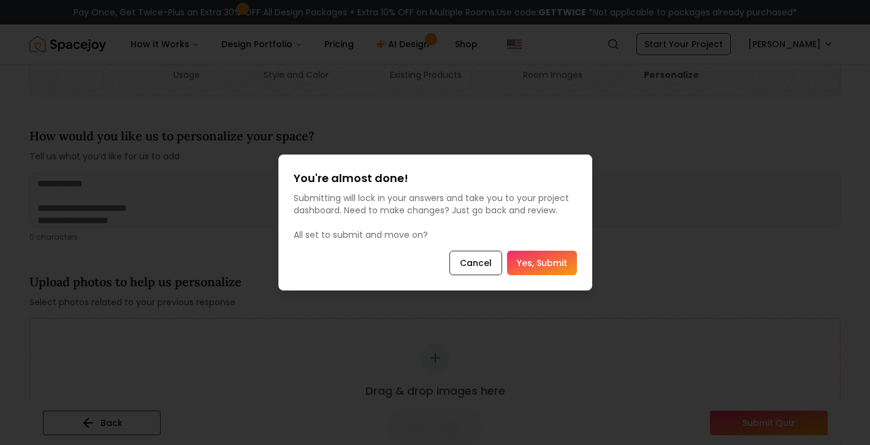
click at [566, 274] on button "Yes, Submit" at bounding box center [542, 263] width 70 height 25
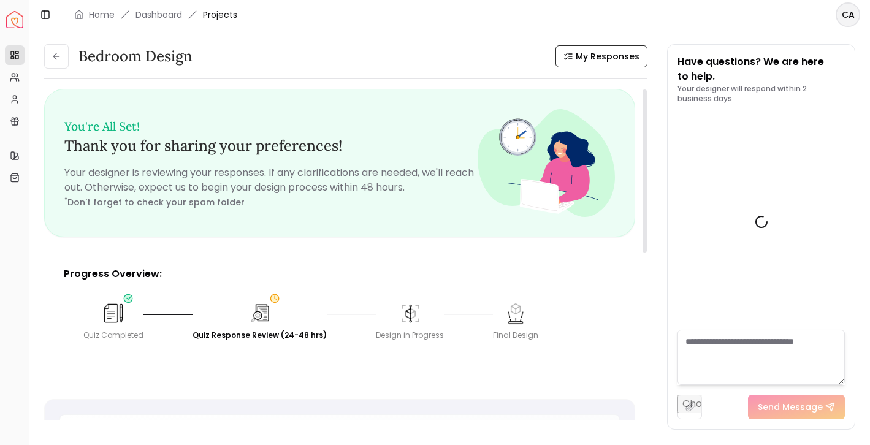
scroll to position [507, 0]
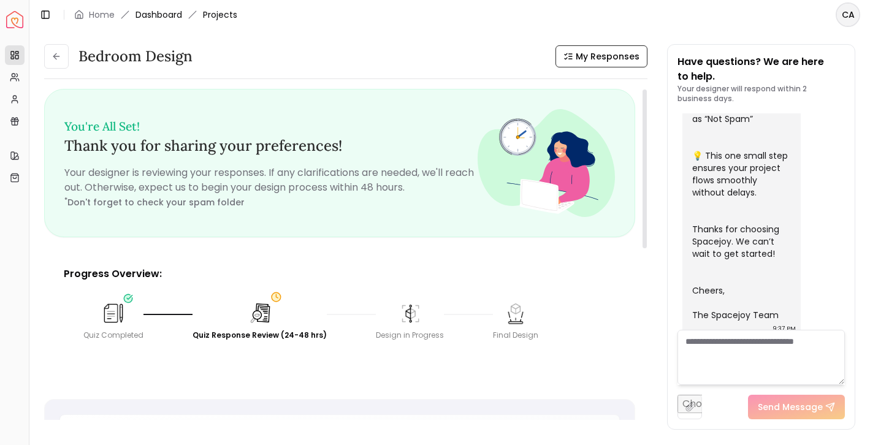
click at [154, 12] on link "Dashboard" at bounding box center [158, 15] width 47 height 12
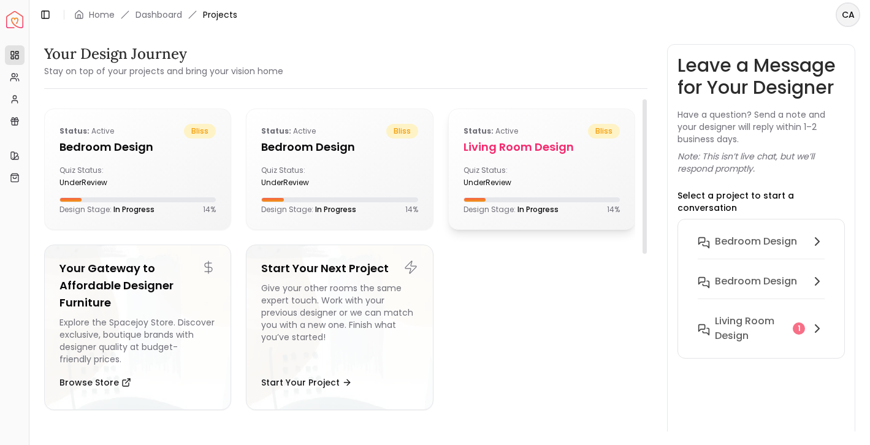
click at [543, 146] on h5 "Living Room design" at bounding box center [541, 147] width 156 height 17
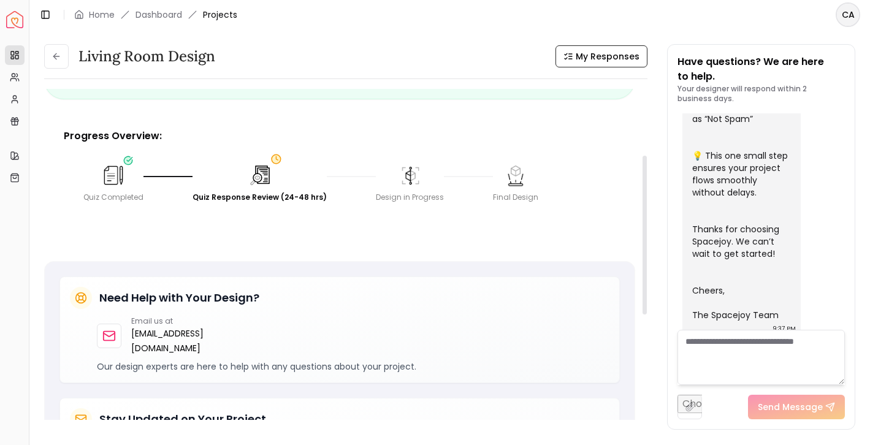
scroll to position [86, 0]
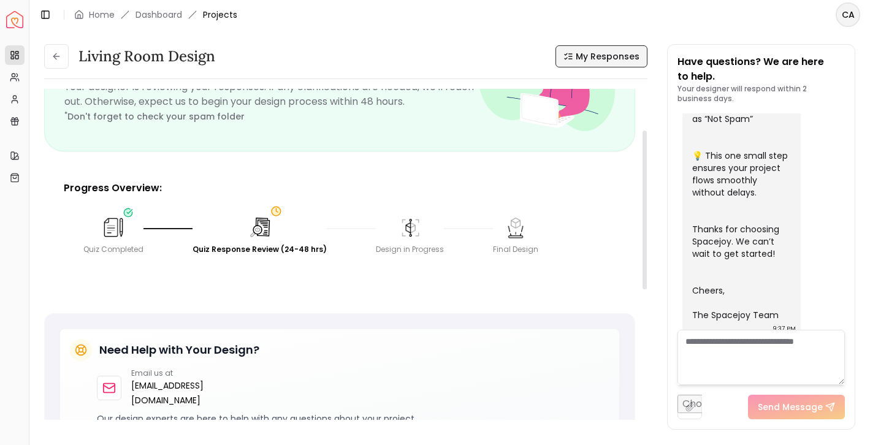
click at [619, 55] on span "My Responses" at bounding box center [608, 56] width 64 height 12
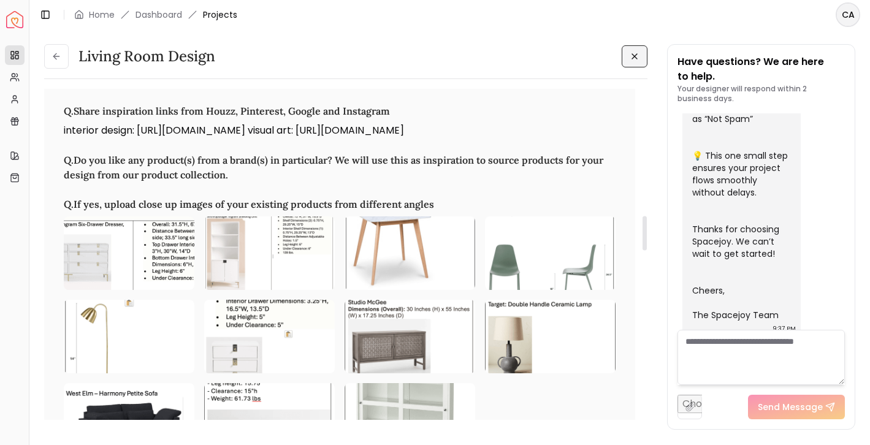
scroll to position [1218, 0]
